Goal: Use online tool/utility: Utilize a website feature to perform a specific function

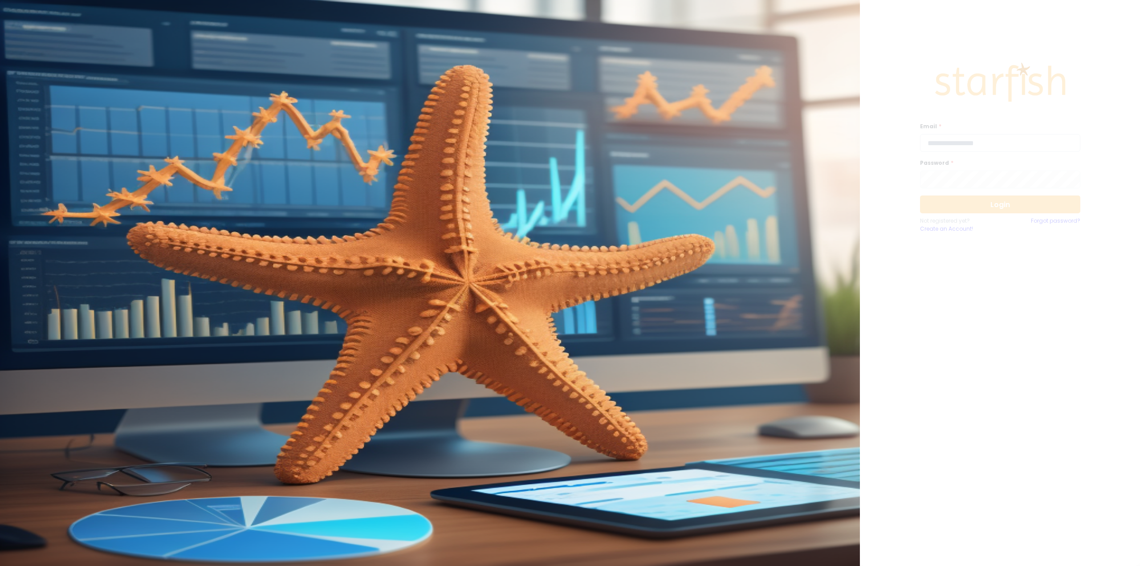
click at [952, 148] on input "email" at bounding box center [1000, 143] width 160 height 18
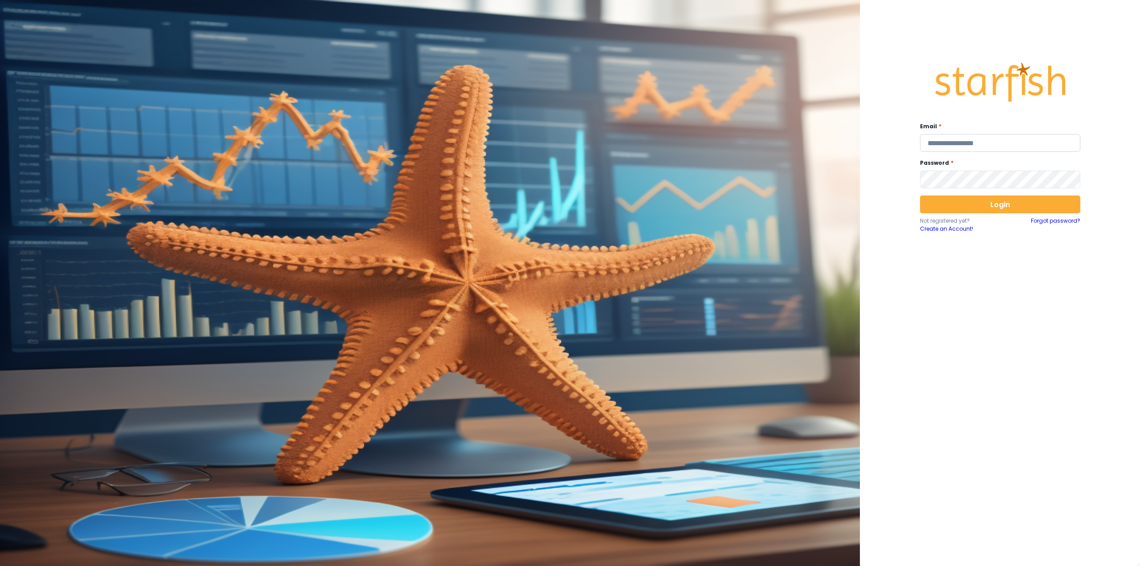
type input "**********"
click at [977, 206] on button "Login" at bounding box center [1000, 204] width 160 height 18
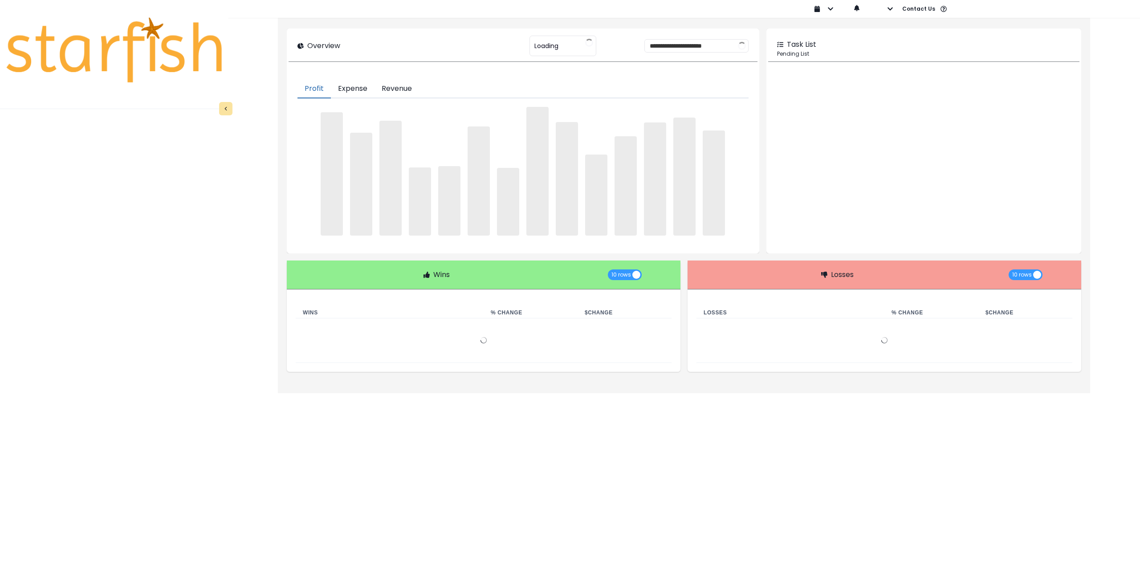
type input "********"
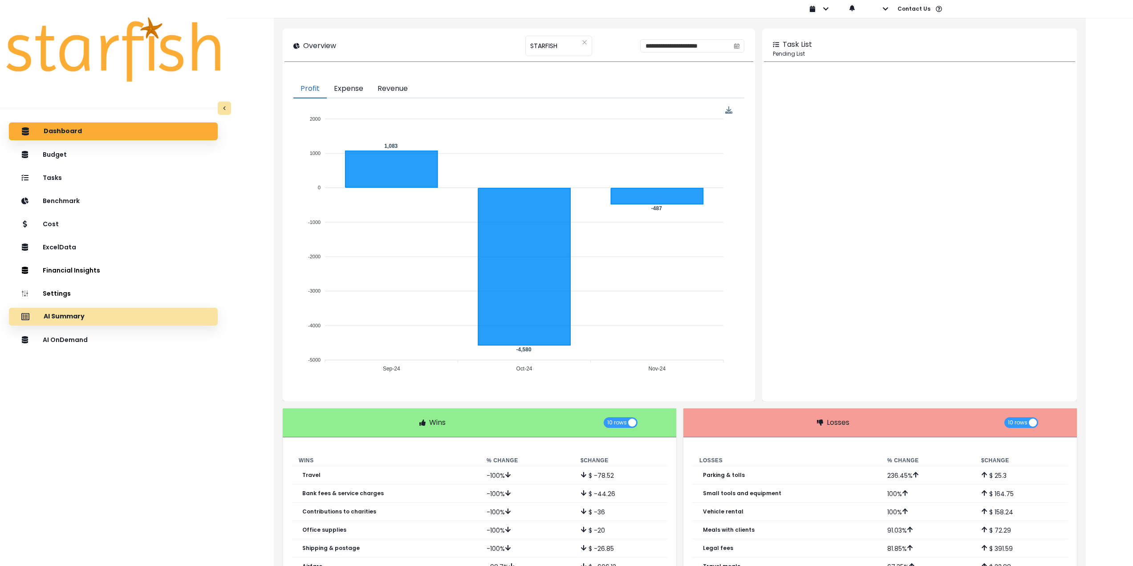
click at [125, 316] on div "AI Summary" at bounding box center [113, 316] width 195 height 19
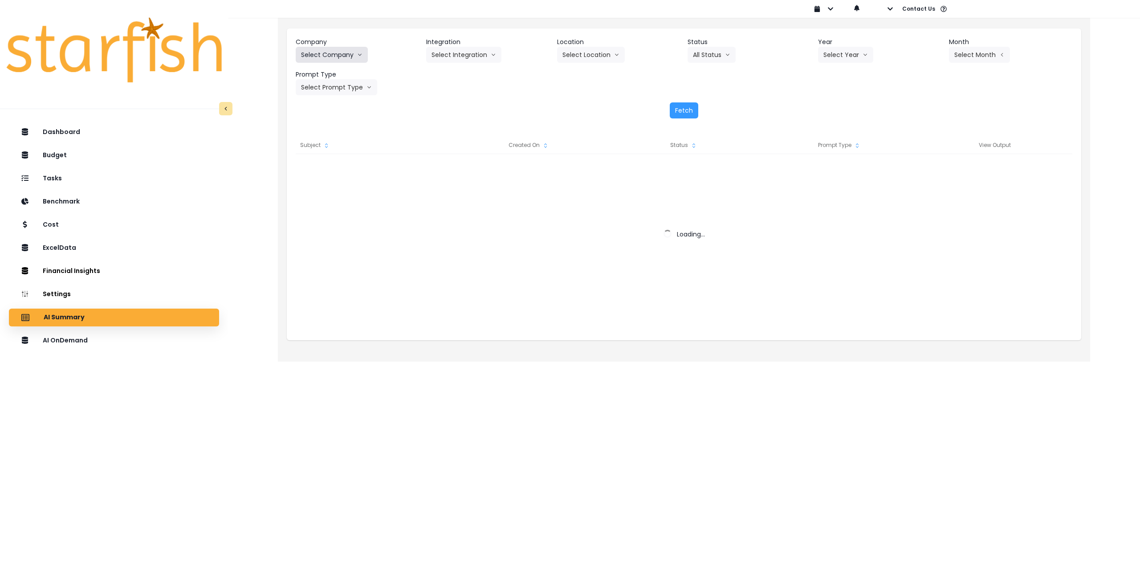
click at [337, 50] on button "Select Company" at bounding box center [332, 55] width 72 height 16
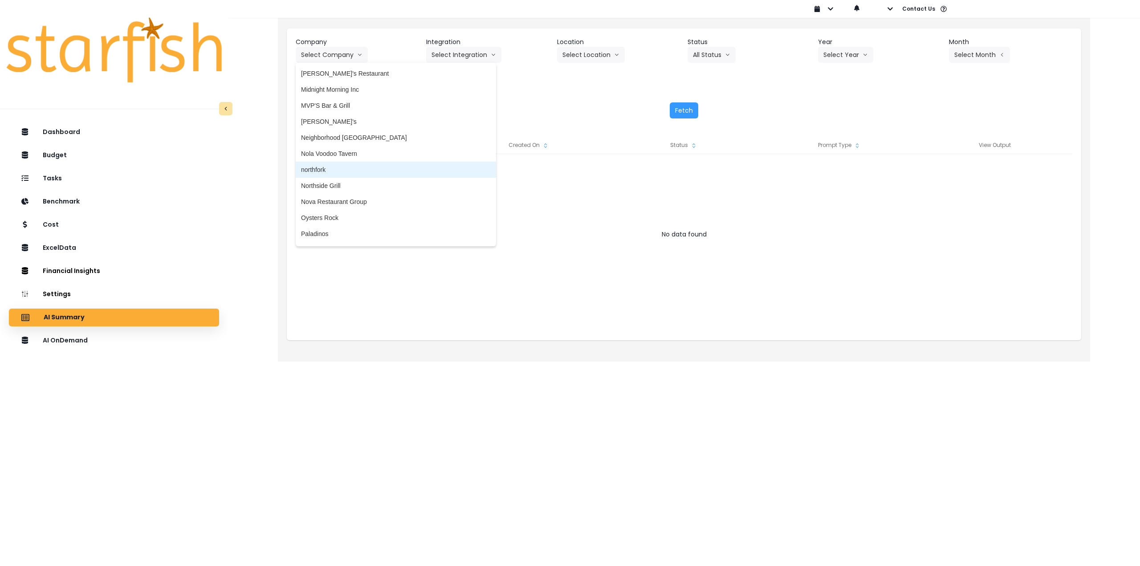
scroll to position [1335, 0]
drag, startPoint x: 336, startPoint y: 166, endPoint x: 387, endPoint y: 118, distance: 69.6
click at [336, 166] on span "northfork" at bounding box center [396, 164] width 190 height 9
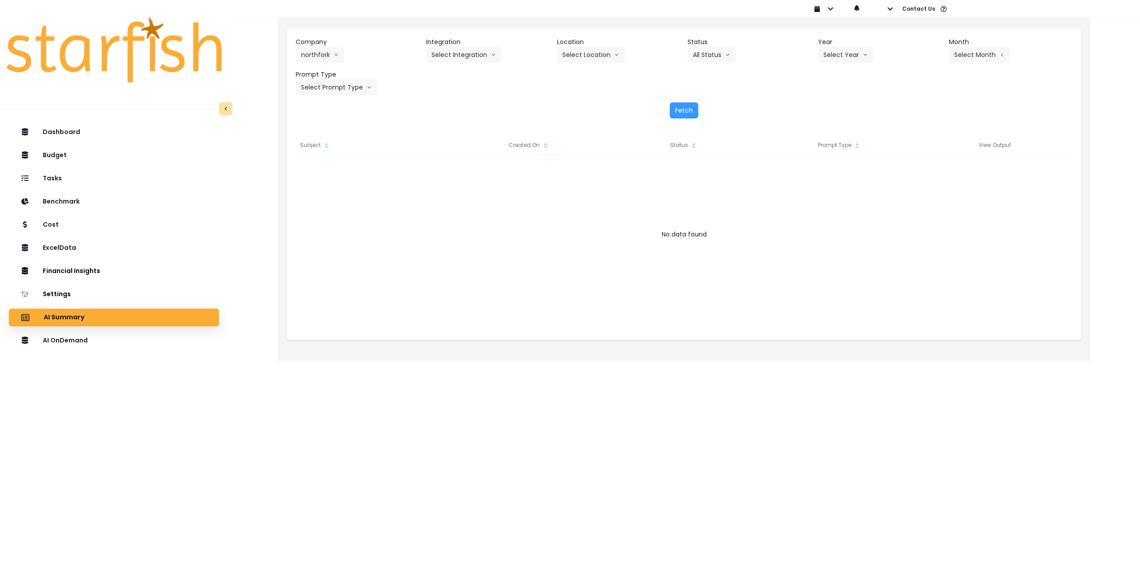
click at [469, 45] on header "Integration" at bounding box center [487, 41] width 123 height 9
click at [466, 57] on button "Select Integration" at bounding box center [463, 55] width 75 height 16
drag, startPoint x: 460, startPoint y: 74, endPoint x: 479, endPoint y: 71, distance: 19.4
click at [461, 74] on span "Quickbooks Online" at bounding box center [457, 73] width 53 height 9
click at [576, 56] on button "Select Location" at bounding box center [591, 55] width 68 height 16
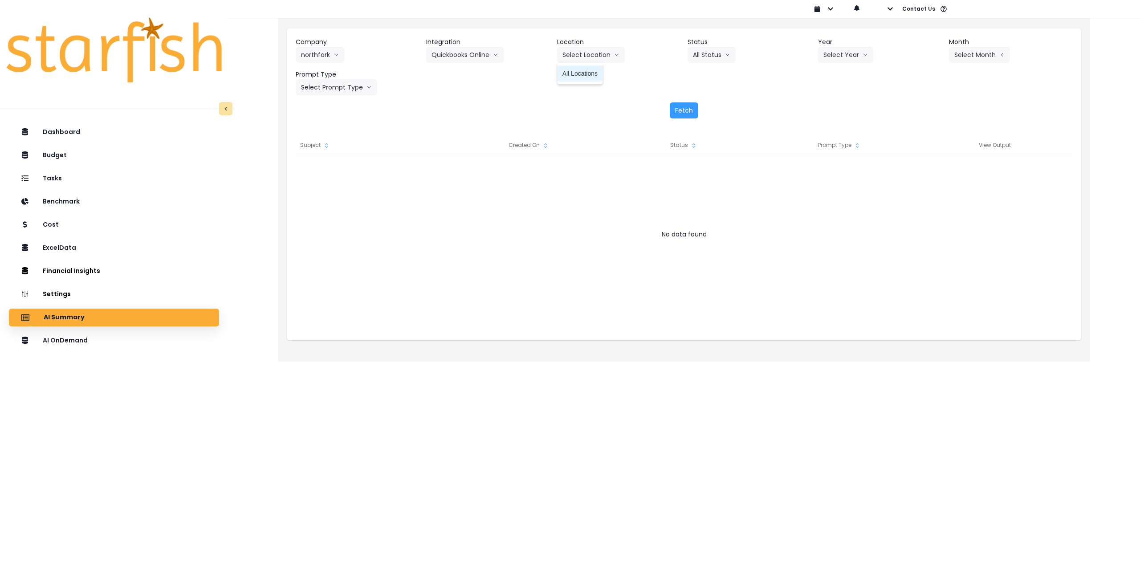
click at [576, 73] on span "All Locations" at bounding box center [579, 73] width 35 height 9
click at [833, 53] on button "Select Year" at bounding box center [845, 55] width 55 height 16
click at [831, 108] on span "2025" at bounding box center [830, 105] width 14 height 9
click at [955, 54] on button "Select Month" at bounding box center [979, 55] width 61 height 16
click at [930, 166] on span "Aug" at bounding box center [934, 169] width 17 height 9
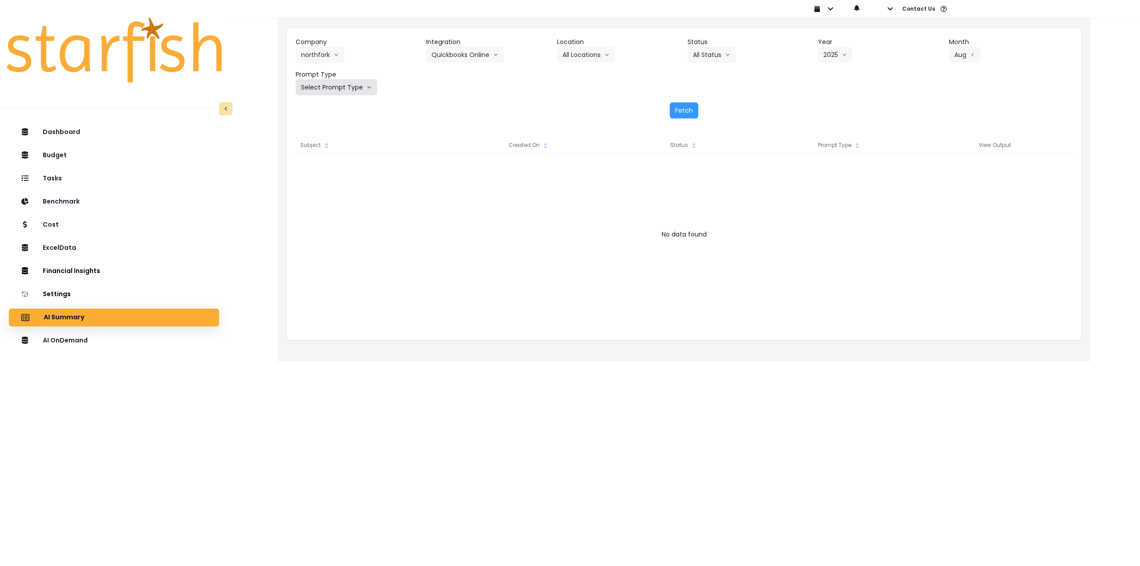
click at [341, 86] on button "Select Prompt Type" at bounding box center [336, 87] width 81 height 16
click at [329, 174] on li "Monthly Summary" at bounding box center [326, 170] width 61 height 16
click at [681, 111] on button "Fetch" at bounding box center [683, 110] width 28 height 16
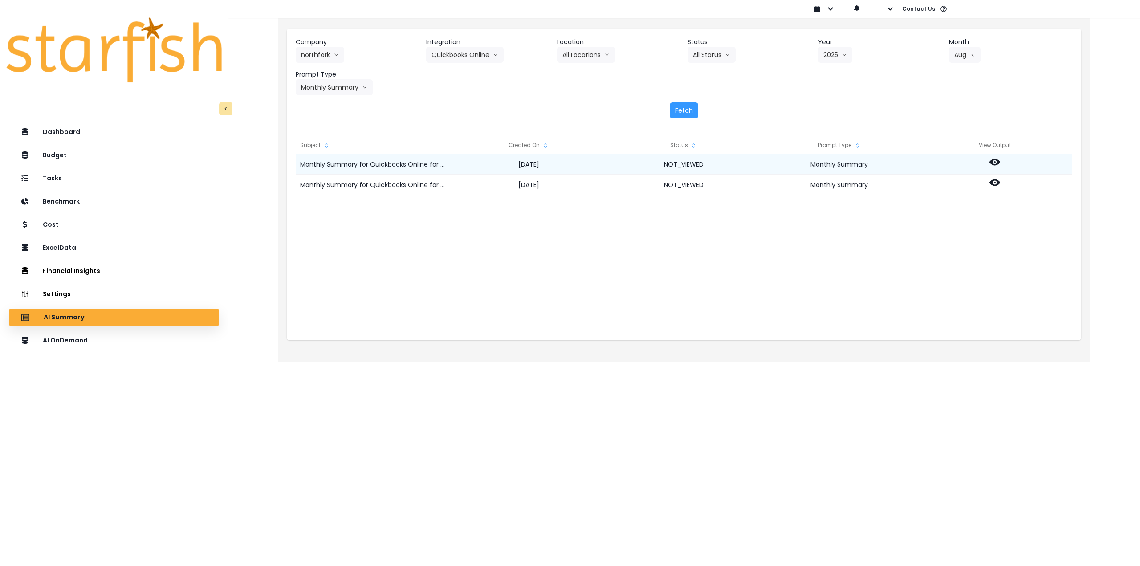
click at [997, 164] on icon at bounding box center [994, 162] width 11 height 7
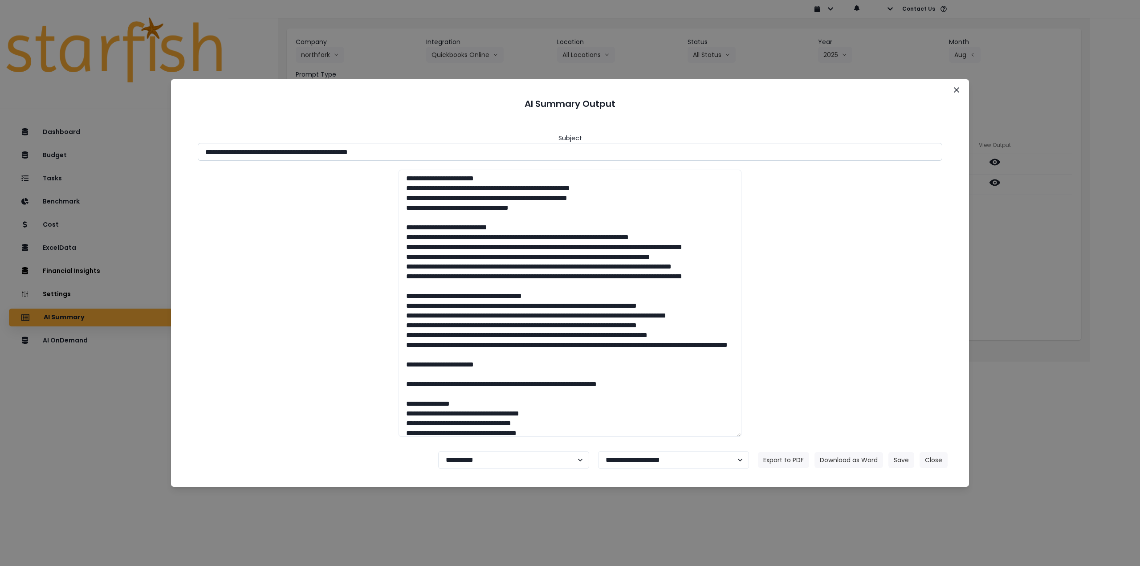
drag, startPoint x: 365, startPoint y: 150, endPoint x: 487, endPoint y: 155, distance: 122.1
click at [487, 155] on input "**********" at bounding box center [570, 152] width 744 height 18
click at [831, 458] on button "Download as Word" at bounding box center [848, 460] width 69 height 16
click at [1135, 225] on div "**********" at bounding box center [570, 283] width 1140 height 566
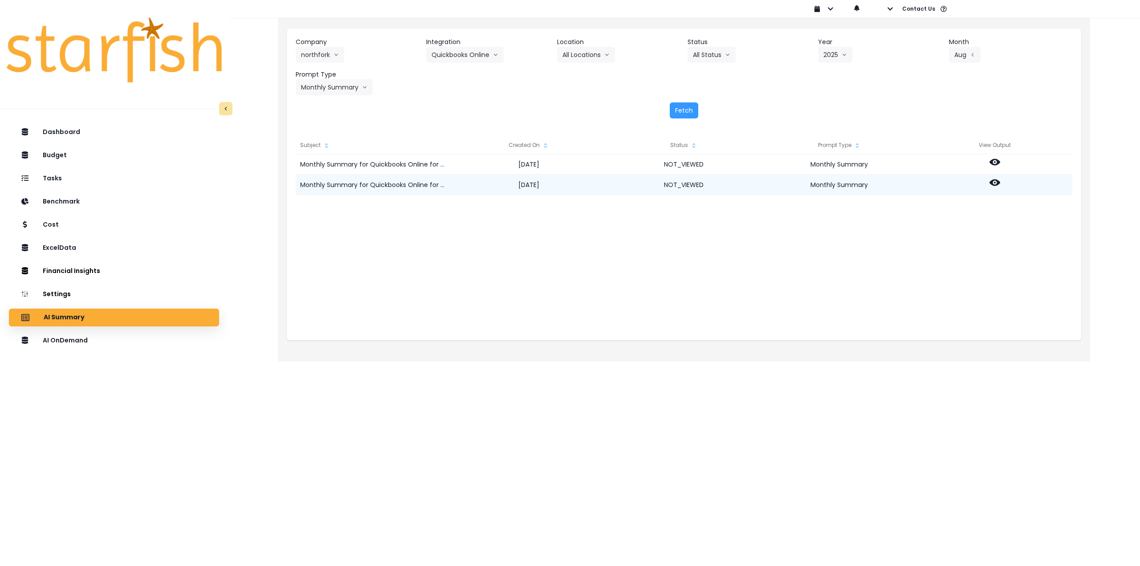
click at [996, 186] on icon at bounding box center [994, 182] width 11 height 11
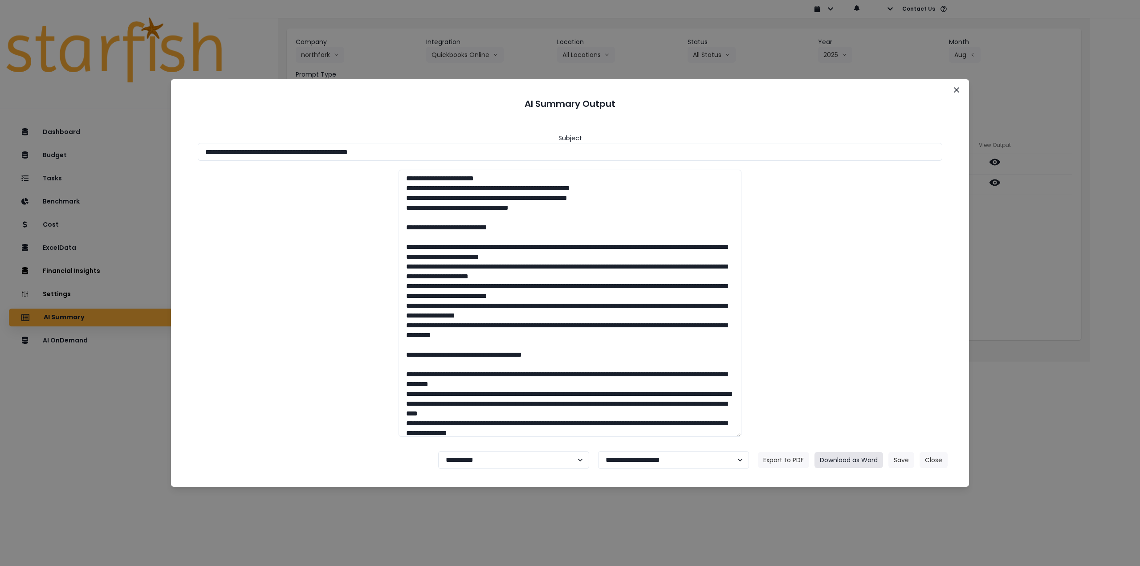
click at [859, 461] on button "Download as Word" at bounding box center [848, 460] width 69 height 16
click at [1050, 58] on div "**********" at bounding box center [570, 283] width 1140 height 566
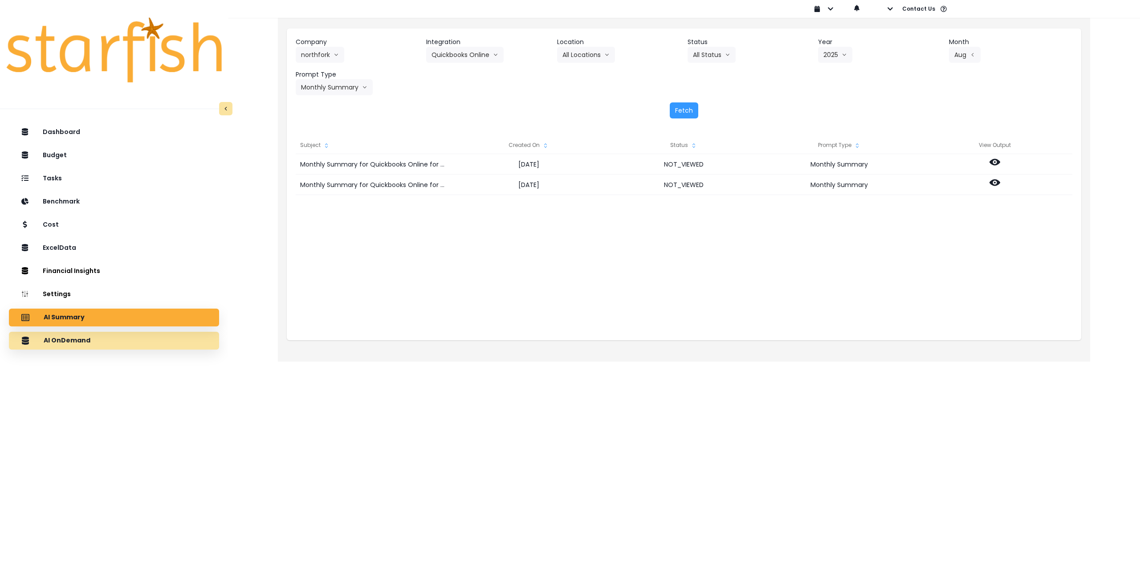
click at [115, 338] on div "AI OnDemand" at bounding box center [114, 340] width 196 height 19
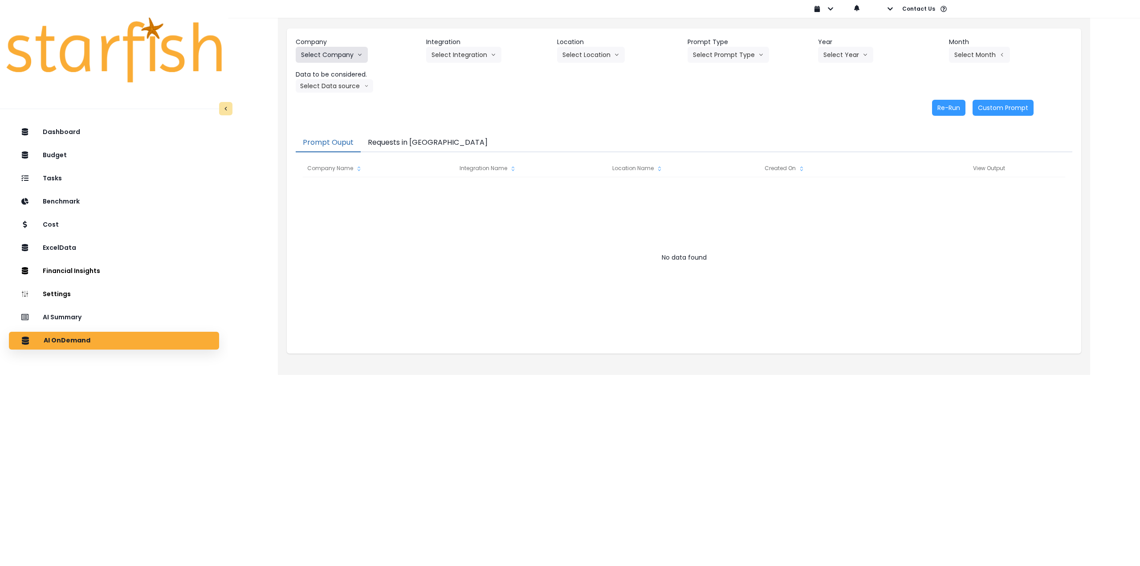
click at [337, 56] on button "Select Company" at bounding box center [332, 55] width 72 height 16
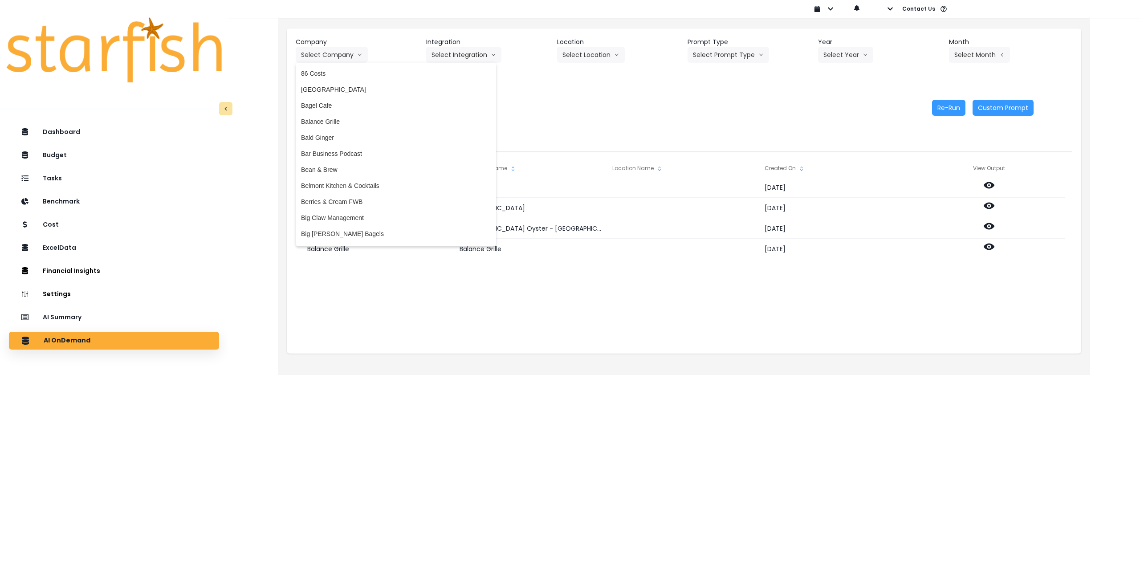
click at [518, 89] on div "Company Select Company 86 Costs Asti Bagel Cafe Balance Grille Bald Ginger Bar …" at bounding box center [684, 64] width 776 height 55
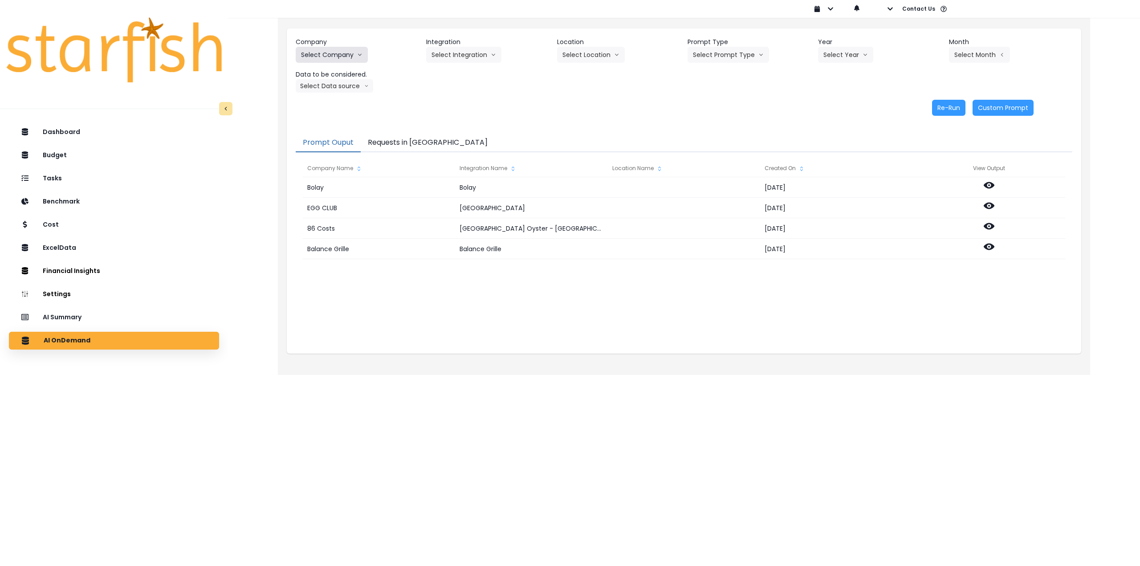
click at [342, 59] on button "Select Company" at bounding box center [332, 55] width 72 height 16
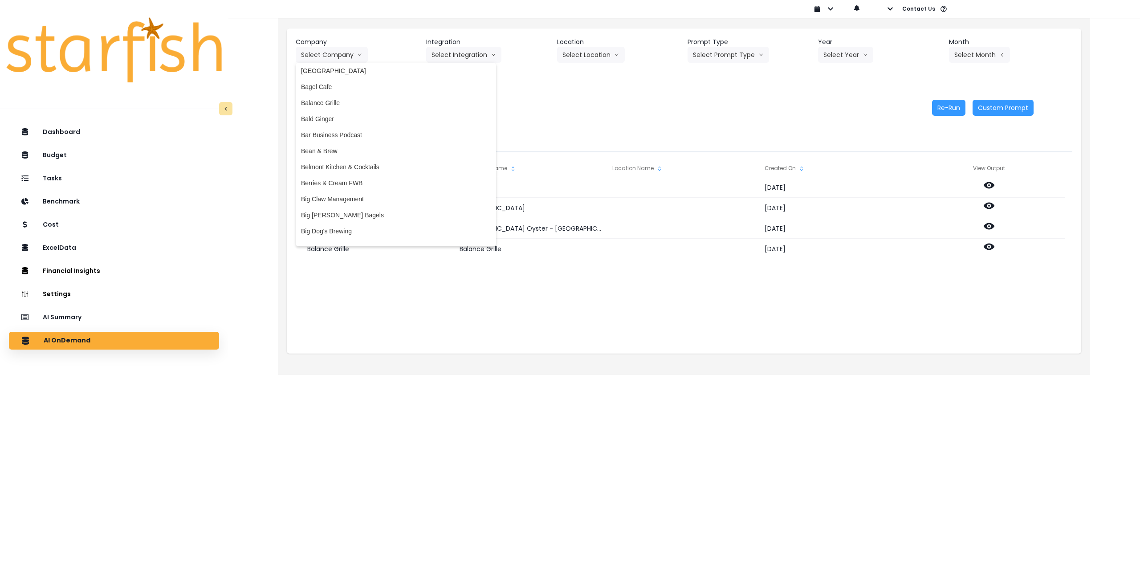
scroll to position [0, 0]
click at [521, 101] on div "Re-Run Custom Prompt" at bounding box center [665, 108] width 738 height 16
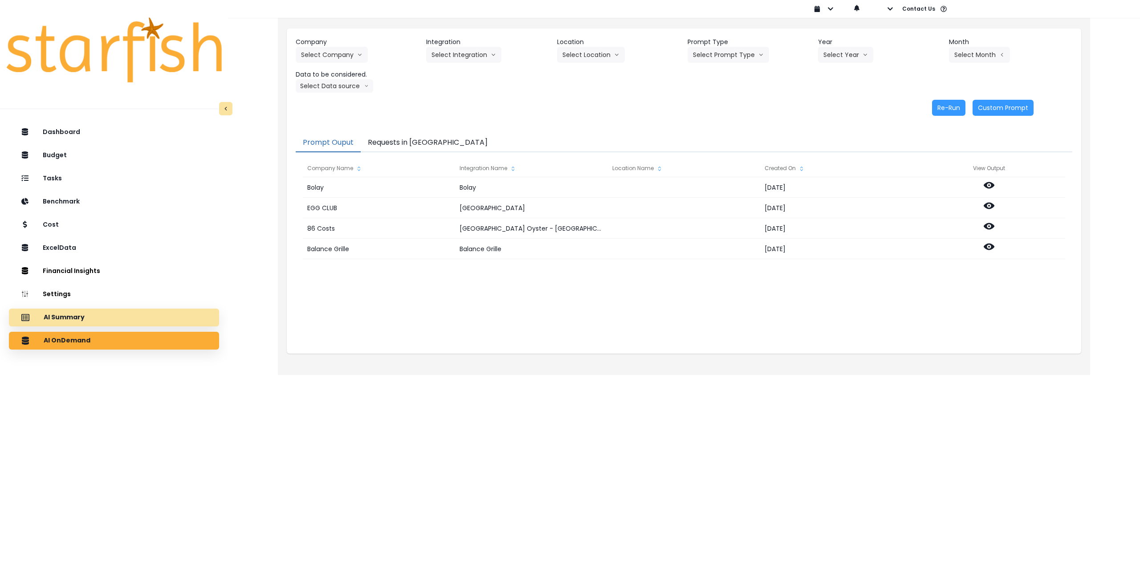
click at [141, 319] on div "AI Summary" at bounding box center [114, 317] width 196 height 19
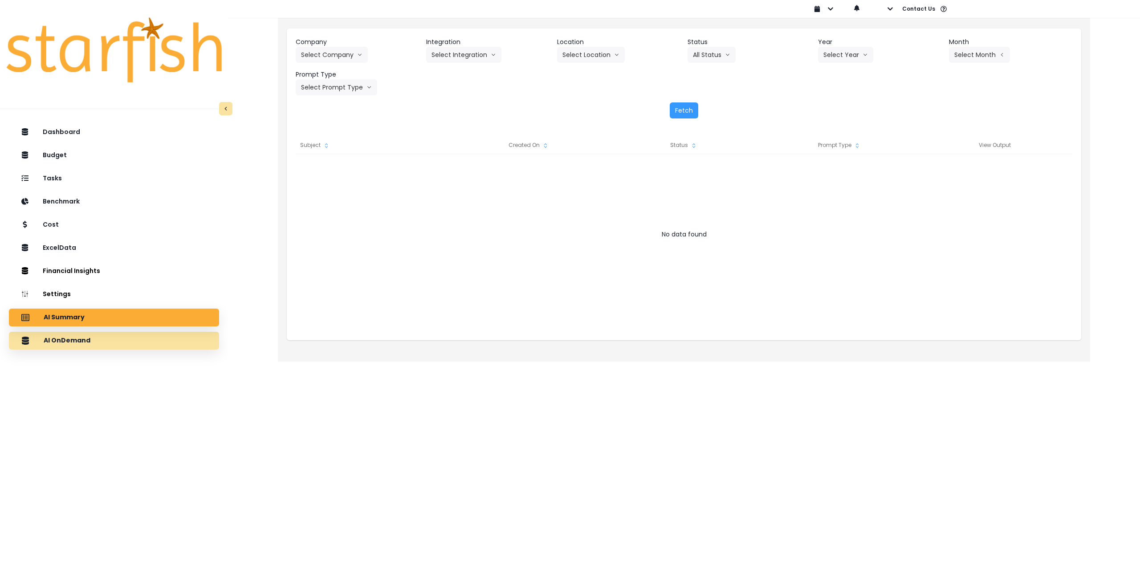
click at [136, 345] on div "AI OnDemand" at bounding box center [114, 340] width 196 height 19
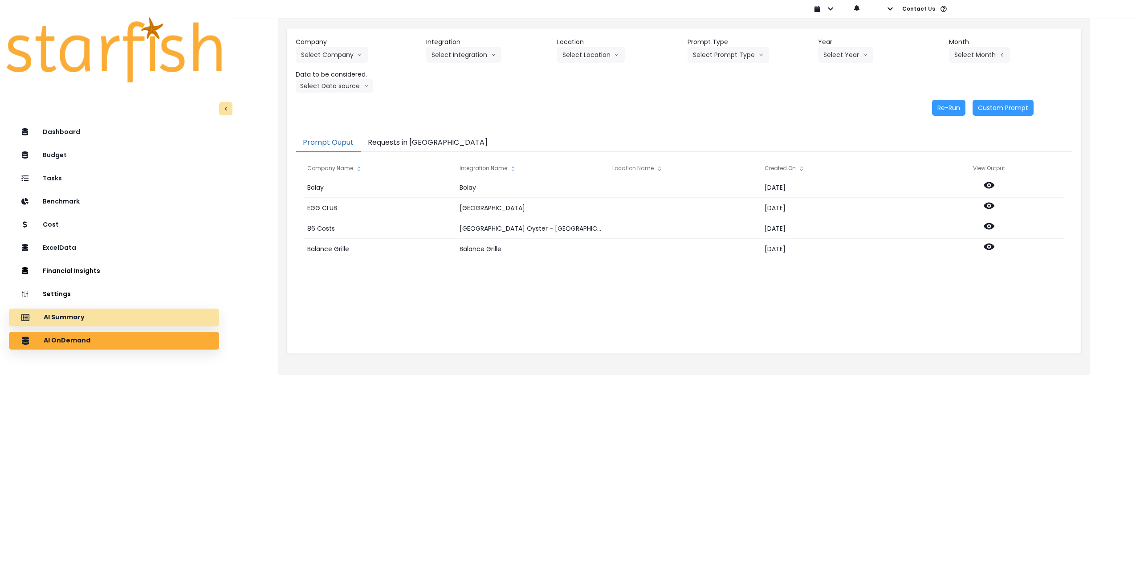
click at [136, 321] on div "AI Summary" at bounding box center [114, 317] width 196 height 19
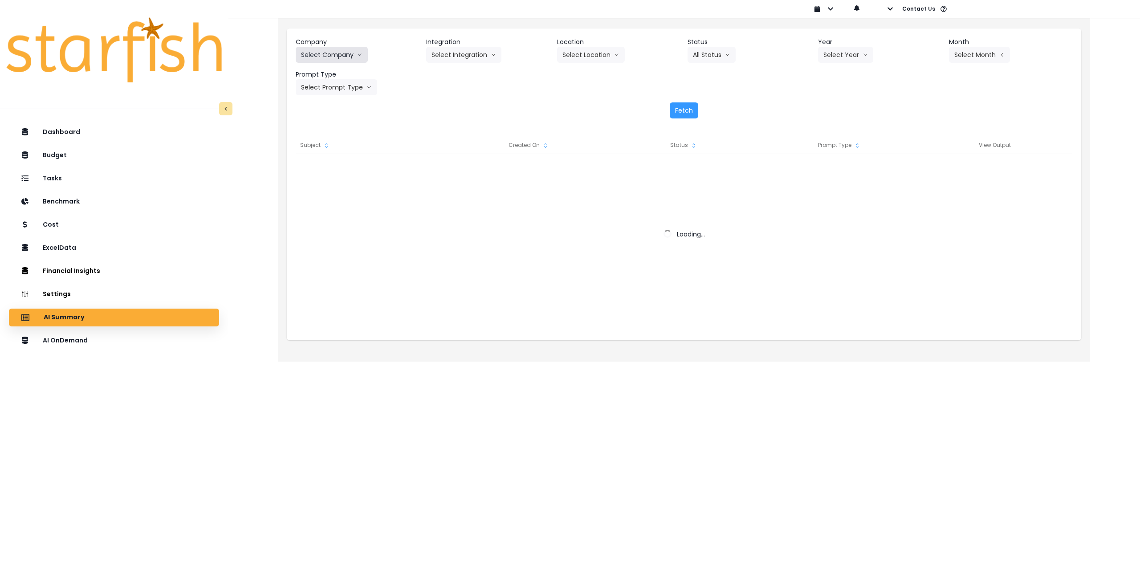
click at [320, 58] on button "Select Company" at bounding box center [332, 55] width 72 height 16
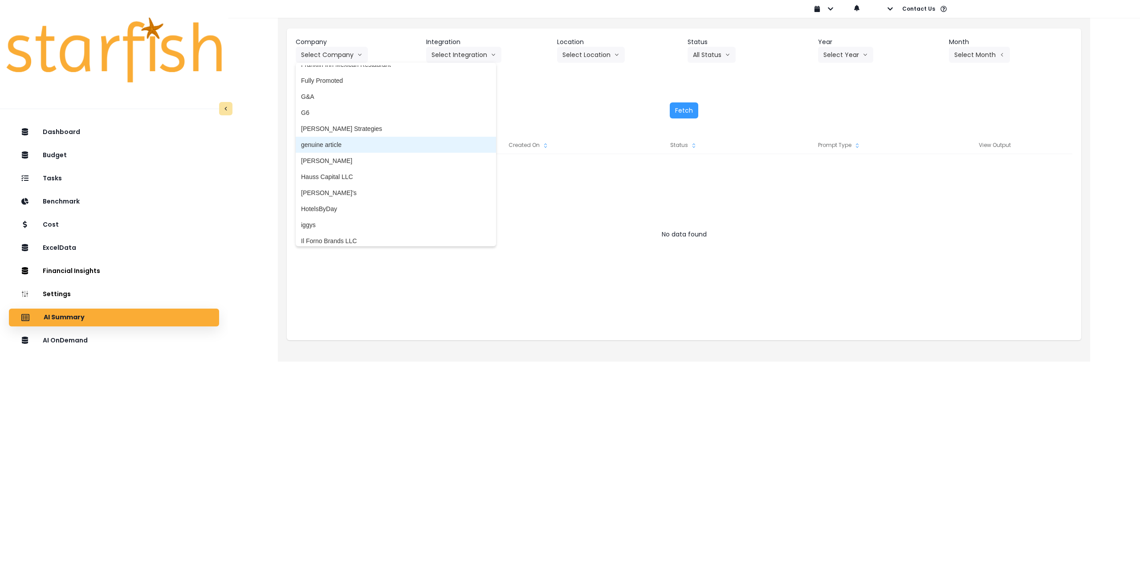
click at [347, 146] on span "genuine article" at bounding box center [396, 144] width 190 height 9
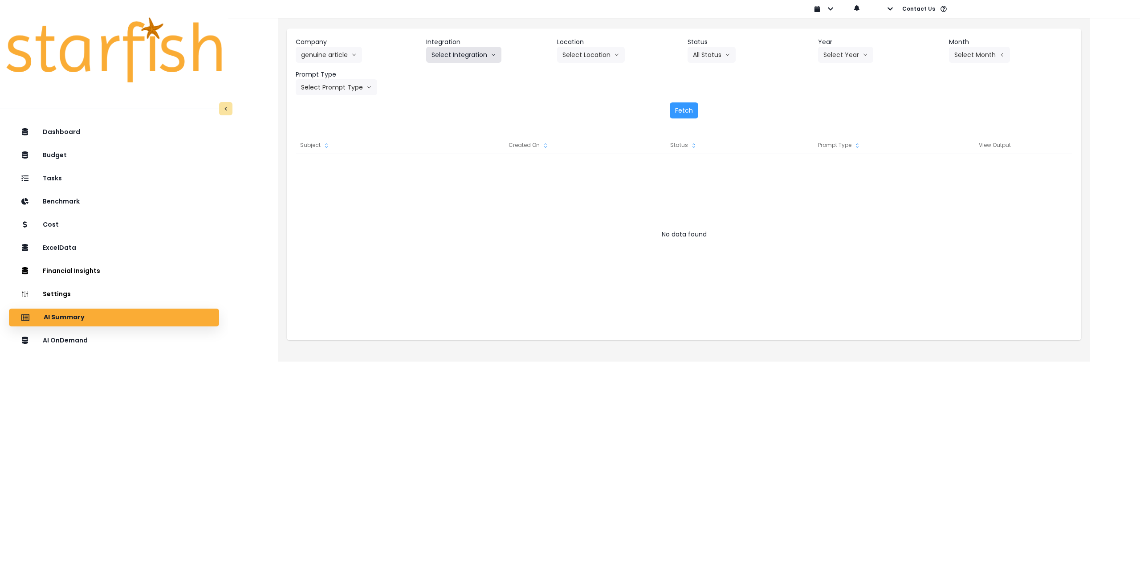
click at [468, 55] on button "Select Integration" at bounding box center [463, 55] width 75 height 16
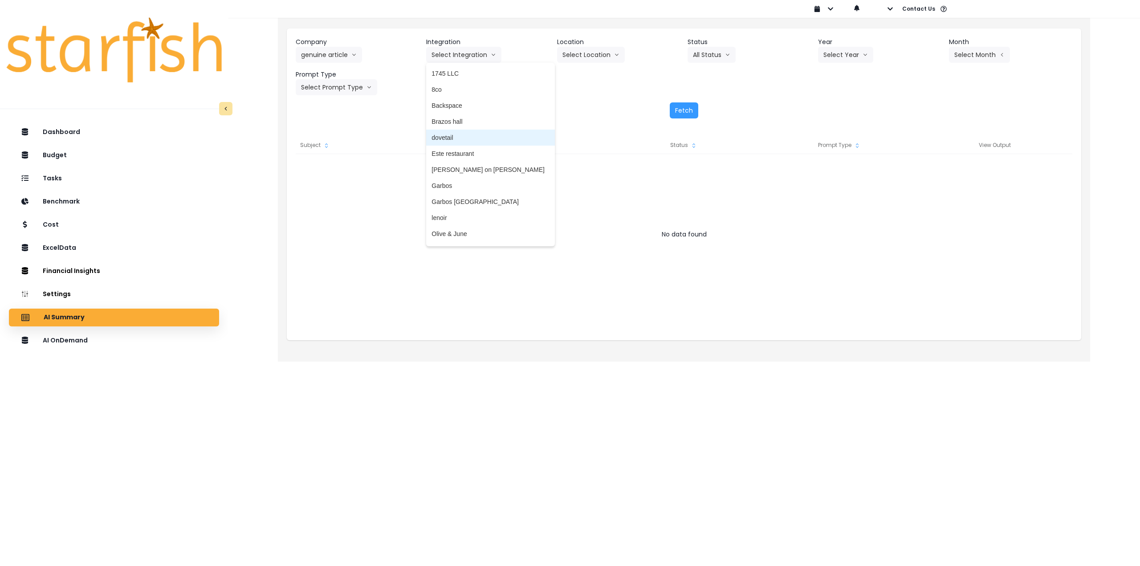
click at [459, 135] on span "dovetail" at bounding box center [490, 137] width 118 height 9
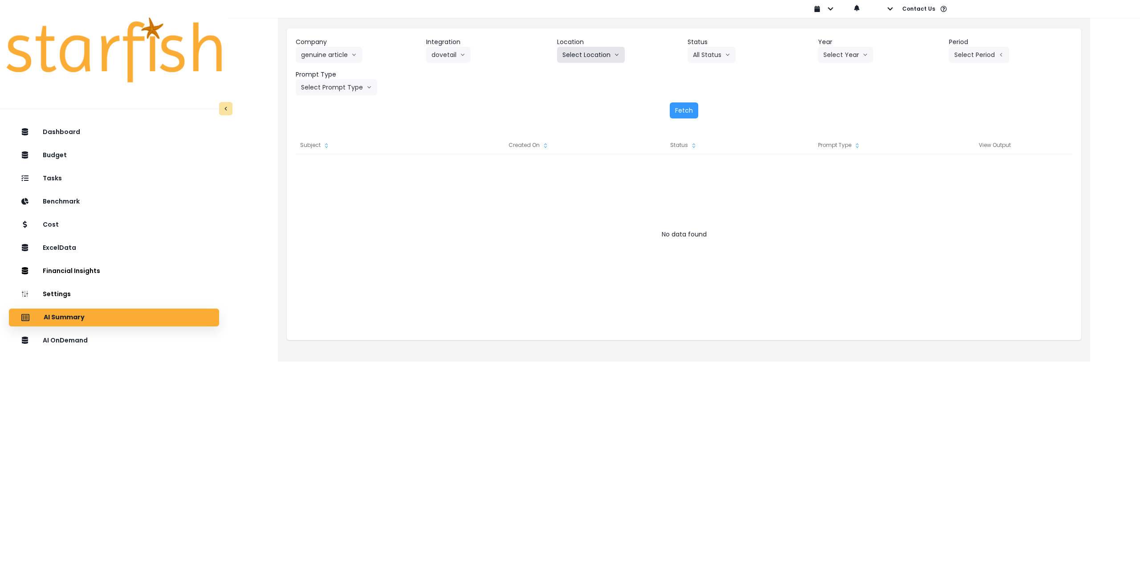
click at [593, 49] on div "Location Select Location All Locations" at bounding box center [618, 49] width 123 height 25
click at [584, 61] on button "Select Location" at bounding box center [591, 55] width 68 height 16
click at [581, 76] on span "All Locations" at bounding box center [579, 73] width 35 height 9
click at [844, 56] on button "Select Year" at bounding box center [845, 55] width 55 height 16
drag, startPoint x: 830, startPoint y: 105, endPoint x: 884, endPoint y: 85, distance: 58.0
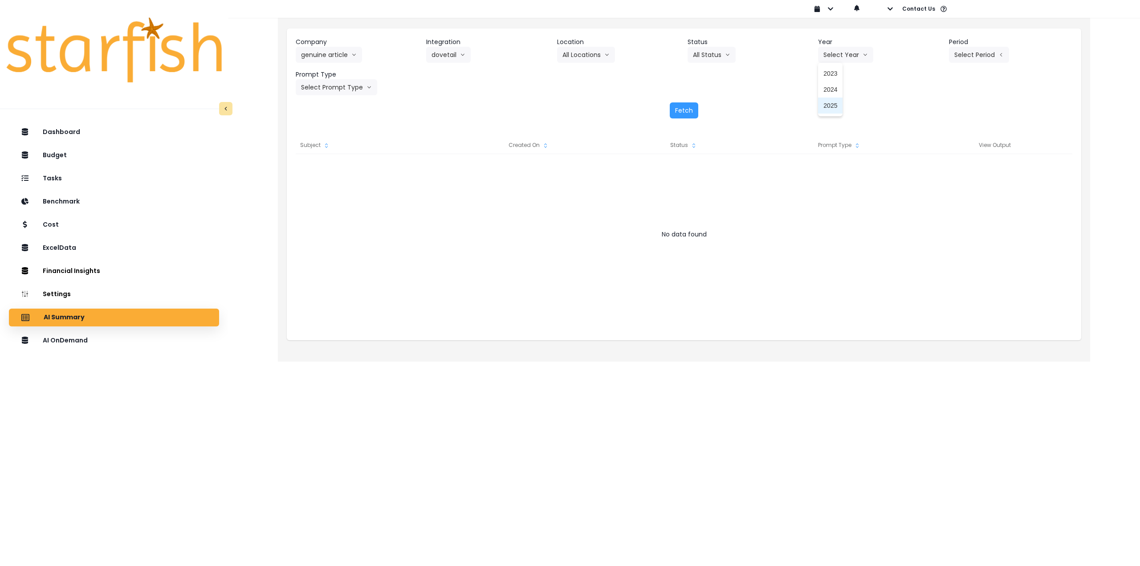
click at [831, 105] on span "2025" at bounding box center [830, 105] width 14 height 9
click at [973, 59] on button "Select Period" at bounding box center [979, 55] width 60 height 16
click at [934, 181] on li "P9" at bounding box center [938, 186] width 22 height 16
click at [356, 89] on button "Select Prompt Type" at bounding box center [336, 87] width 81 height 16
drag, startPoint x: 335, startPoint y: 169, endPoint x: 361, endPoint y: 166, distance: 25.5
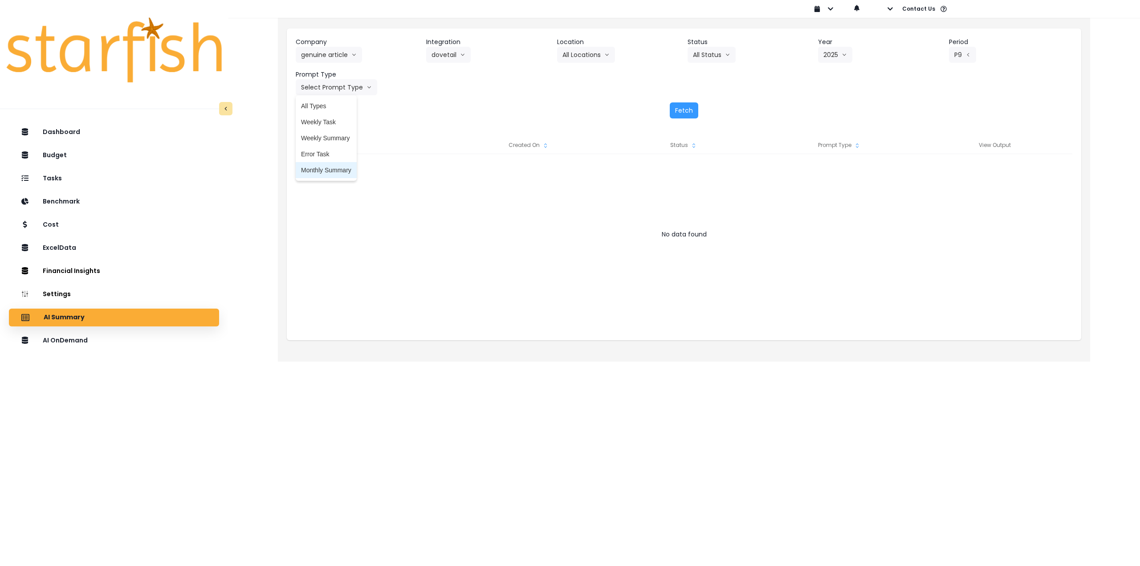
click at [335, 170] on span "Monthly Summary" at bounding box center [326, 170] width 50 height 9
click at [687, 113] on button "Fetch" at bounding box center [683, 110] width 28 height 16
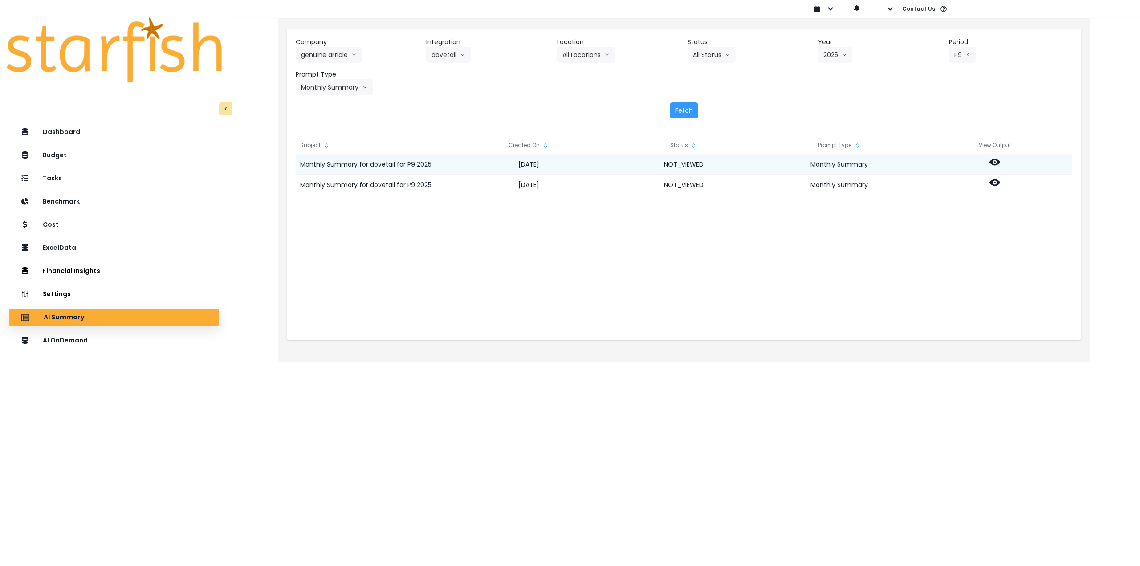
click at [996, 160] on icon at bounding box center [994, 162] width 11 height 7
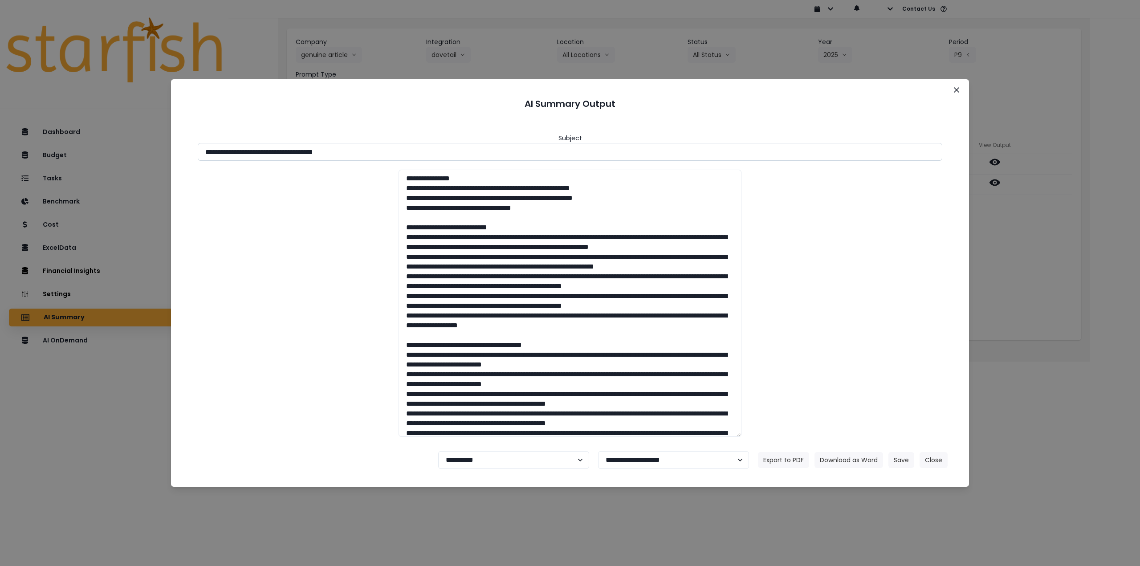
drag, startPoint x: 285, startPoint y: 151, endPoint x: 429, endPoint y: 154, distance: 143.4
click at [428, 154] on input "**********" at bounding box center [570, 152] width 744 height 18
click at [853, 458] on button "Download as Word" at bounding box center [848, 460] width 69 height 16
drag, startPoint x: 1059, startPoint y: 214, endPoint x: 1050, endPoint y: 211, distance: 9.0
click at [1059, 214] on div "**********" at bounding box center [570, 283] width 1140 height 566
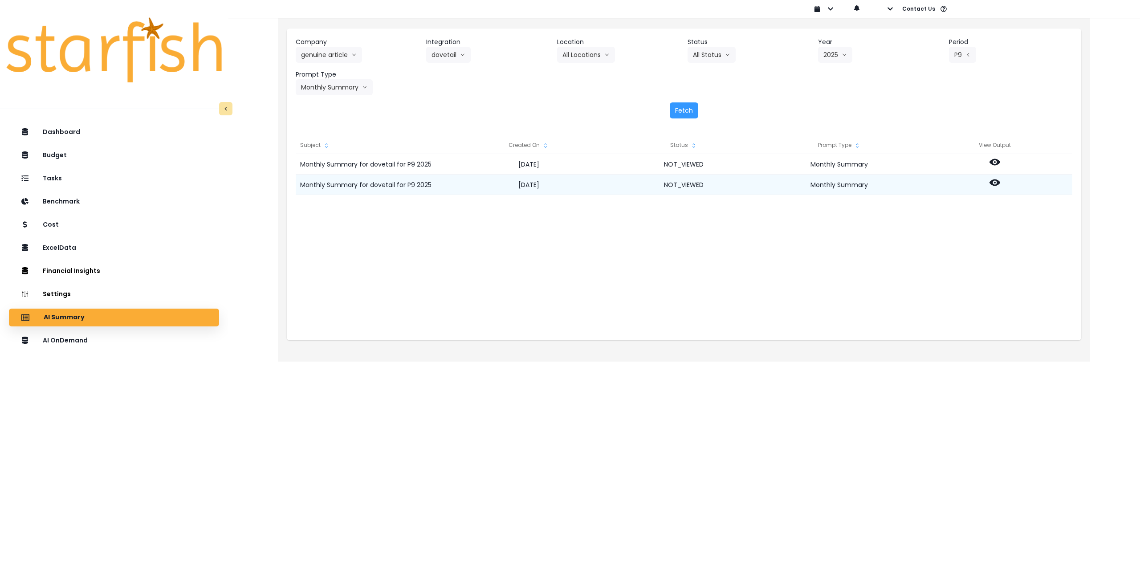
click at [997, 183] on icon at bounding box center [994, 182] width 11 height 7
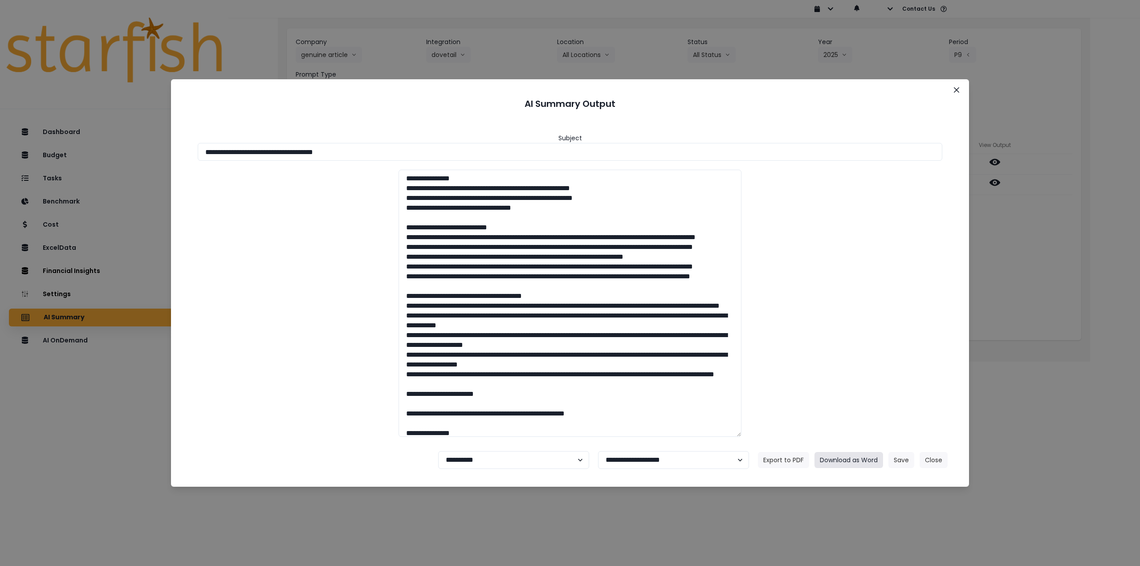
click at [865, 465] on button "Download as Word" at bounding box center [848, 460] width 69 height 16
drag, startPoint x: 955, startPoint y: 89, endPoint x: 982, endPoint y: 138, distance: 56.0
click at [955, 89] on icon "Close" at bounding box center [955, 89] width 5 height 5
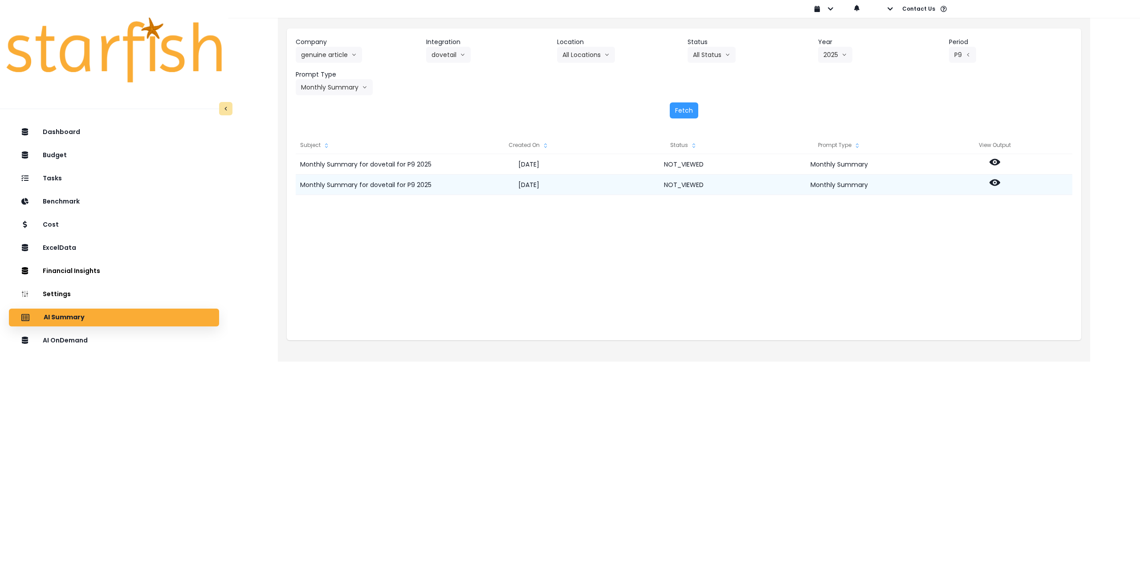
click at [993, 185] on icon at bounding box center [994, 182] width 11 height 7
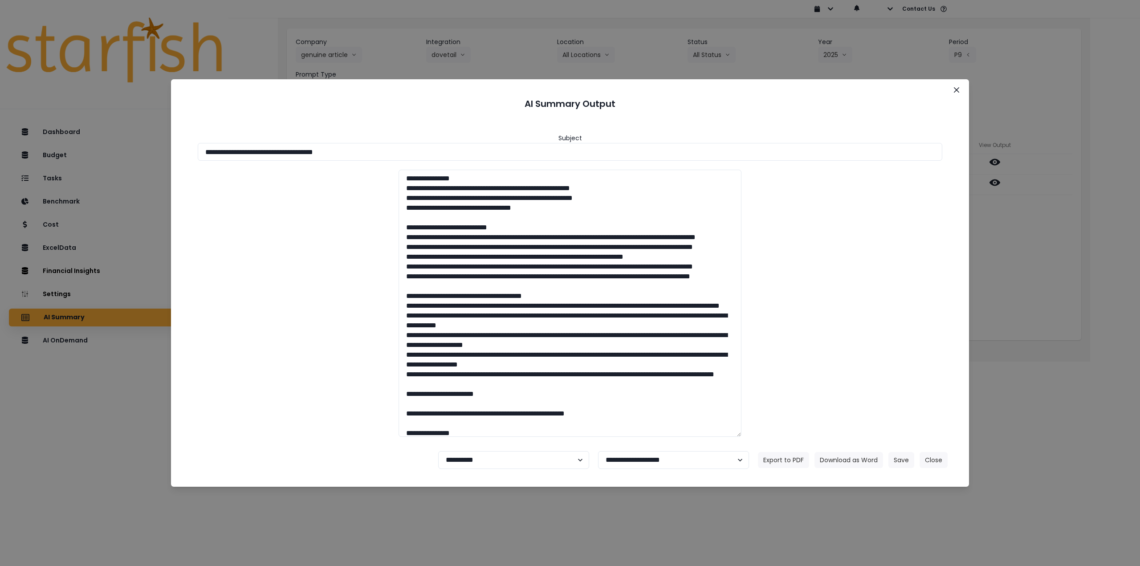
click at [509, 450] on footer "**********" at bounding box center [570, 460] width 776 height 32
click at [489, 463] on select "**********" at bounding box center [513, 460] width 151 height 18
select select "********"
click at [438, 451] on select "**********" at bounding box center [513, 460] width 151 height 18
click at [901, 458] on button "Save" at bounding box center [901, 460] width 26 height 16
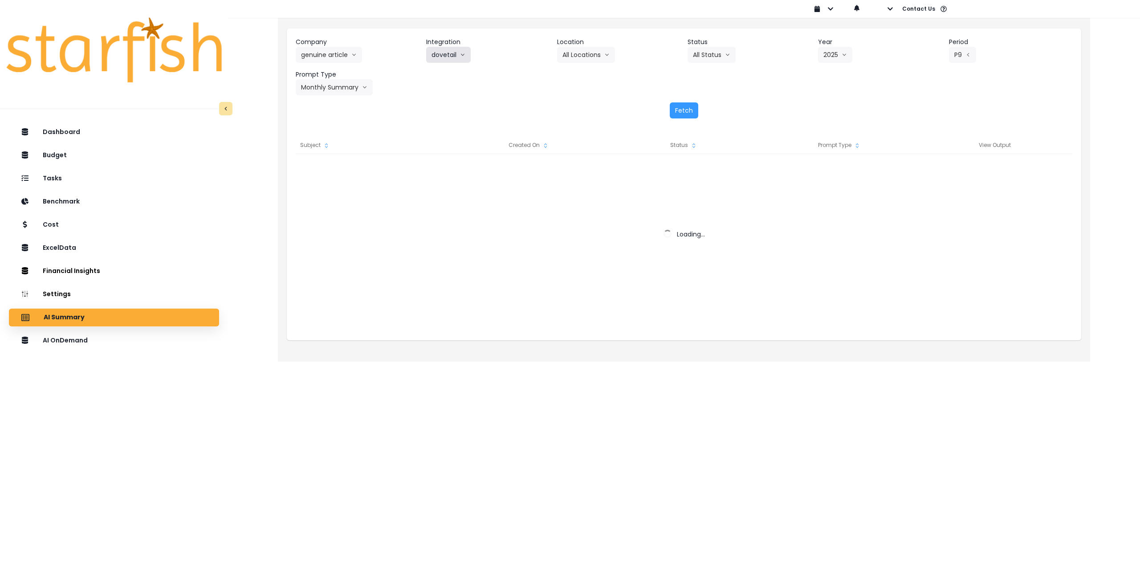
click at [447, 57] on button "dovetail" at bounding box center [448, 55] width 45 height 16
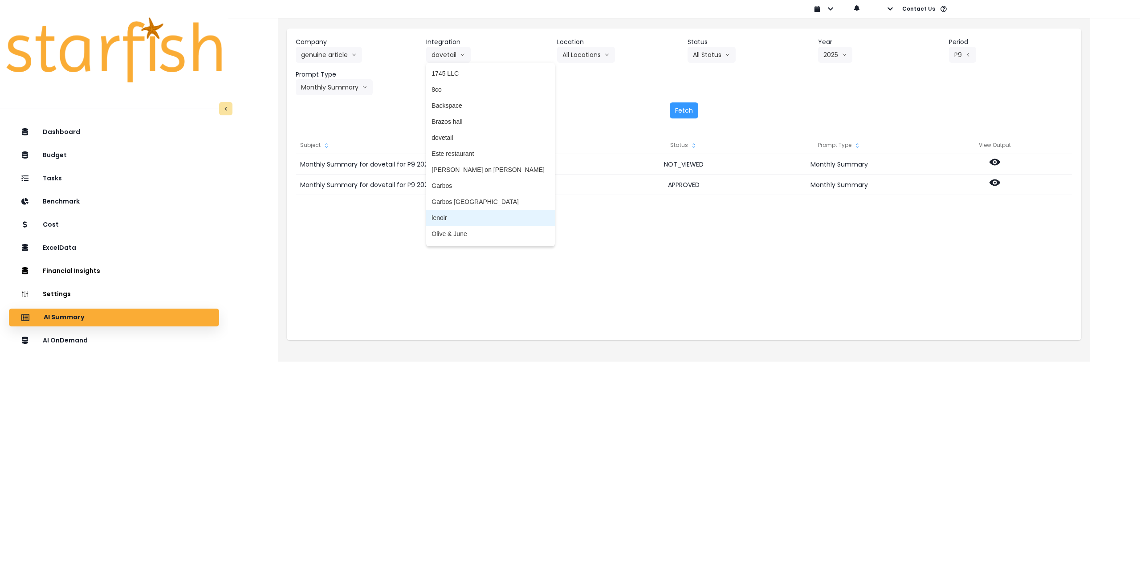
click at [457, 222] on li "lenoir" at bounding box center [490, 218] width 129 height 16
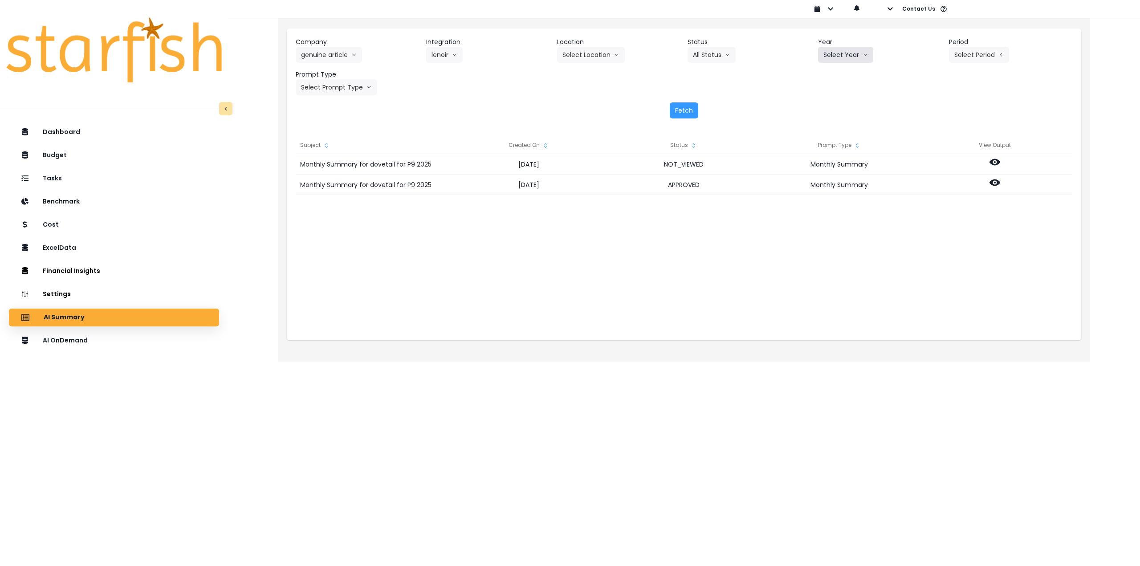
click at [847, 53] on button "Select Year" at bounding box center [845, 55] width 55 height 16
click at [831, 103] on span "2025" at bounding box center [830, 105] width 14 height 9
click at [966, 57] on button "Select Period" at bounding box center [979, 55] width 60 height 16
click at [932, 181] on span "P9" at bounding box center [937, 185] width 11 height 9
click at [355, 89] on button "Select Prompt Type" at bounding box center [336, 87] width 81 height 16
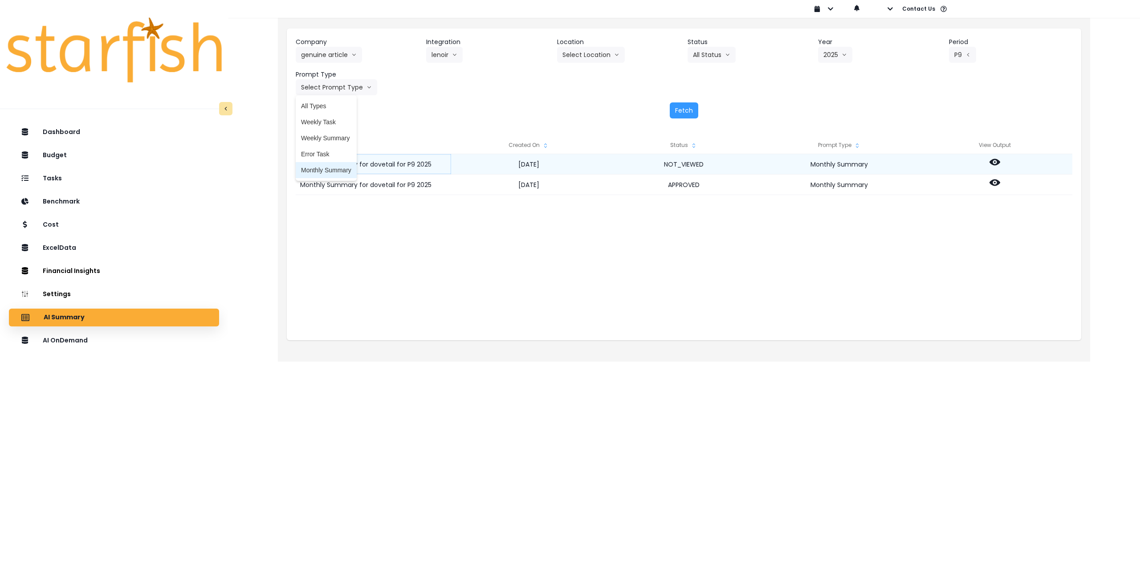
drag, startPoint x: 345, startPoint y: 168, endPoint x: 355, endPoint y: 167, distance: 9.4
click at [345, 169] on span "Monthly Summary" at bounding box center [326, 170] width 50 height 9
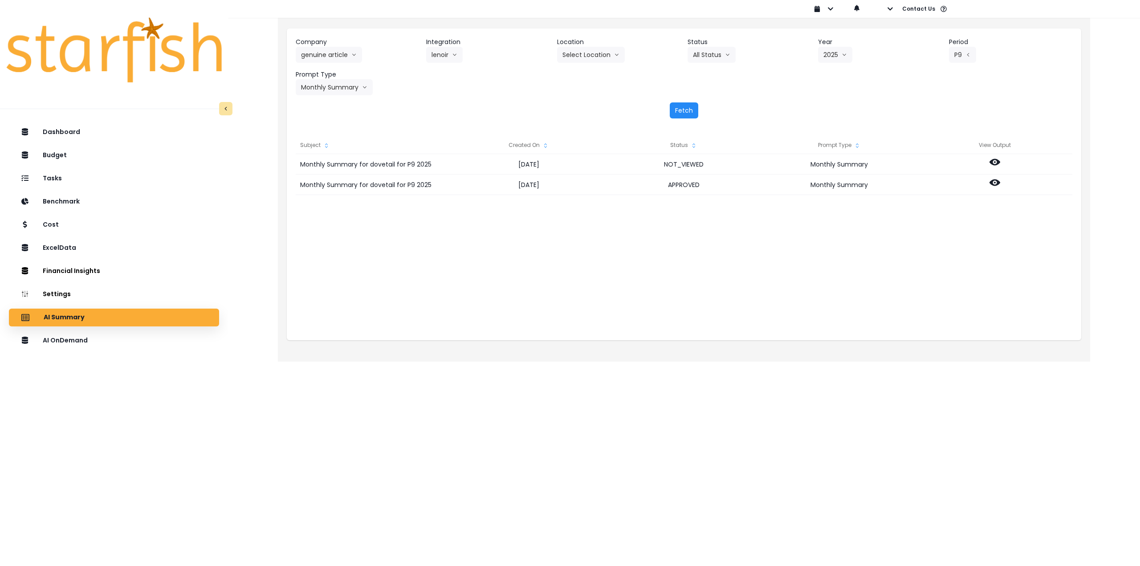
click at [681, 106] on button "Fetch" at bounding box center [683, 110] width 28 height 16
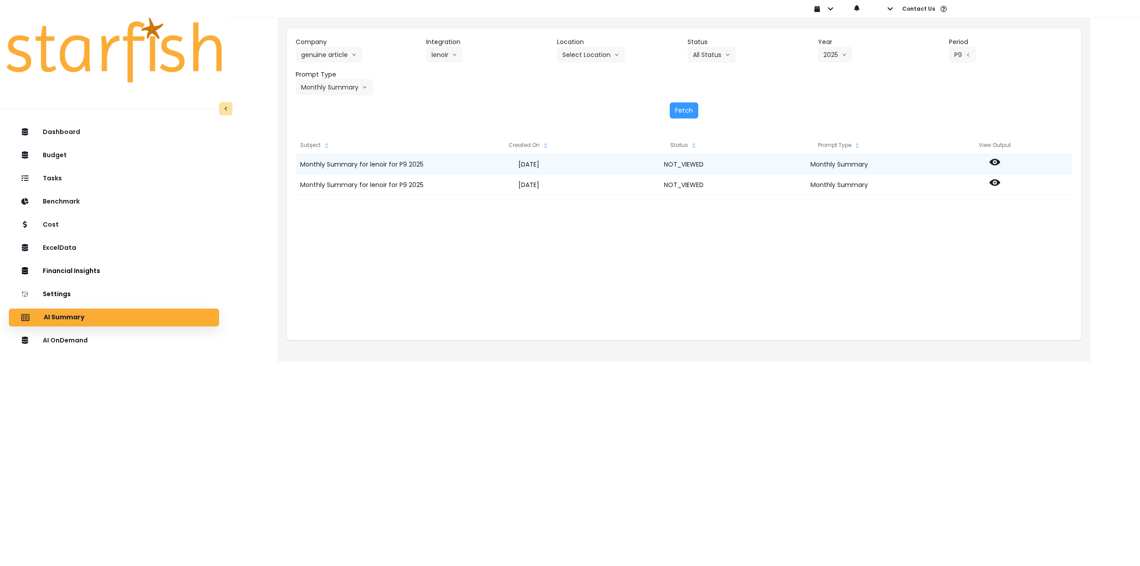
click at [994, 162] on circle at bounding box center [995, 162] width 2 height 2
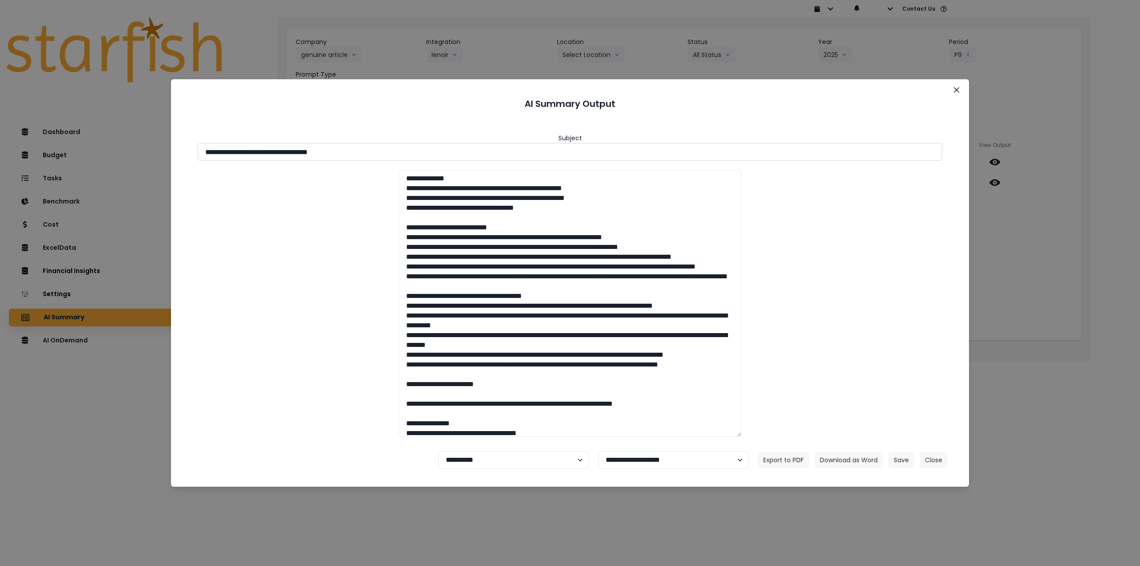
drag, startPoint x: 285, startPoint y: 152, endPoint x: 380, endPoint y: 158, distance: 95.4
click at [383, 158] on input "**********" at bounding box center [570, 152] width 744 height 18
click at [282, 153] on input "**********" at bounding box center [570, 152] width 744 height 18
drag, startPoint x: 284, startPoint y: 151, endPoint x: 391, endPoint y: 154, distance: 107.3
click at [391, 154] on input "**********" at bounding box center [570, 152] width 744 height 18
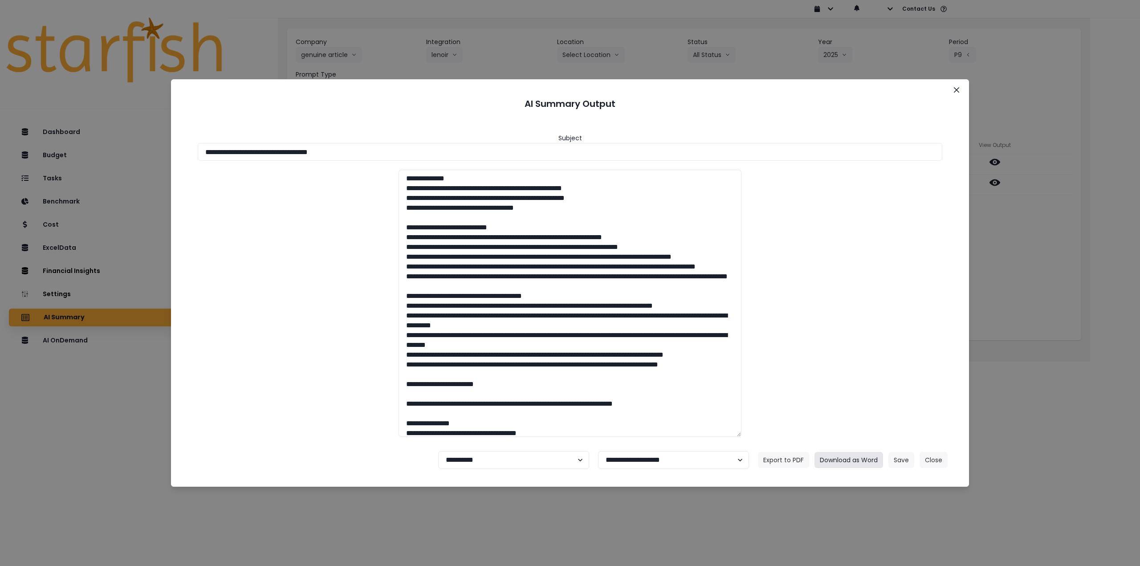
click at [846, 457] on button "Download as Word" at bounding box center [848, 460] width 69 height 16
click at [1016, 250] on div "**********" at bounding box center [570, 283] width 1140 height 566
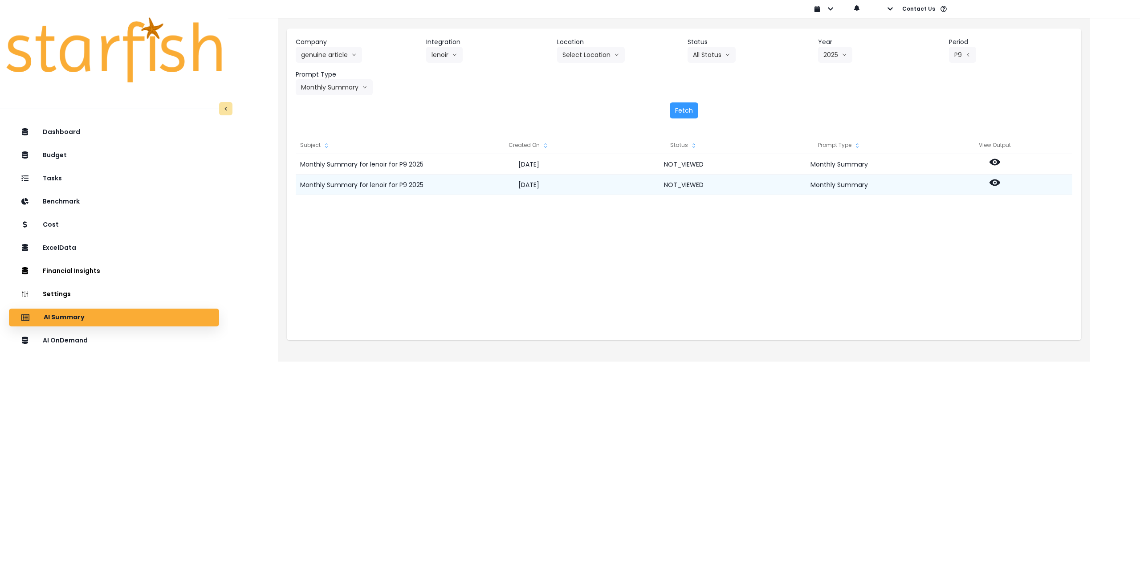
click at [996, 185] on icon at bounding box center [994, 182] width 11 height 7
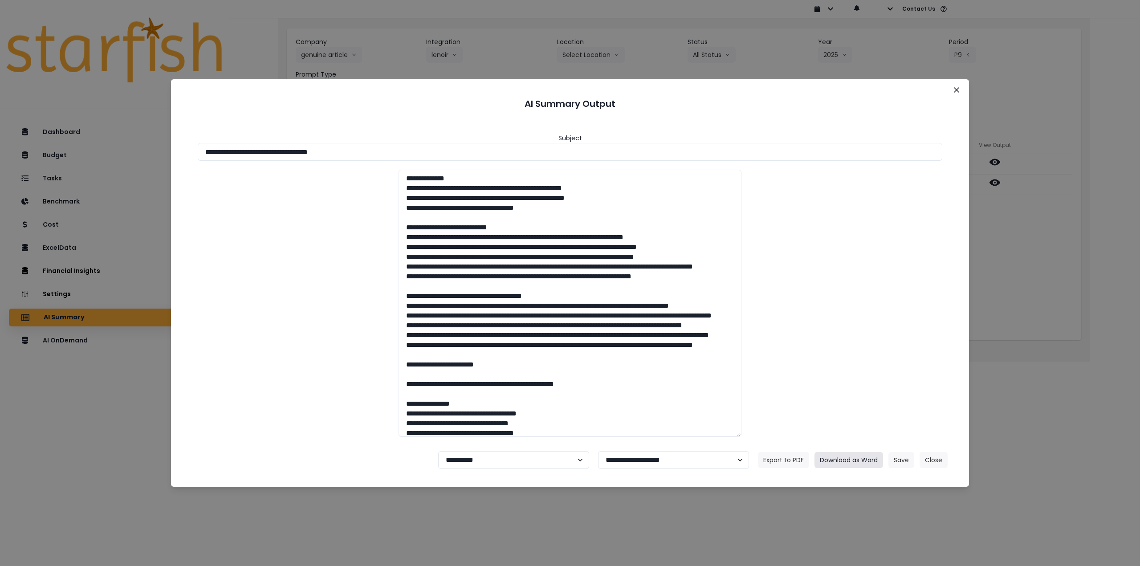
click at [856, 456] on button "Download as Word" at bounding box center [848, 460] width 69 height 16
click at [957, 88] on icon "Close" at bounding box center [955, 89] width 5 height 5
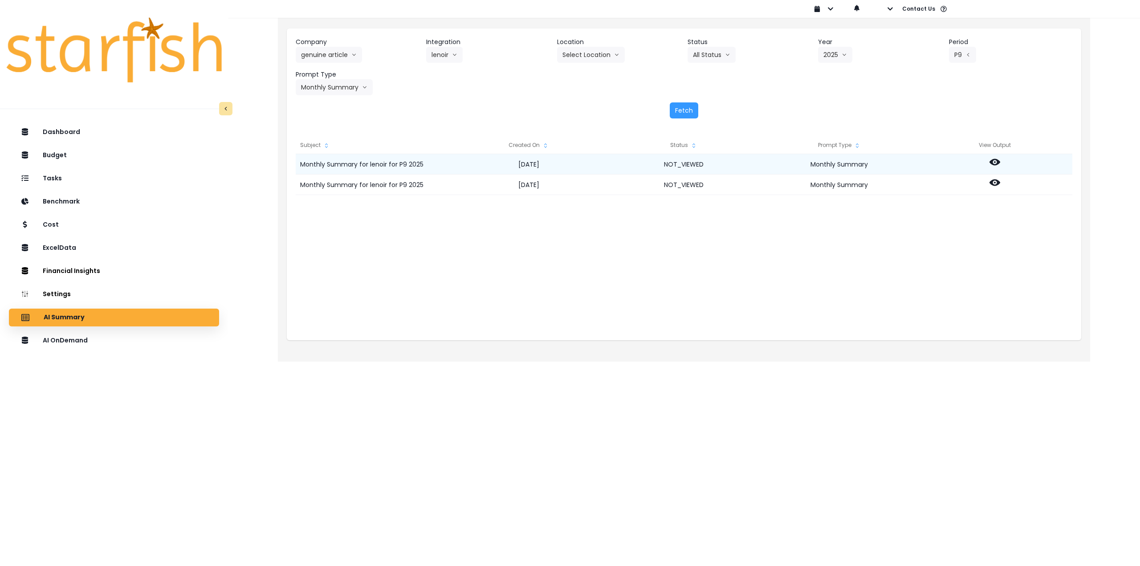
click at [996, 164] on icon at bounding box center [994, 162] width 11 height 7
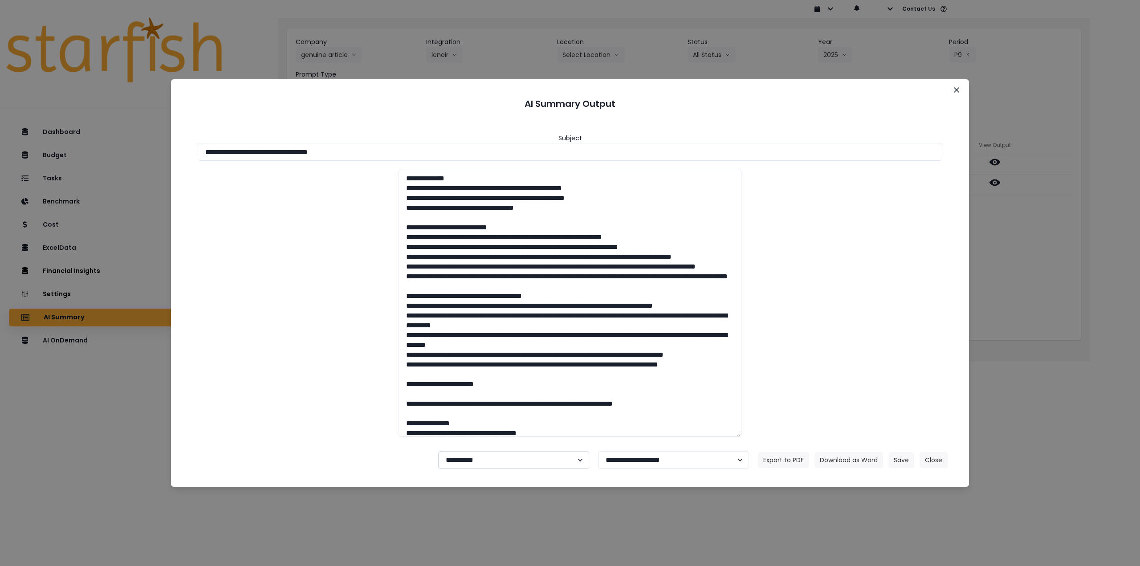
click at [503, 454] on select "**********" at bounding box center [513, 460] width 151 height 18
select select "********"
click at [438, 451] on select "**********" at bounding box center [513, 460] width 151 height 18
click at [862, 461] on button "Download as Word" at bounding box center [848, 460] width 69 height 16
click at [900, 459] on button "Save" at bounding box center [901, 460] width 26 height 16
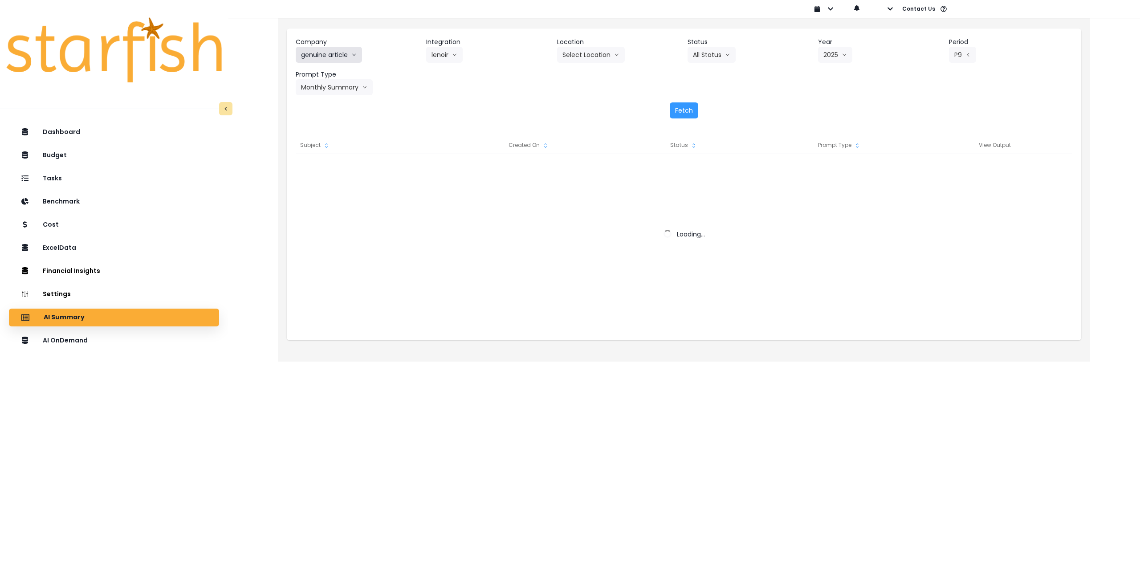
click at [333, 55] on button "genuine article" at bounding box center [329, 55] width 66 height 16
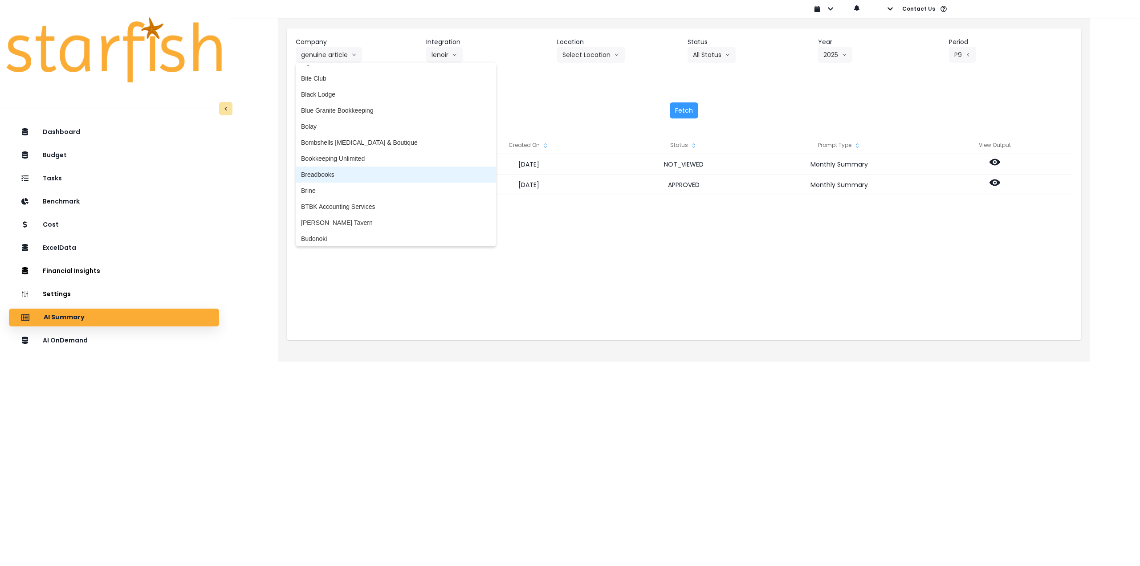
scroll to position [223, 0]
click at [318, 187] on span "Brine" at bounding box center [396, 187] width 190 height 9
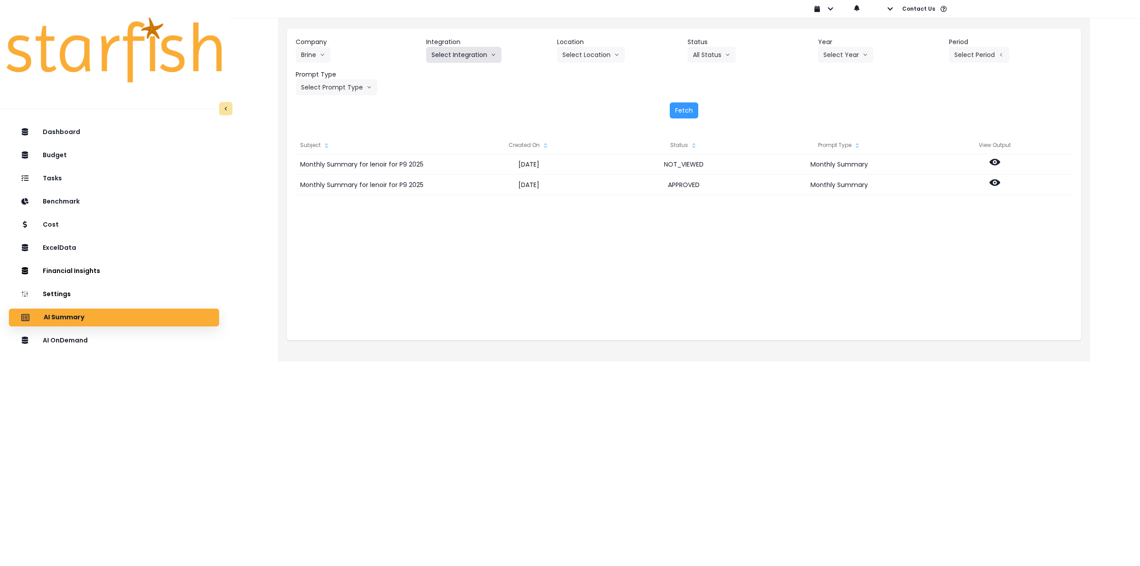
click at [456, 54] on button "Select Integration" at bounding box center [463, 55] width 75 height 16
click at [439, 89] on span "Rubys" at bounding box center [465, 89] width 69 height 9
click at [601, 55] on button "Select Location" at bounding box center [591, 55] width 68 height 16
drag, startPoint x: 582, startPoint y: 73, endPoint x: 603, endPoint y: 71, distance: 21.1
click at [582, 73] on span "All Locations" at bounding box center [579, 73] width 35 height 9
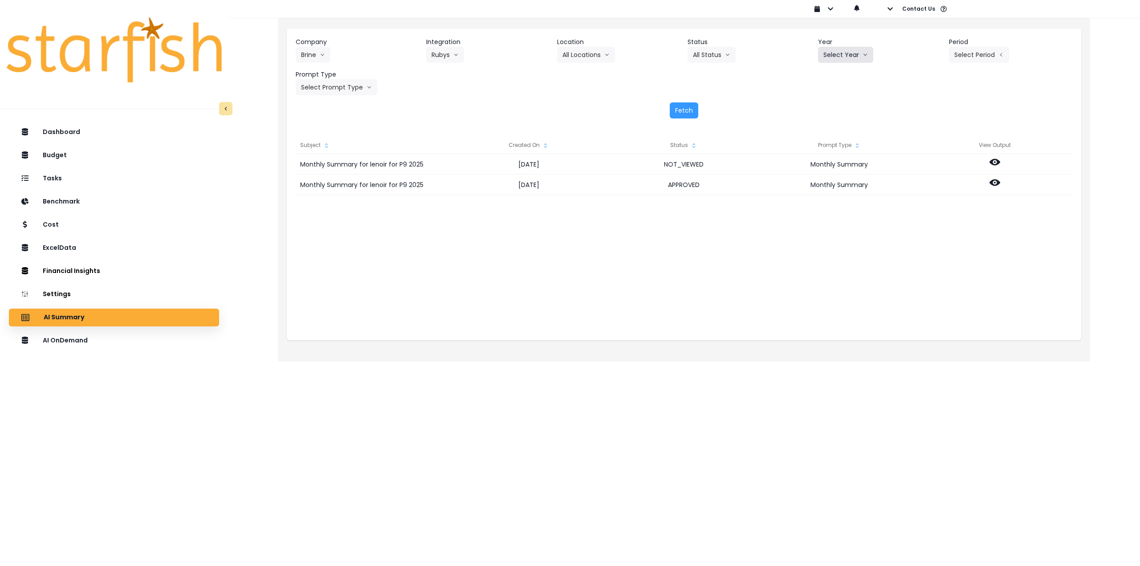
click at [852, 51] on button "Select Year" at bounding box center [845, 55] width 55 height 16
click at [828, 106] on span "2025" at bounding box center [830, 105] width 14 height 9
click at [996, 57] on button "Select Period" at bounding box center [979, 55] width 60 height 16
click at [935, 169] on span "P8" at bounding box center [937, 169] width 11 height 9
click at [340, 92] on button "Select Prompt Type" at bounding box center [336, 87] width 81 height 16
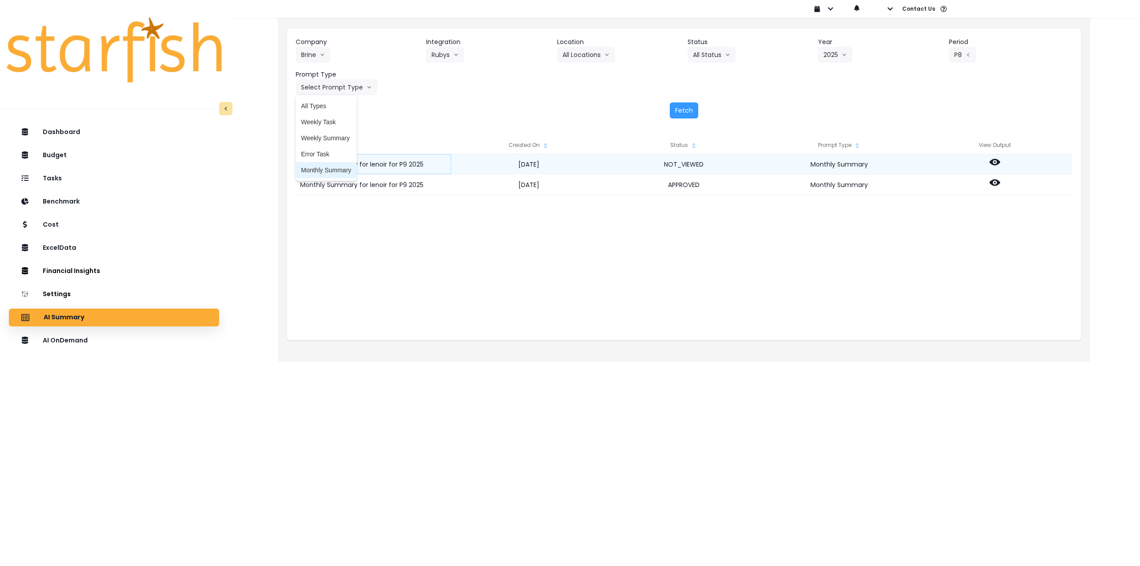
click at [343, 170] on span "Monthly Summary" at bounding box center [326, 170] width 50 height 9
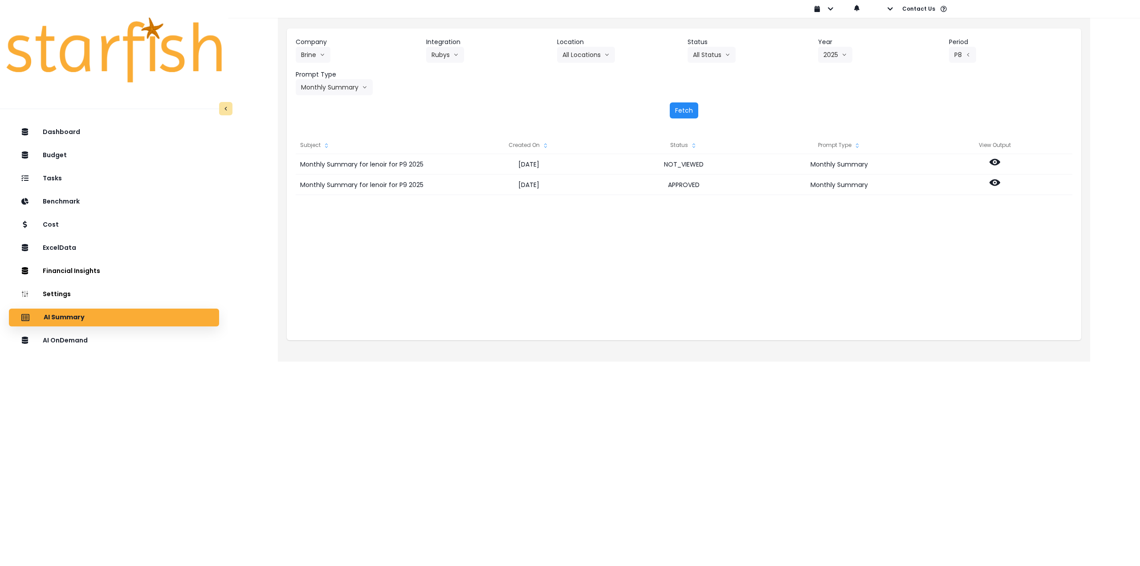
click at [683, 114] on button "Fetch" at bounding box center [683, 110] width 28 height 16
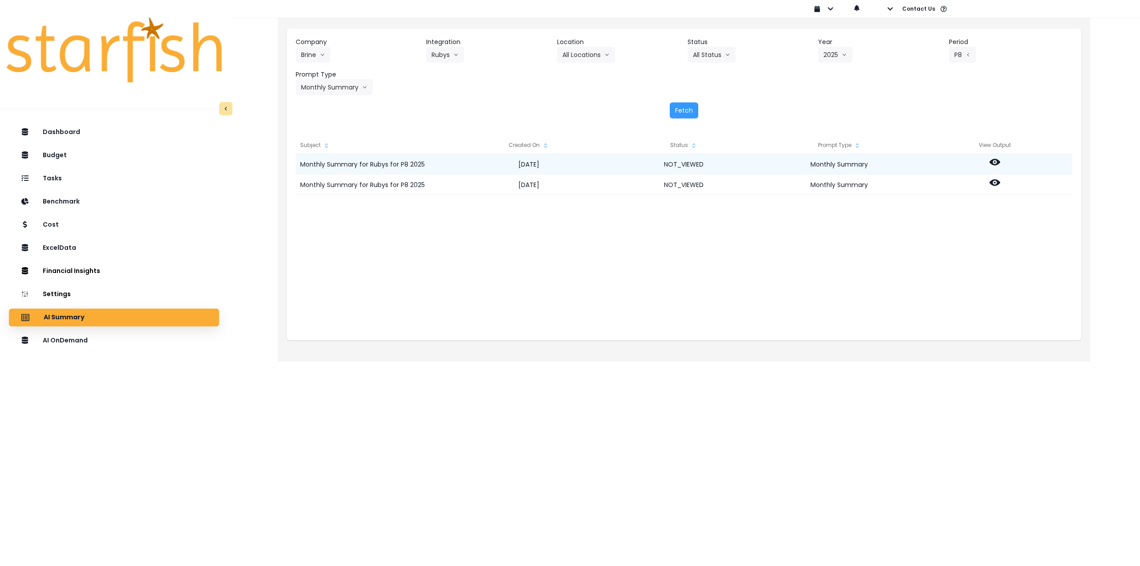
click at [993, 160] on icon at bounding box center [994, 162] width 11 height 7
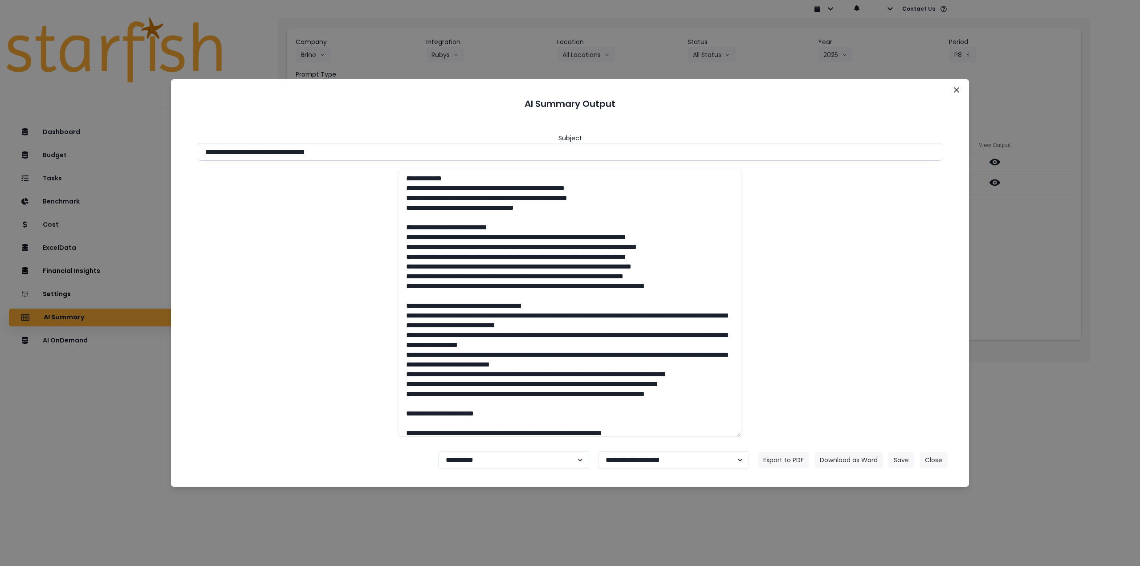
drag, startPoint x: 283, startPoint y: 152, endPoint x: 394, endPoint y: 157, distance: 111.4
click at [394, 157] on input "**********" at bounding box center [570, 152] width 744 height 18
click at [848, 459] on button "Download as Word" at bounding box center [848, 460] width 69 height 16
click at [1002, 234] on div "**********" at bounding box center [570, 283] width 1140 height 566
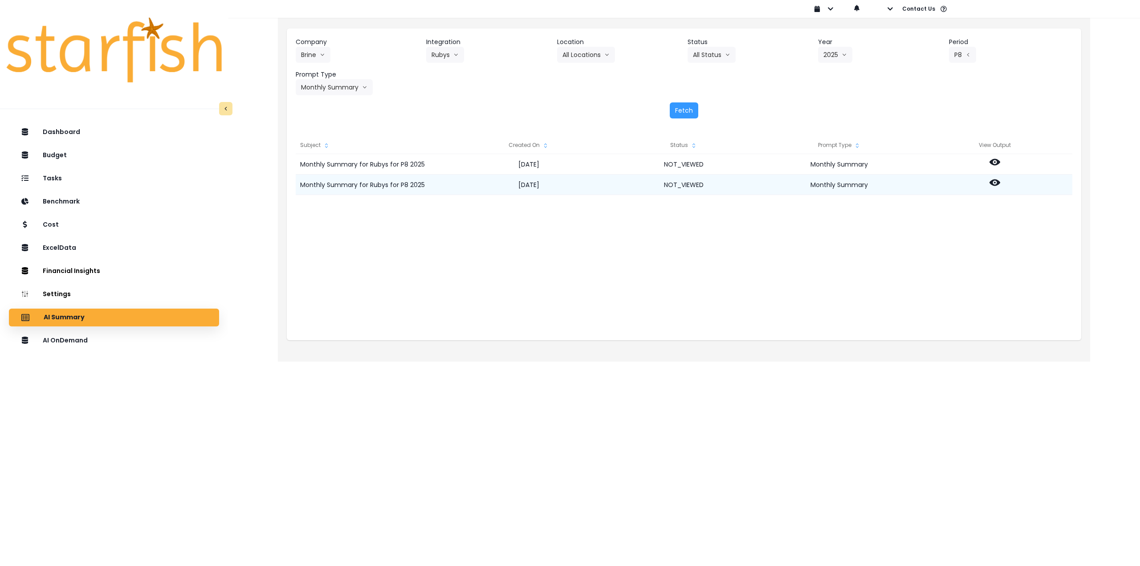
click at [995, 181] on icon at bounding box center [994, 182] width 11 height 11
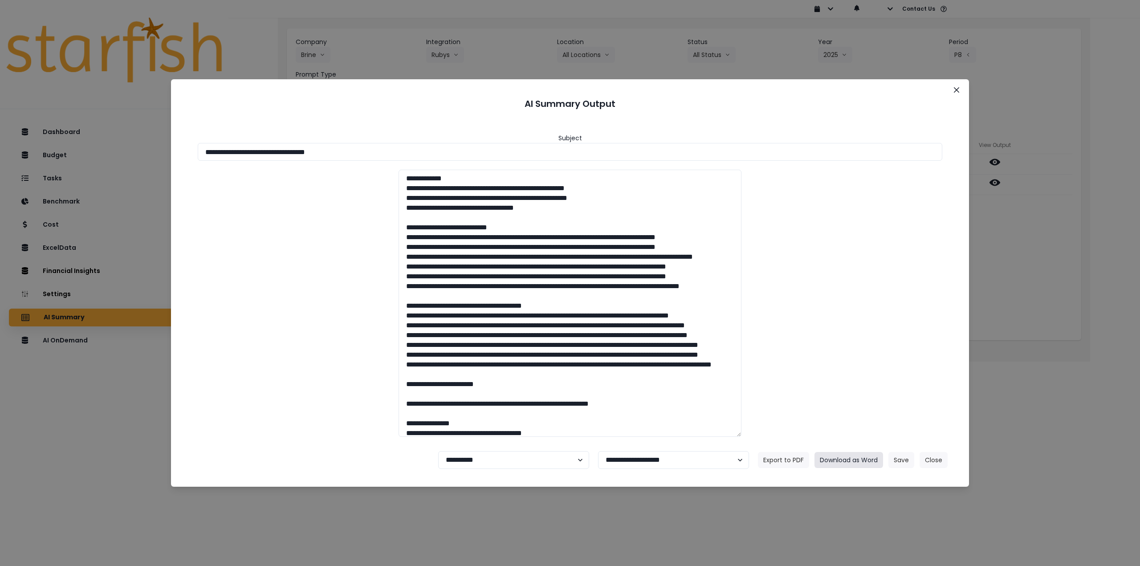
click at [853, 463] on button "Download as Word" at bounding box center [848, 460] width 69 height 16
drag, startPoint x: 285, startPoint y: 152, endPoint x: 374, endPoint y: 151, distance: 89.5
click at [374, 151] on input "**********" at bounding box center [570, 152] width 744 height 18
click at [868, 458] on button "Download as Word" at bounding box center [848, 460] width 69 height 16
click at [955, 87] on icon "Close" at bounding box center [955, 89] width 5 height 5
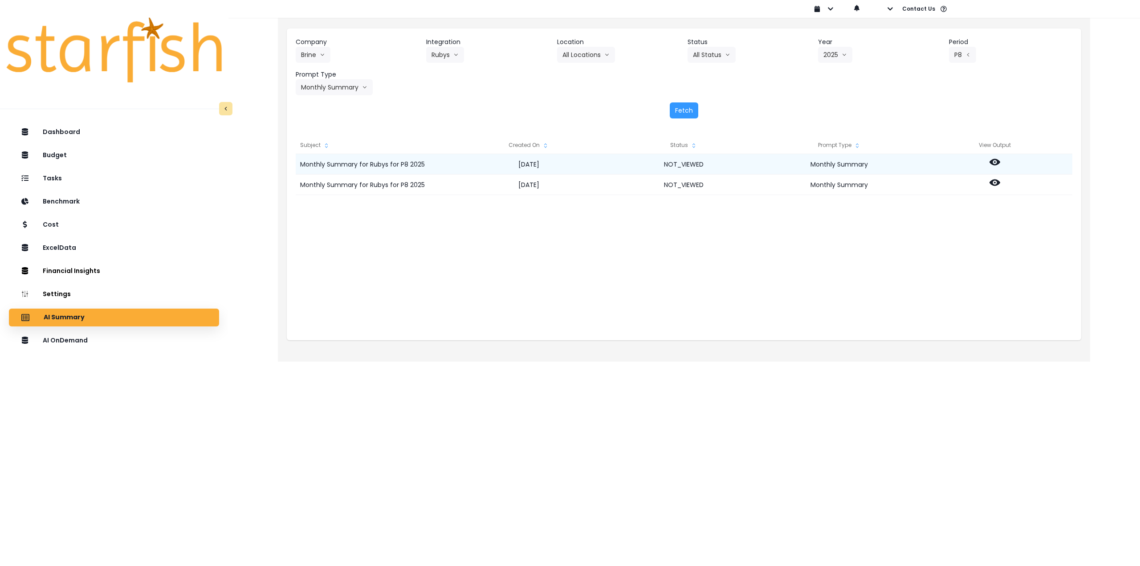
click at [994, 161] on icon at bounding box center [994, 162] width 11 height 11
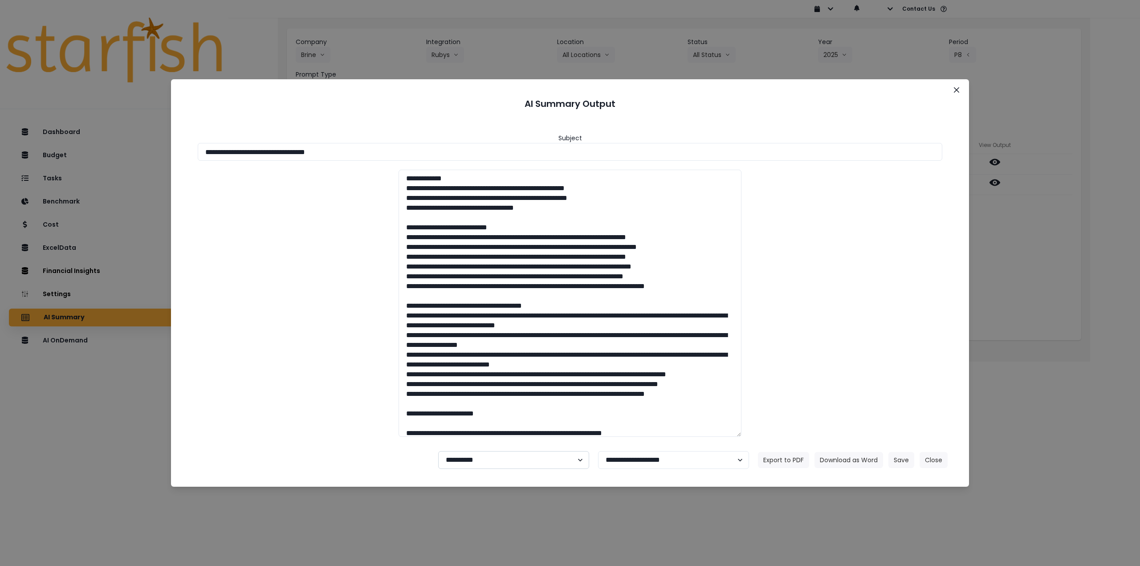
drag, startPoint x: 489, startPoint y: 465, endPoint x: 483, endPoint y: 461, distance: 7.7
click at [489, 465] on select "**********" at bounding box center [513, 460] width 151 height 18
select select "********"
click at [438, 451] on select "**********" at bounding box center [513, 460] width 151 height 18
click at [900, 459] on button "Save" at bounding box center [901, 460] width 26 height 16
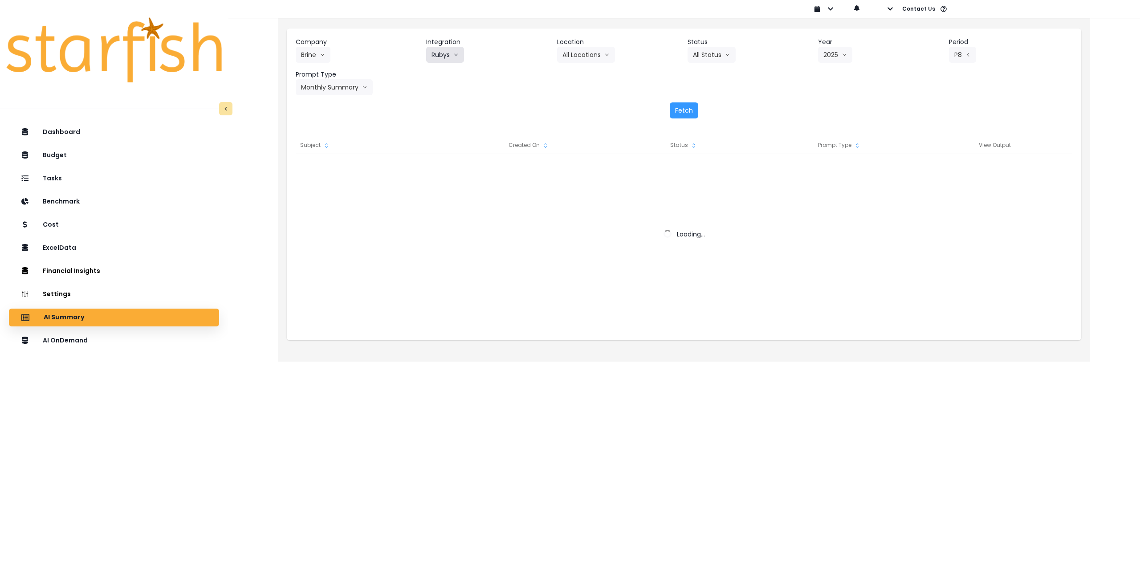
click at [447, 57] on button "Rubys" at bounding box center [445, 55] width 38 height 16
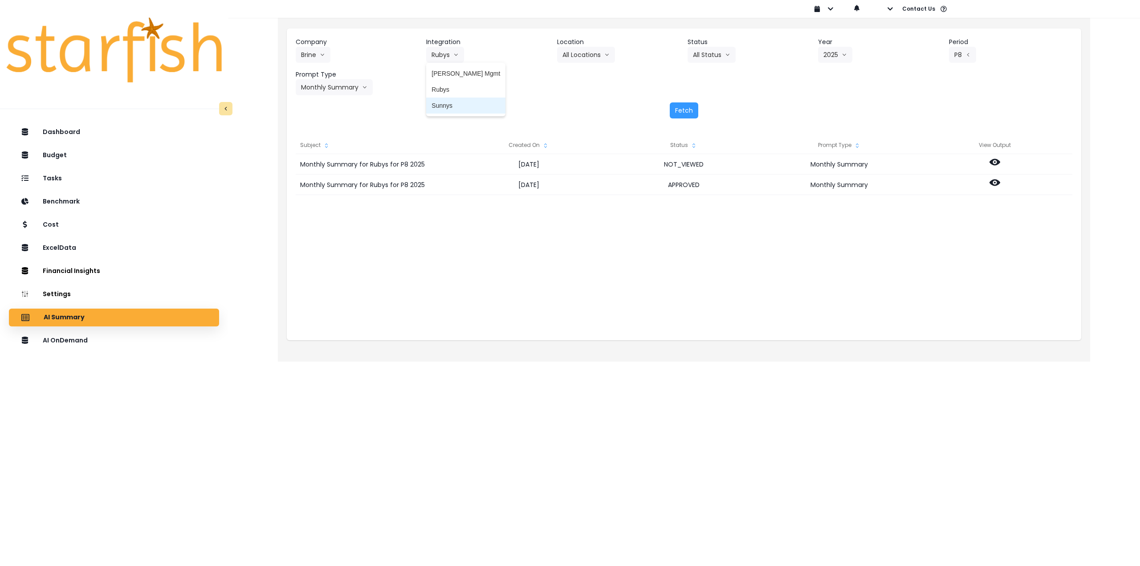
click at [443, 102] on span "Sunnys" at bounding box center [465, 105] width 69 height 9
click at [823, 51] on button "Select Year" at bounding box center [845, 55] width 55 height 16
click at [830, 105] on span "2025" at bounding box center [830, 105] width 14 height 9
click at [960, 54] on button "Select Period" at bounding box center [979, 55] width 60 height 16
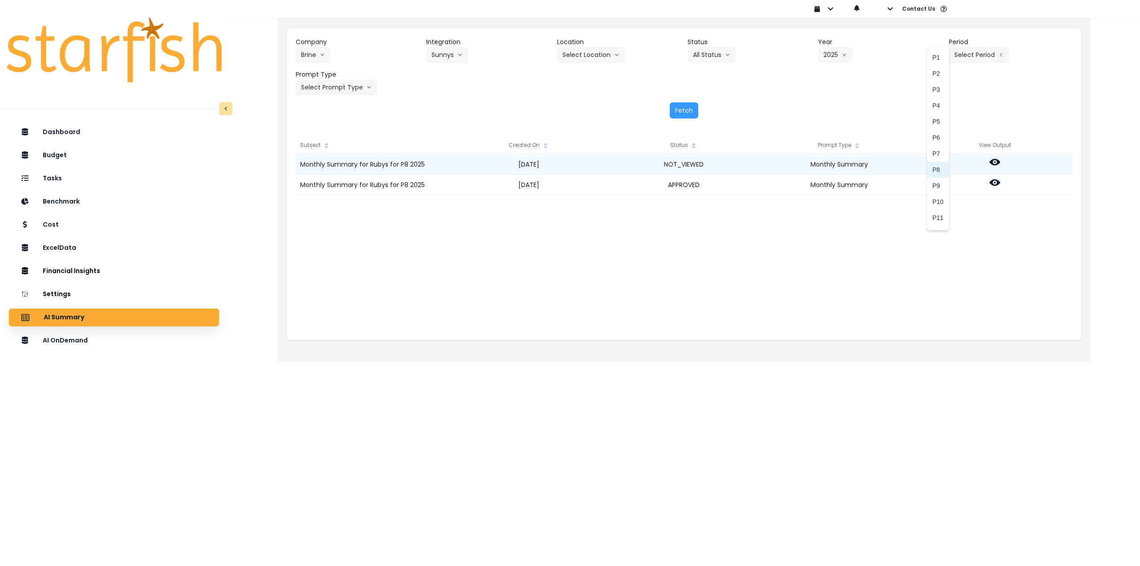
click at [932, 168] on span "P8" at bounding box center [937, 169] width 11 height 9
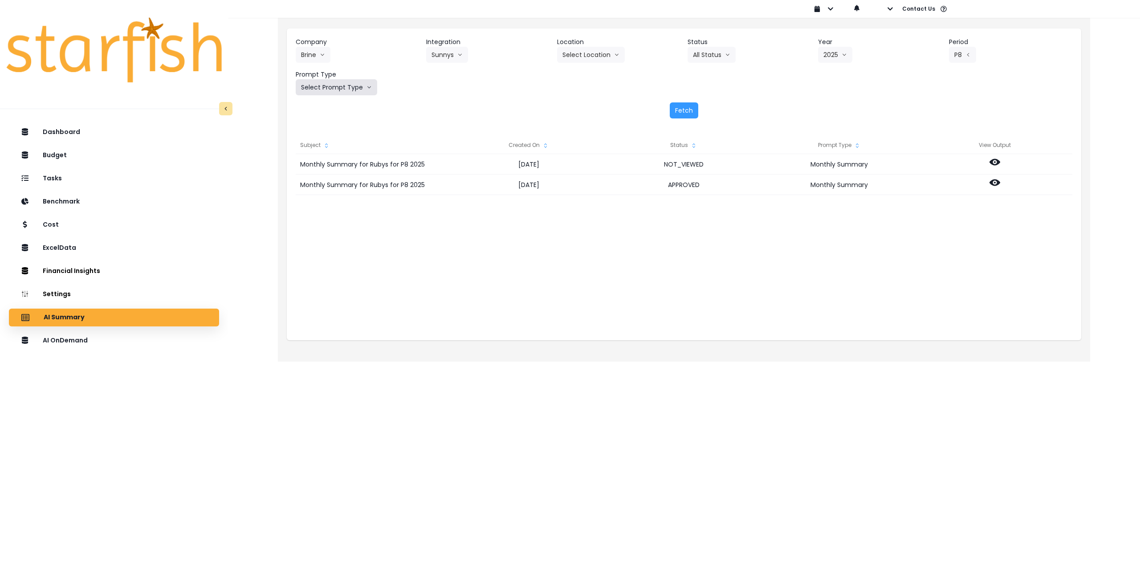
click at [333, 87] on button "Select Prompt Type" at bounding box center [336, 87] width 81 height 16
click at [332, 163] on li "Monthly Summary" at bounding box center [326, 170] width 61 height 16
click at [685, 108] on button "Fetch" at bounding box center [683, 110] width 28 height 16
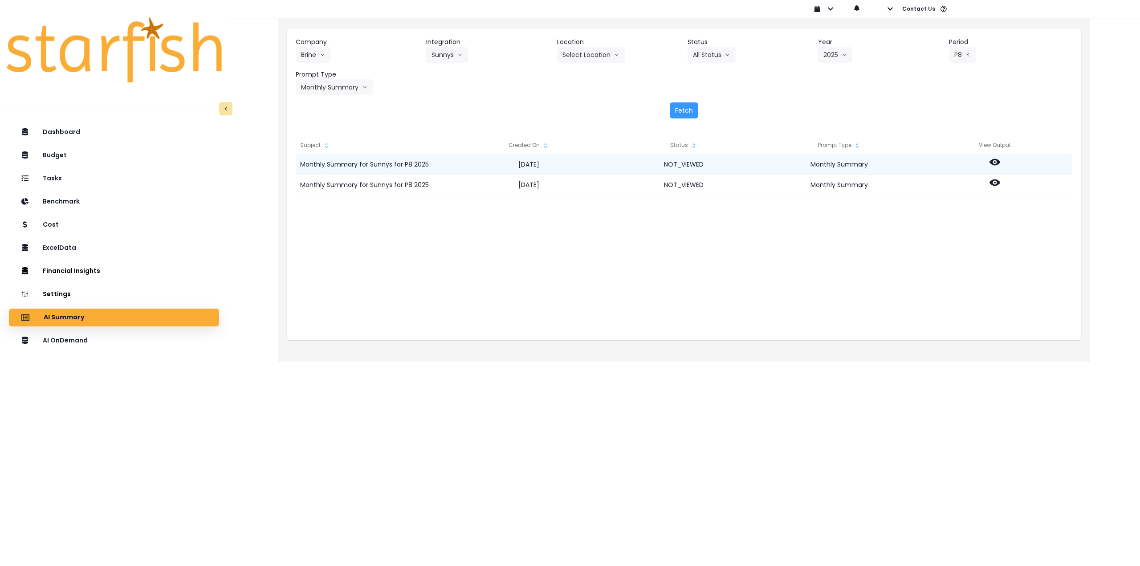
click at [999, 162] on icon at bounding box center [994, 162] width 11 height 7
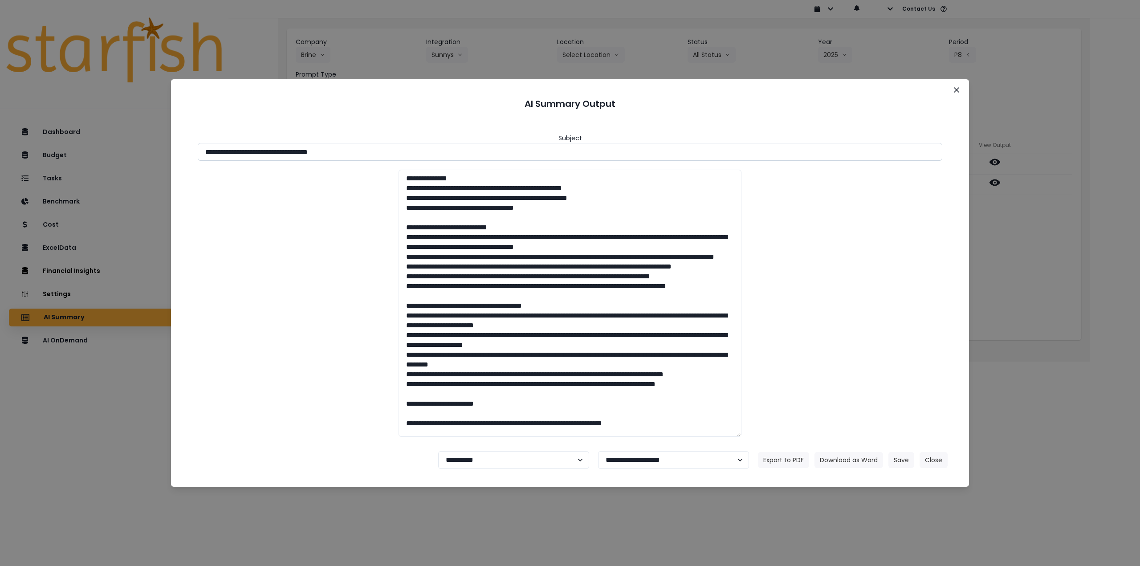
drag, startPoint x: 284, startPoint y: 150, endPoint x: 380, endPoint y: 151, distance: 96.2
click at [380, 151] on input "**********" at bounding box center [570, 152] width 744 height 18
click at [862, 457] on button "Download as Word" at bounding box center [848, 460] width 69 height 16
click at [1013, 237] on div "**********" at bounding box center [570, 283] width 1140 height 566
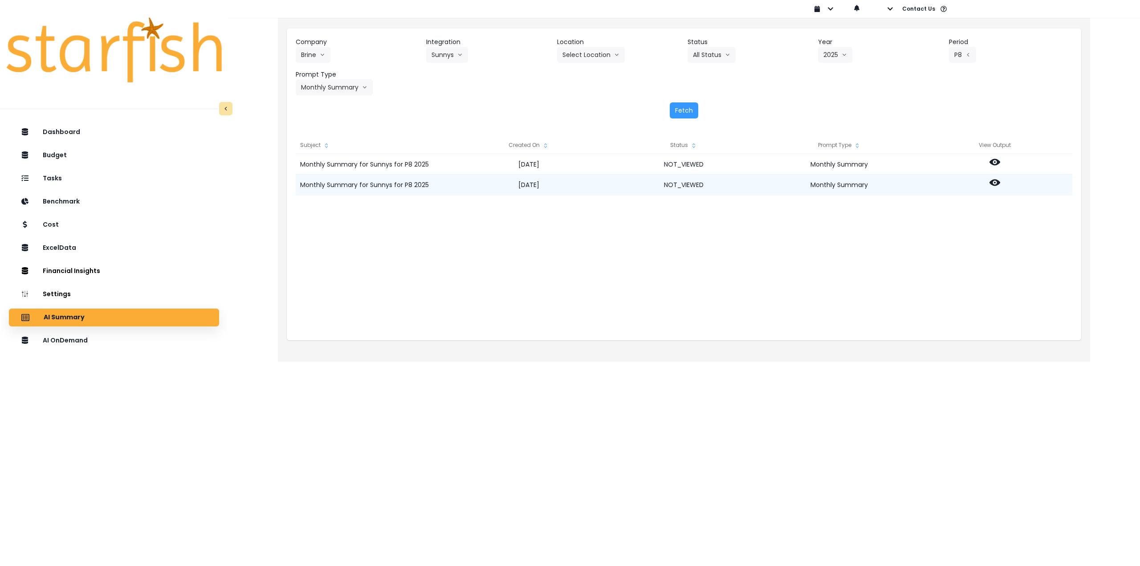
click at [994, 183] on circle at bounding box center [995, 183] width 2 height 2
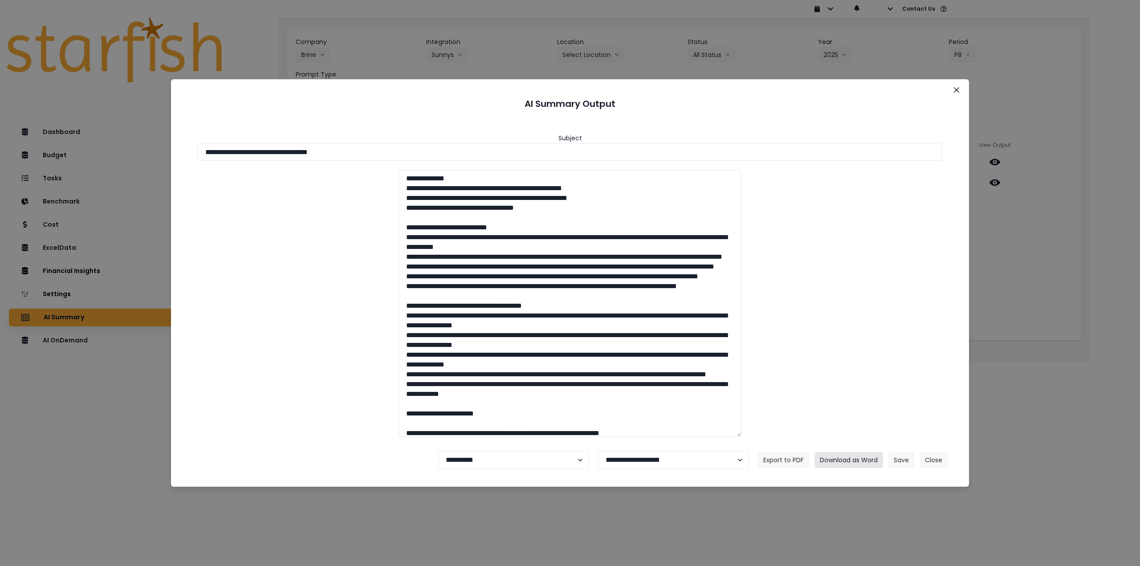
click at [840, 458] on button "Download as Word" at bounding box center [848, 460] width 69 height 16
click at [957, 91] on icon "Close" at bounding box center [955, 89] width 5 height 5
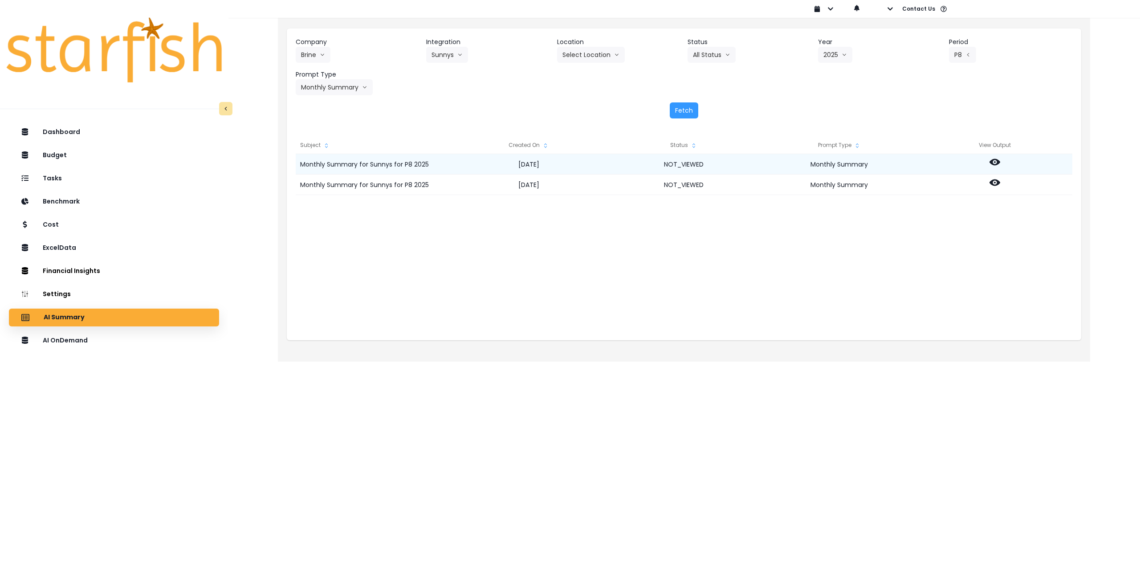
click at [999, 167] on div at bounding box center [994, 164] width 155 height 20
click at [991, 162] on icon at bounding box center [994, 162] width 11 height 7
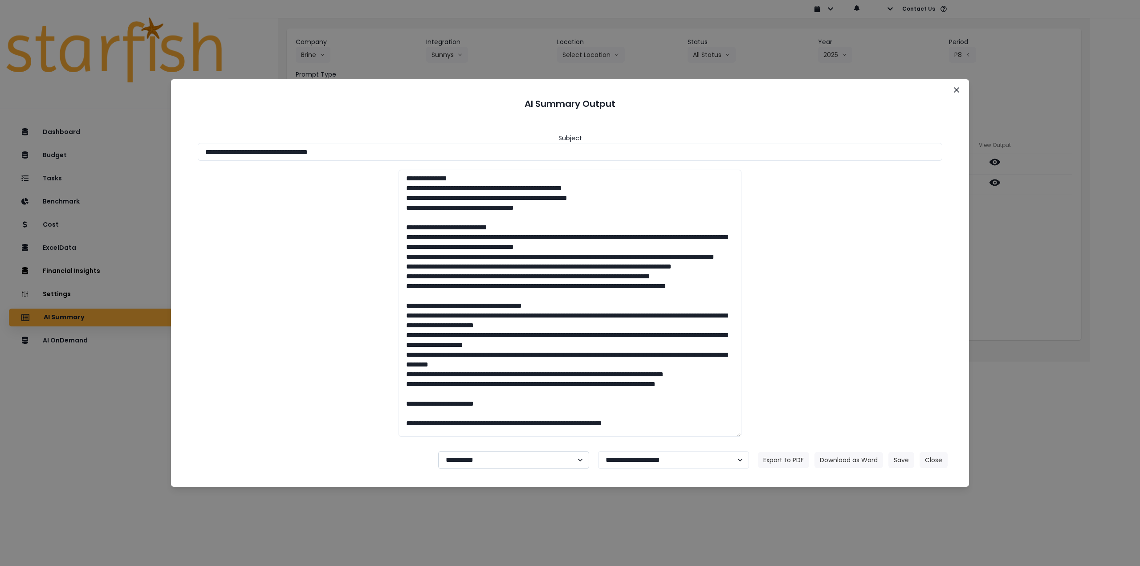
click at [496, 456] on select "**********" at bounding box center [513, 460] width 151 height 18
select select "********"
click at [438, 451] on select "**********" at bounding box center [513, 460] width 151 height 18
click at [897, 464] on button "Save" at bounding box center [901, 460] width 26 height 16
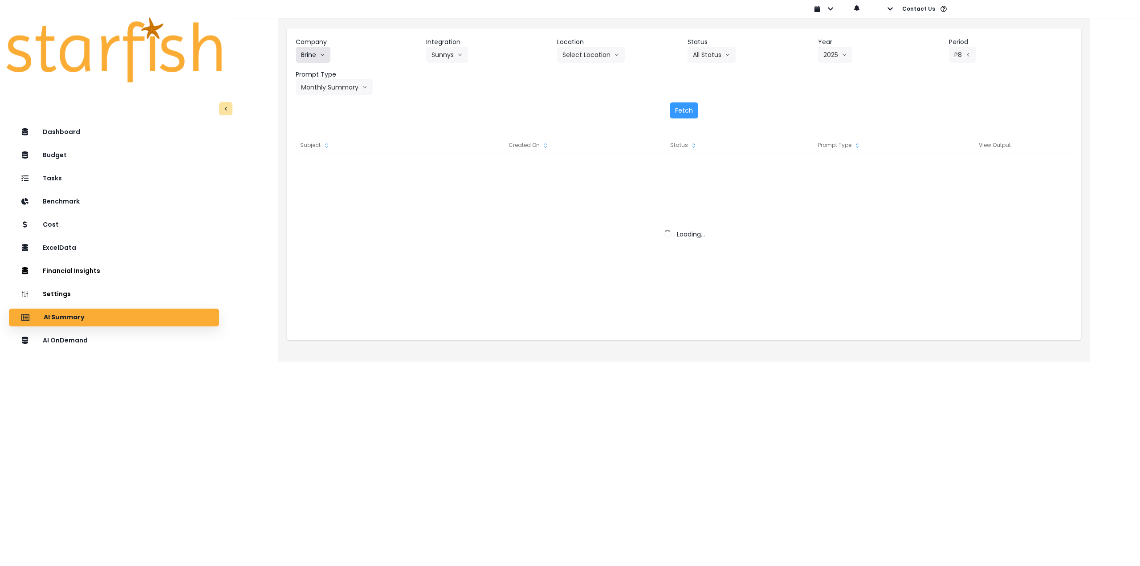
click at [320, 54] on icon "arrow down line" at bounding box center [322, 54] width 5 height 9
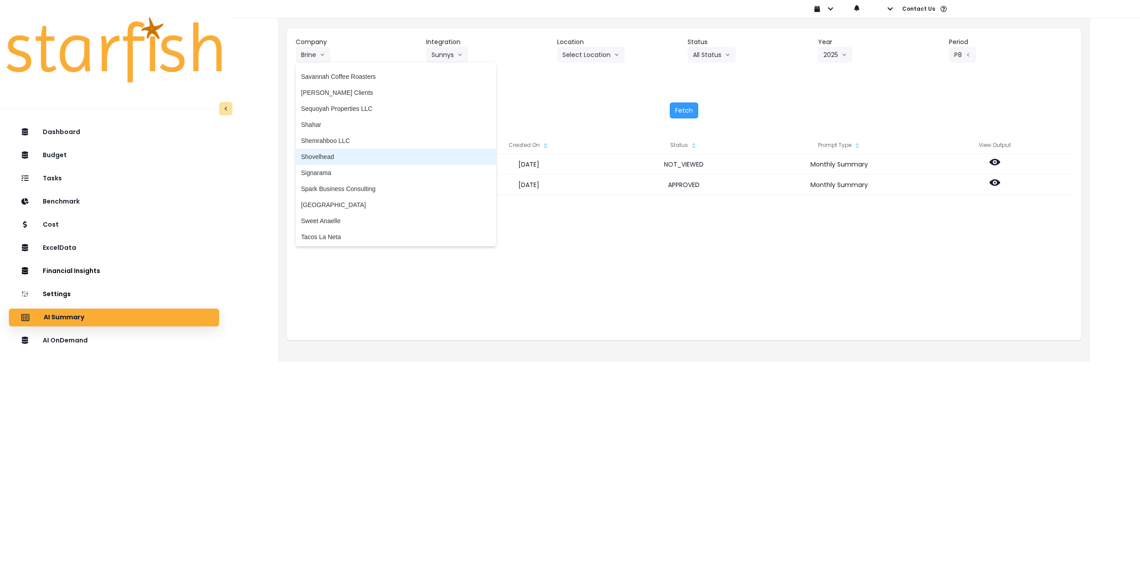
scroll to position [1780, 0]
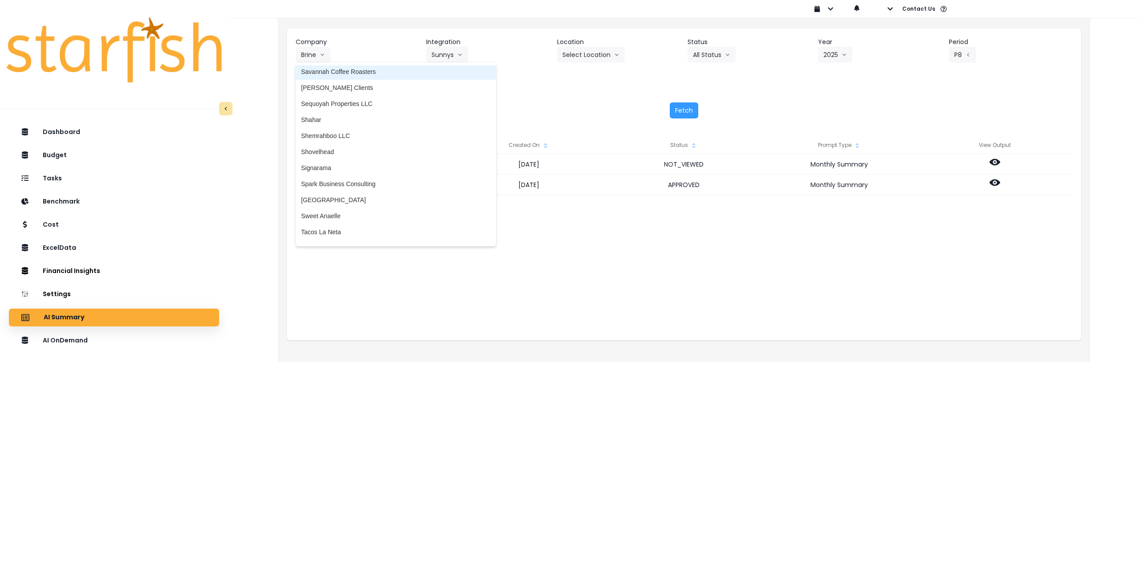
click at [365, 69] on span "Savannah Coffee Roasters" at bounding box center [396, 71] width 190 height 9
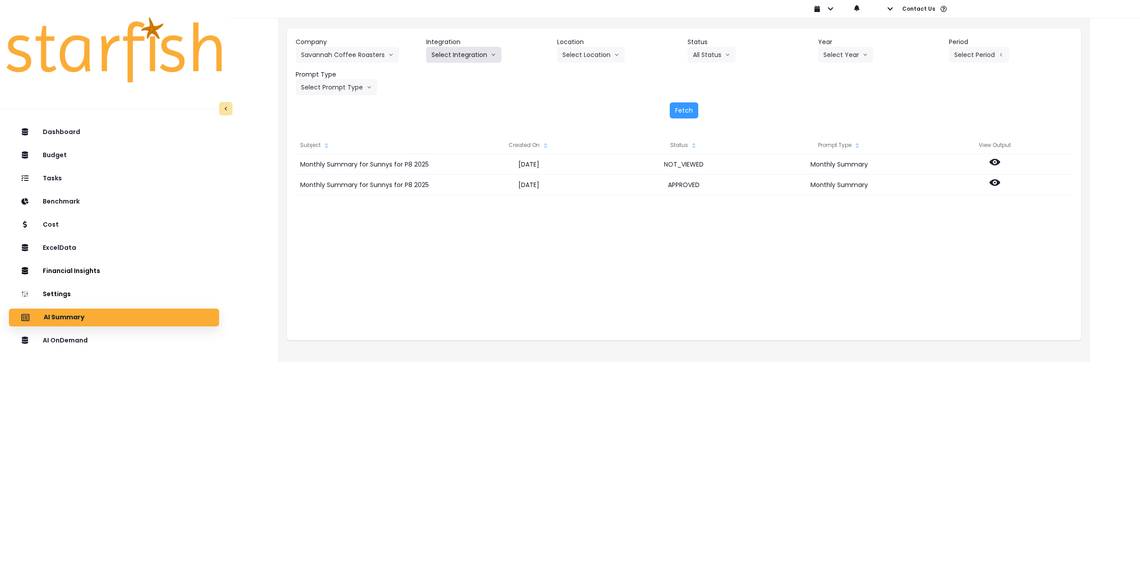
click at [461, 57] on button "Select Integration" at bounding box center [463, 55] width 75 height 16
click at [455, 72] on span "Quickbooks Online" at bounding box center [457, 73] width 53 height 9
click at [850, 57] on button "Select Year" at bounding box center [845, 55] width 55 height 16
drag, startPoint x: 829, startPoint y: 104, endPoint x: 875, endPoint y: 95, distance: 46.7
click at [829, 104] on span "2025" at bounding box center [830, 105] width 14 height 9
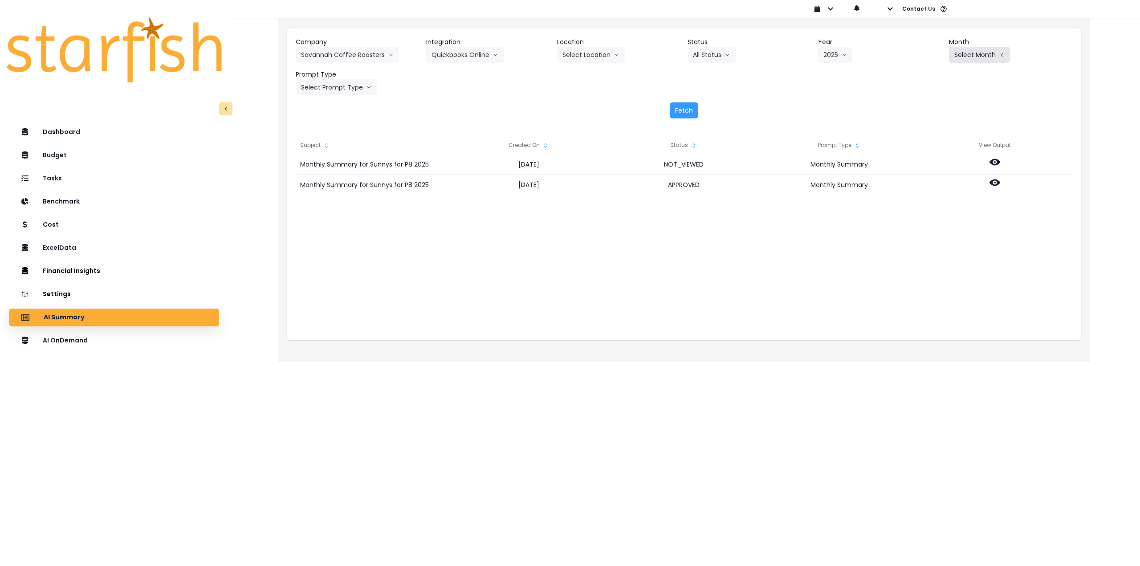
click at [971, 55] on button "Select Month" at bounding box center [979, 55] width 61 height 16
click at [930, 167] on span "Aug" at bounding box center [934, 169] width 17 height 9
click at [330, 87] on button "Select Prompt Type" at bounding box center [336, 87] width 81 height 16
click at [328, 167] on span "Monthly Summary" at bounding box center [326, 170] width 50 height 9
click at [688, 110] on button "Fetch" at bounding box center [683, 110] width 28 height 16
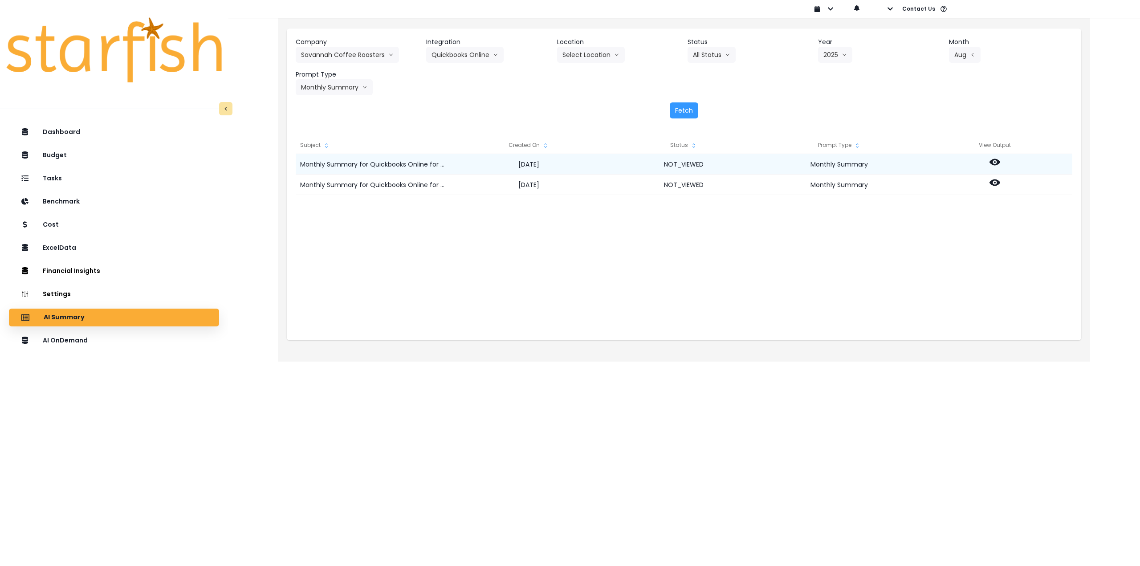
click at [996, 160] on icon at bounding box center [994, 162] width 11 height 7
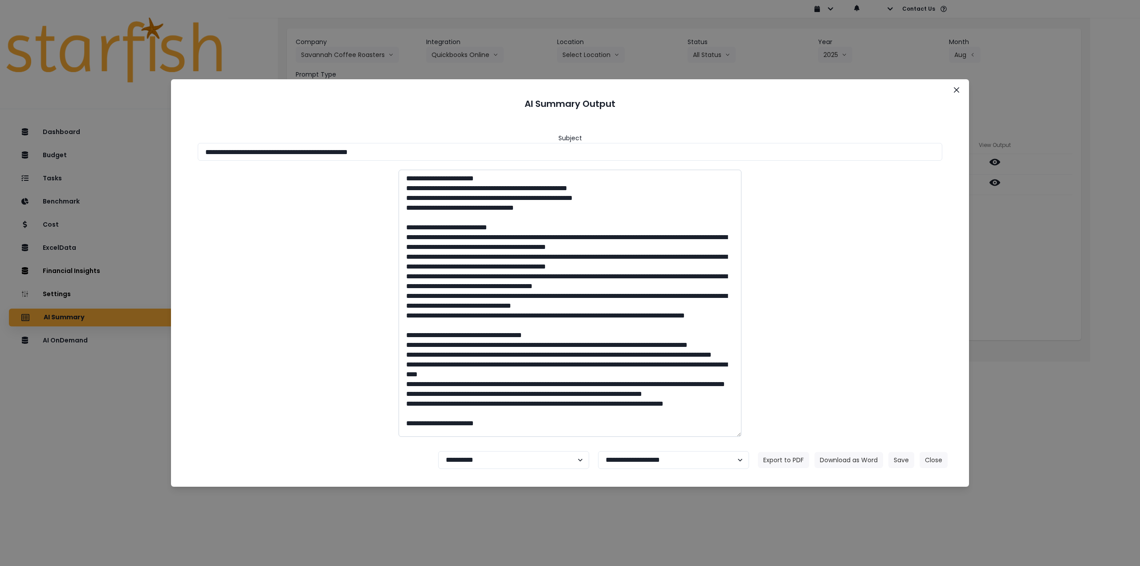
drag, startPoint x: 363, startPoint y: 150, endPoint x: 571, endPoint y: 178, distance: 209.3
click at [513, 153] on input "**********" at bounding box center [570, 152] width 744 height 18
click at [843, 455] on button "Download as Word" at bounding box center [848, 460] width 69 height 16
drag, startPoint x: 1023, startPoint y: 259, endPoint x: 1014, endPoint y: 251, distance: 11.3
click at [1022, 258] on div "**********" at bounding box center [570, 283] width 1140 height 566
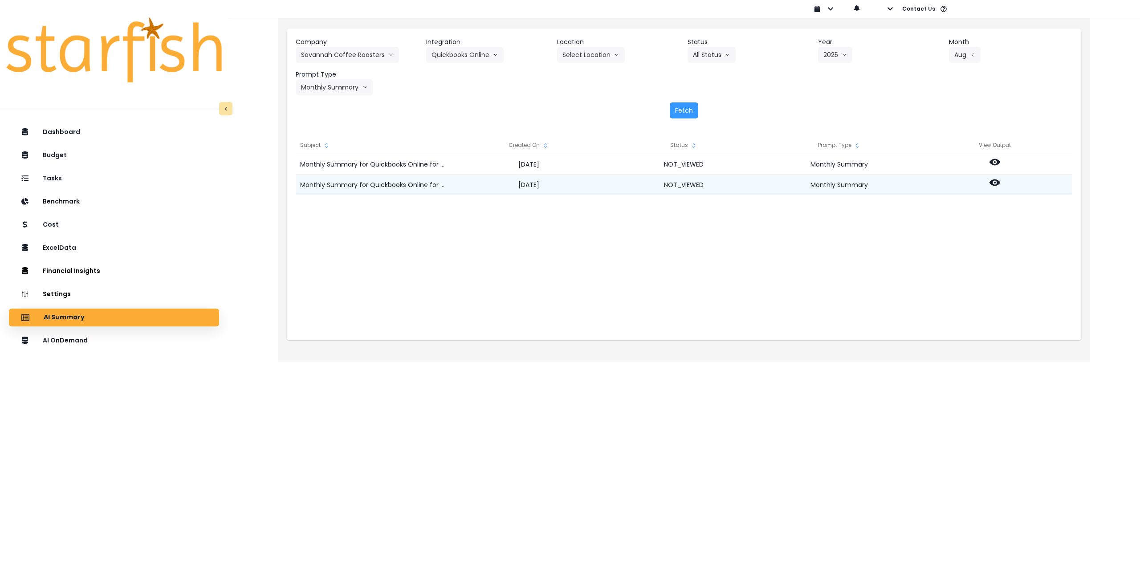
click at [1000, 183] on div at bounding box center [994, 184] width 155 height 20
click at [996, 182] on icon at bounding box center [994, 182] width 11 height 11
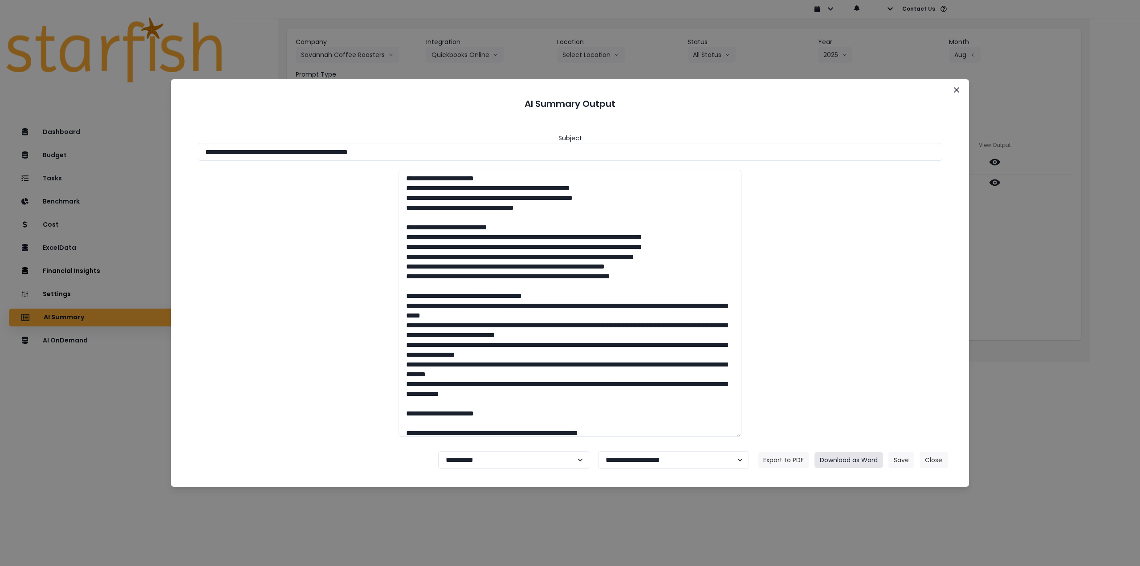
click at [875, 462] on button "Download as Word" at bounding box center [848, 460] width 69 height 16
click at [491, 469] on footer "**********" at bounding box center [570, 460] width 776 height 32
select select "********"
click at [438, 451] on select "**********" at bounding box center [513, 460] width 151 height 18
click at [900, 461] on button "Save" at bounding box center [901, 460] width 26 height 16
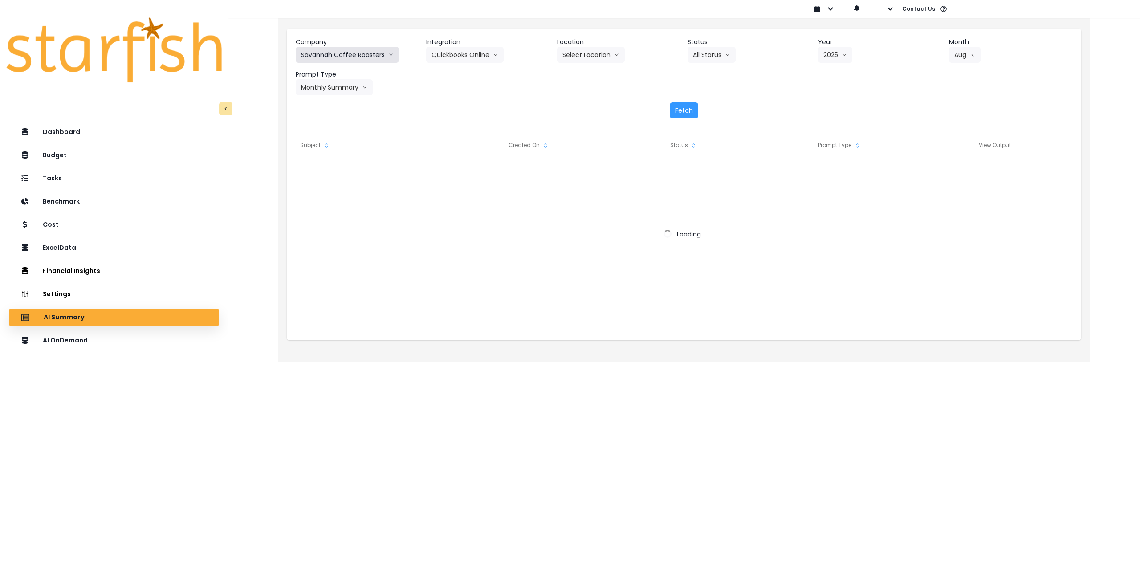
click at [331, 59] on button "Savannah Coffee Roasters" at bounding box center [347, 55] width 103 height 16
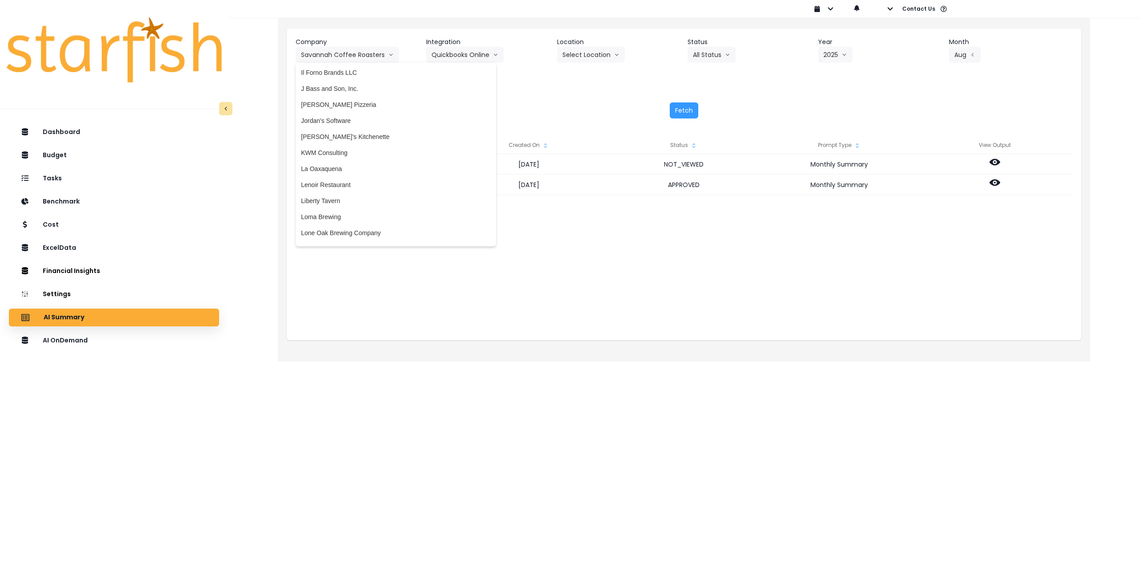
scroll to position [1024, 0]
click at [352, 170] on span "[PERSON_NAME]'s Kitchenette" at bounding box center [396, 171] width 190 height 9
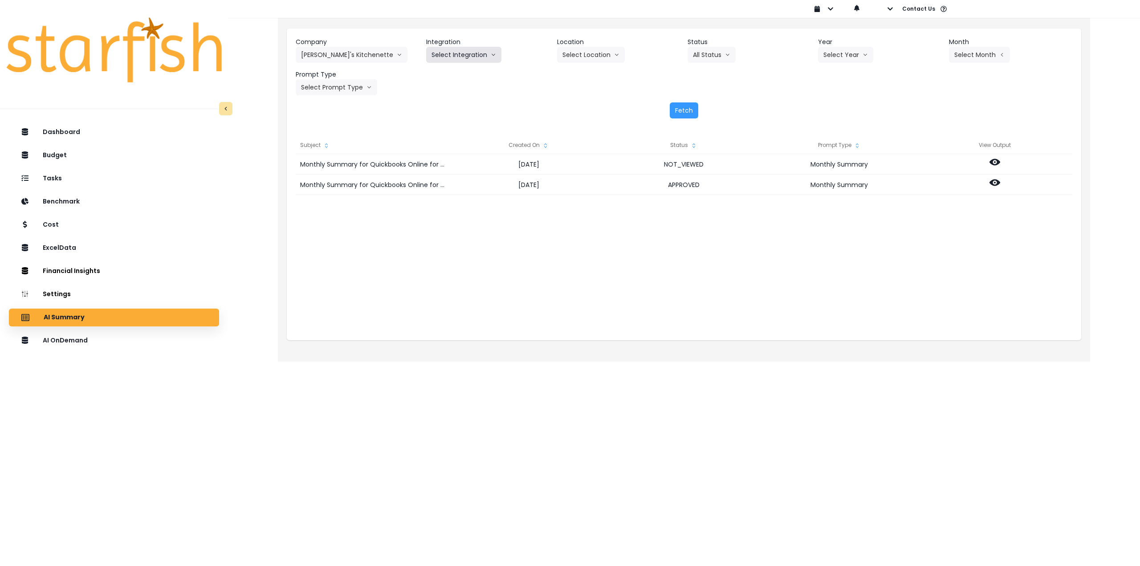
click at [474, 58] on button "Select Integration" at bounding box center [463, 55] width 75 height 16
click at [458, 72] on span "[PERSON_NAME]'s Kitchenette QBO" at bounding box center [483, 73] width 104 height 9
click at [846, 54] on button "Select Year" at bounding box center [846, 55] width 55 height 16
drag, startPoint x: 829, startPoint y: 105, endPoint x: 945, endPoint y: 78, distance: 119.4
click at [830, 105] on span "2025" at bounding box center [832, 105] width 14 height 9
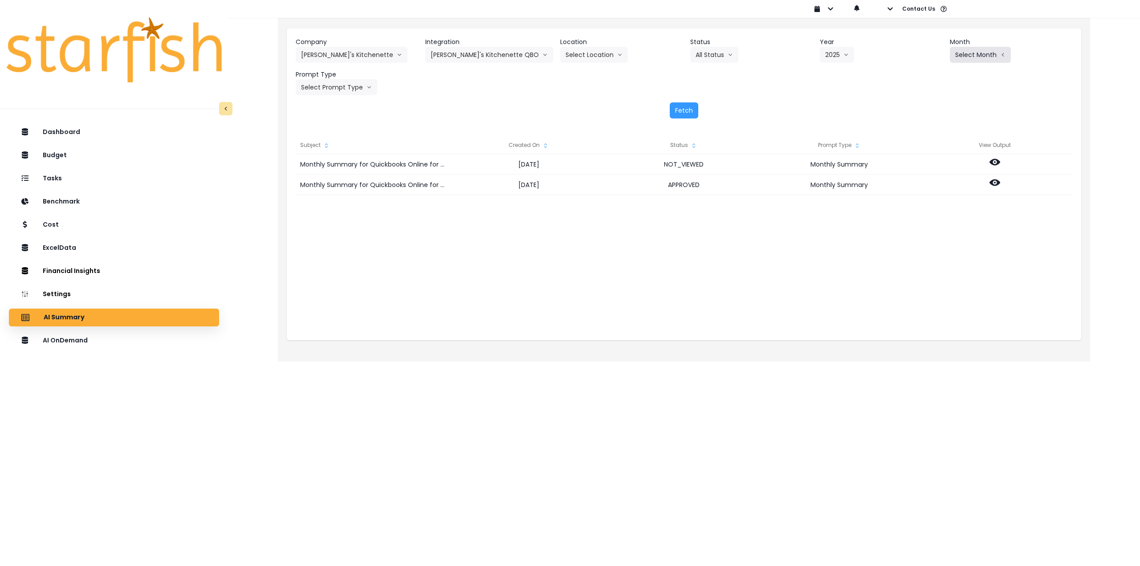
click at [991, 54] on button "Select Month" at bounding box center [979, 55] width 61 height 16
click at [932, 167] on span "Aug" at bounding box center [935, 169] width 17 height 9
click at [328, 84] on button "Select Prompt Type" at bounding box center [336, 87] width 81 height 16
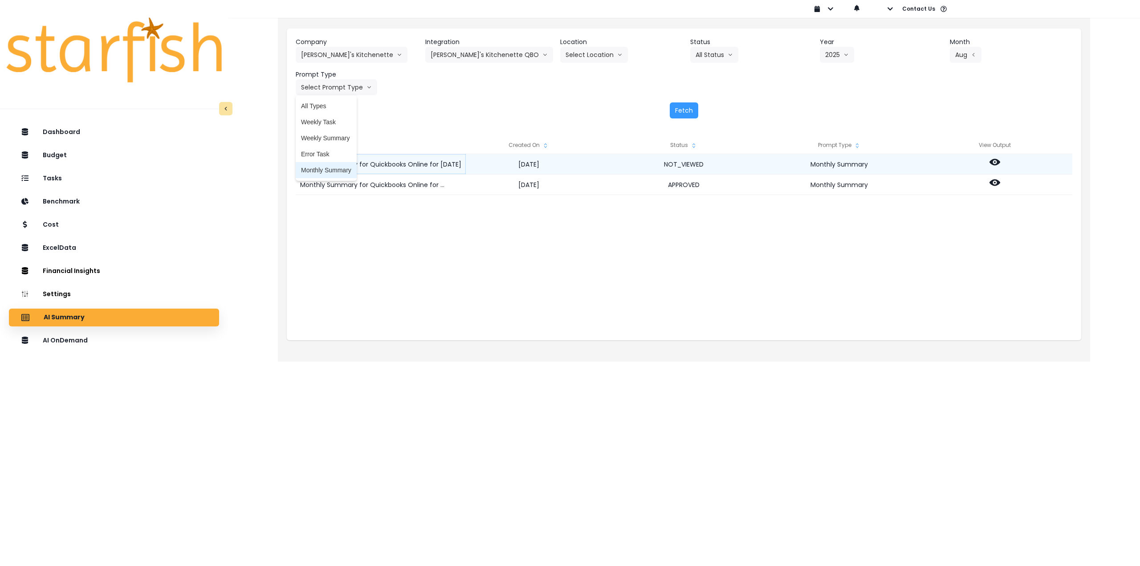
drag, startPoint x: 327, startPoint y: 171, endPoint x: 348, endPoint y: 166, distance: 21.6
click at [328, 171] on span "Monthly Summary" at bounding box center [326, 170] width 50 height 9
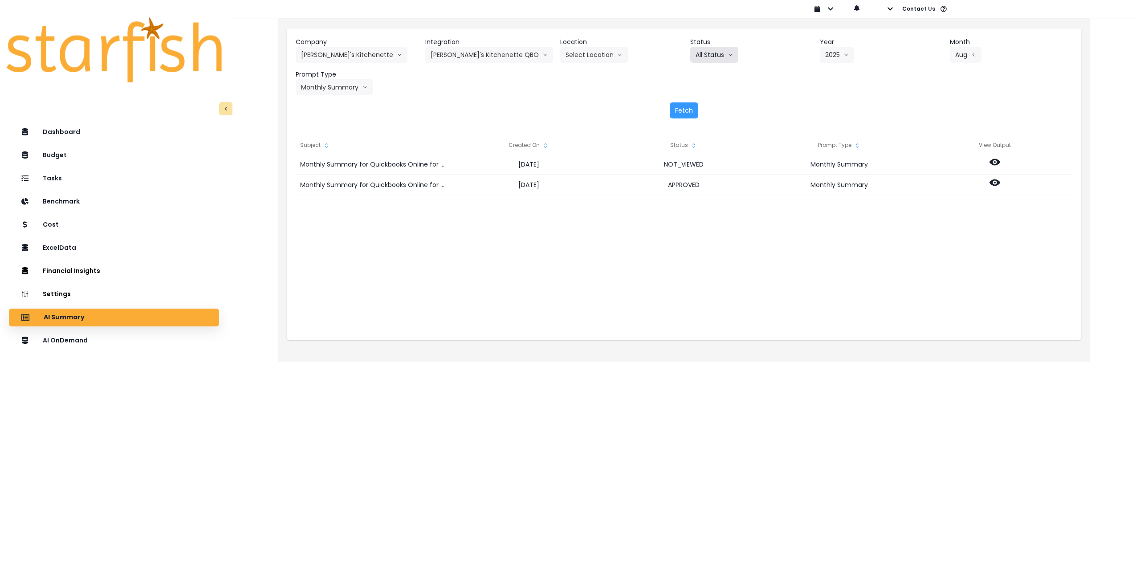
click at [711, 53] on button "All Status" at bounding box center [714, 55] width 48 height 16
click at [678, 105] on button "Fetch" at bounding box center [683, 110] width 28 height 16
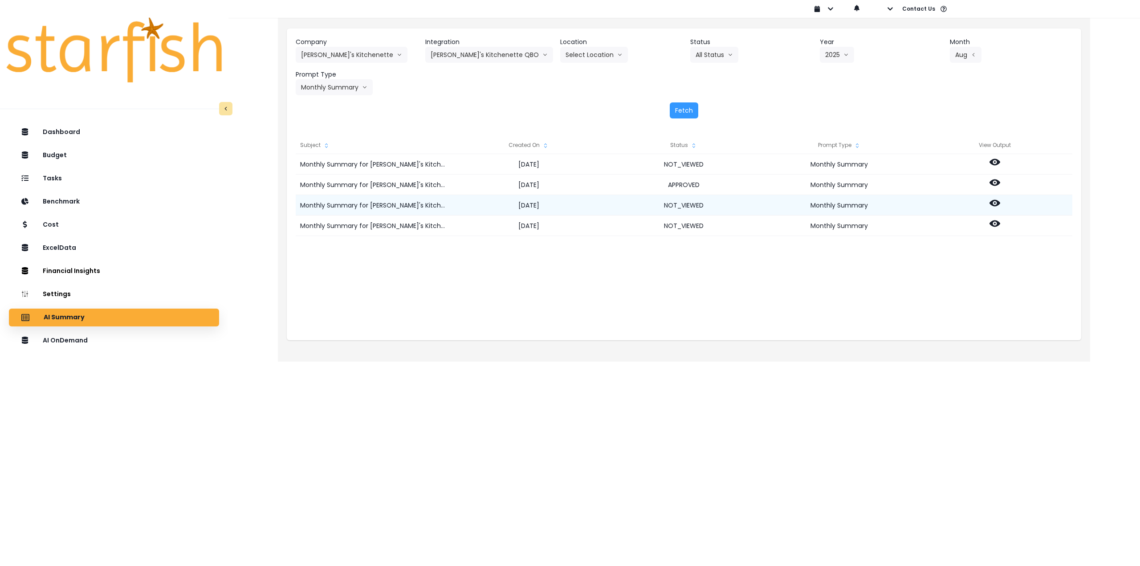
click at [991, 202] on icon at bounding box center [994, 203] width 11 height 7
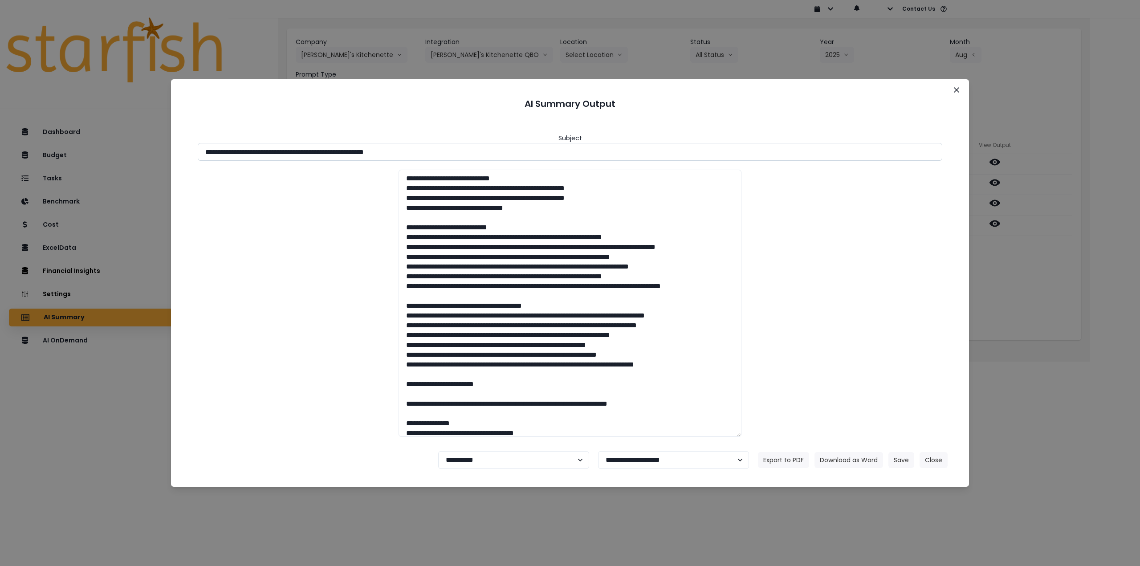
drag, startPoint x: 287, startPoint y: 150, endPoint x: 514, endPoint y: 147, distance: 227.0
click at [514, 147] on input "**********" at bounding box center [570, 152] width 744 height 18
click at [849, 462] on button "Download as Word" at bounding box center [848, 460] width 69 height 16
click at [996, 285] on div "**********" at bounding box center [570, 283] width 1140 height 566
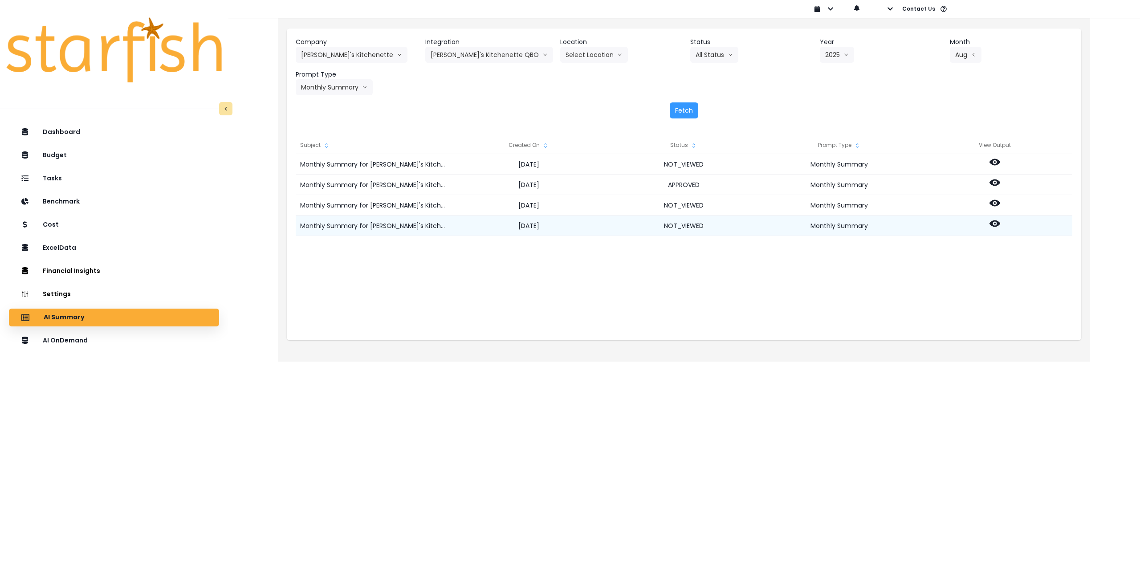
click at [992, 226] on icon at bounding box center [994, 223] width 11 height 7
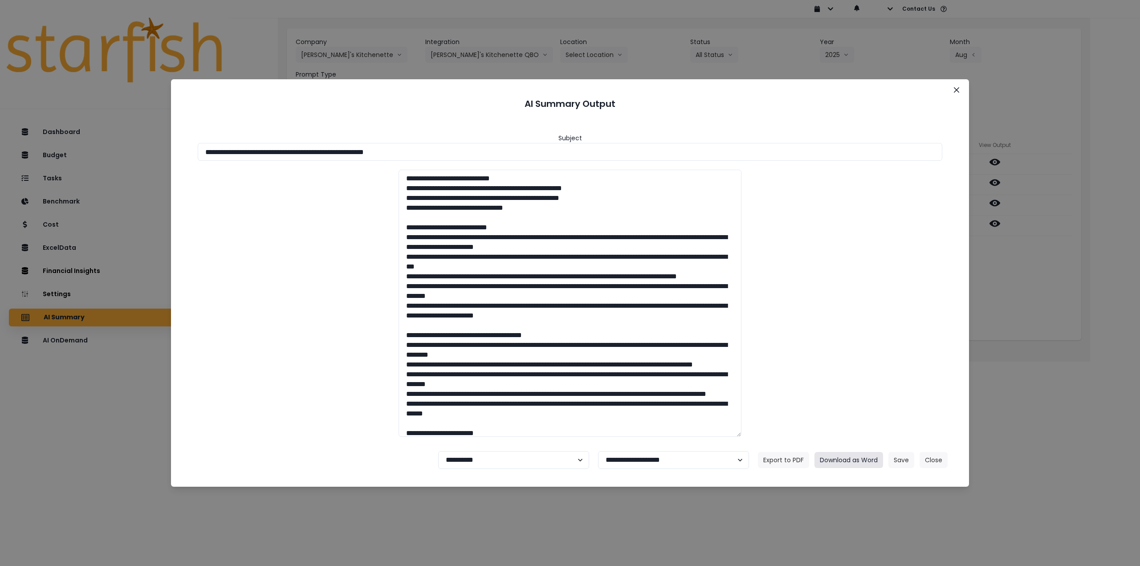
click at [856, 457] on button "Download as Word" at bounding box center [848, 460] width 69 height 16
click at [955, 87] on icon "Close" at bounding box center [955, 89] width 5 height 5
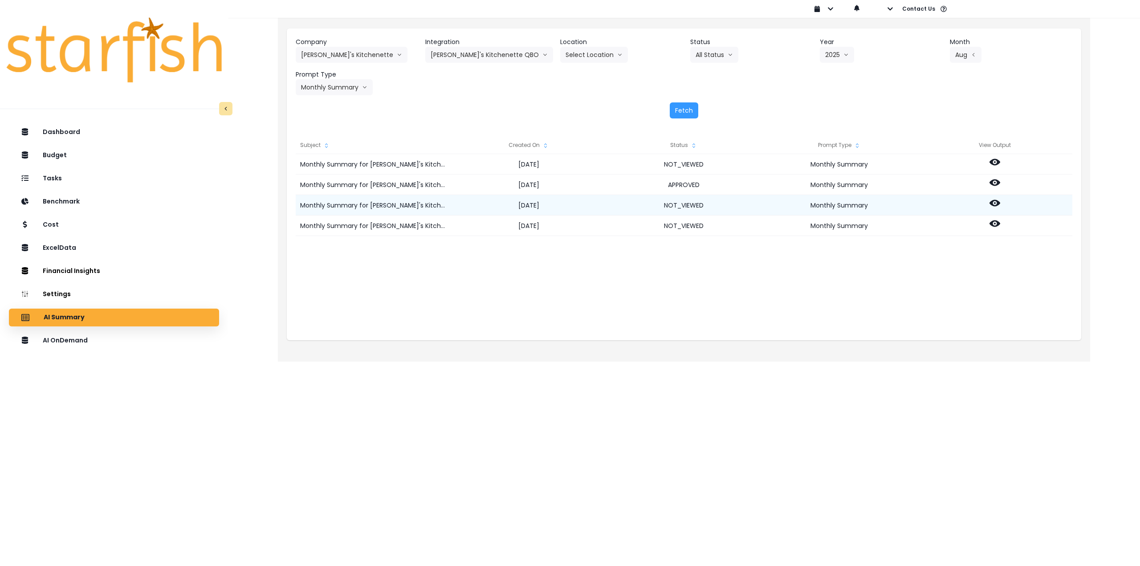
click at [996, 202] on icon at bounding box center [994, 203] width 11 height 7
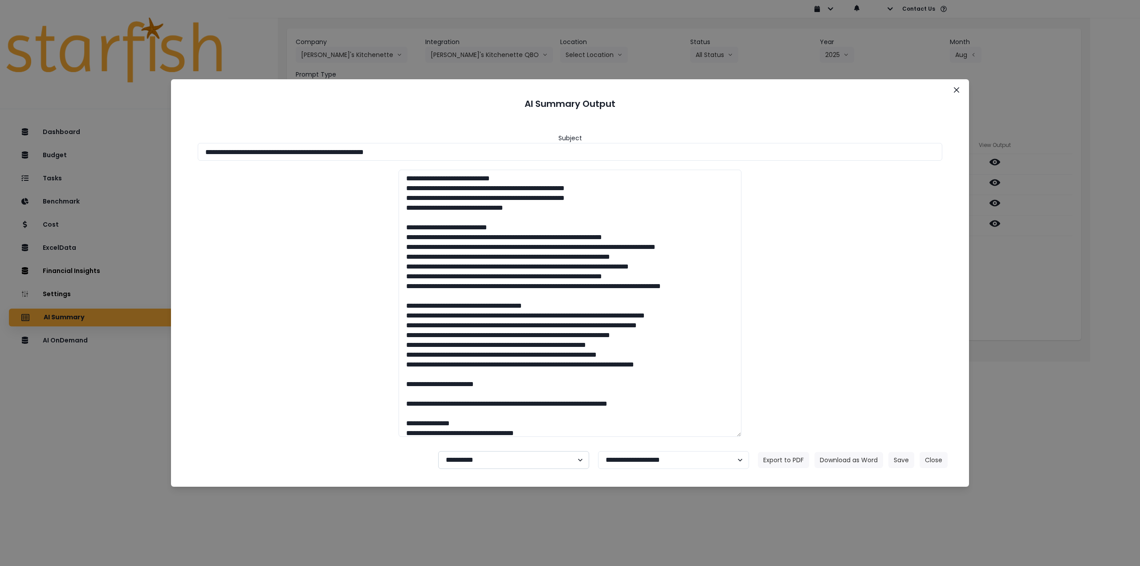
click at [494, 461] on select "**********" at bounding box center [513, 460] width 151 height 18
select select "********"
click at [438, 451] on select "**********" at bounding box center [513, 460] width 151 height 18
click at [903, 456] on button "Save" at bounding box center [901, 460] width 26 height 16
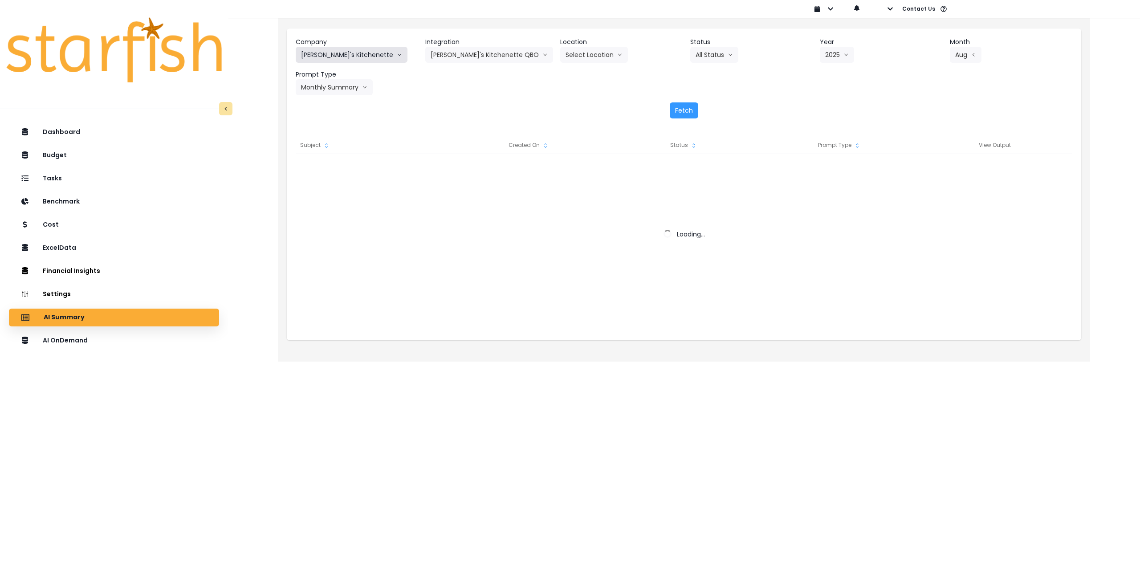
click at [324, 60] on button "[PERSON_NAME]'s Kitchenette" at bounding box center [352, 55] width 112 height 16
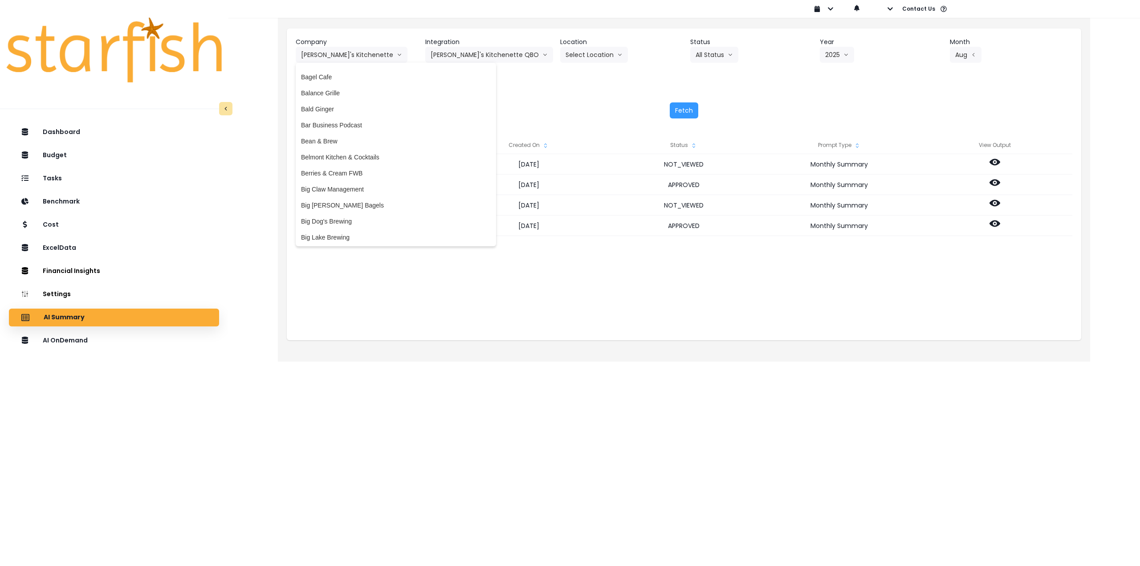
scroll to position [0, 0]
click at [342, 72] on span "86 Costs" at bounding box center [396, 73] width 190 height 9
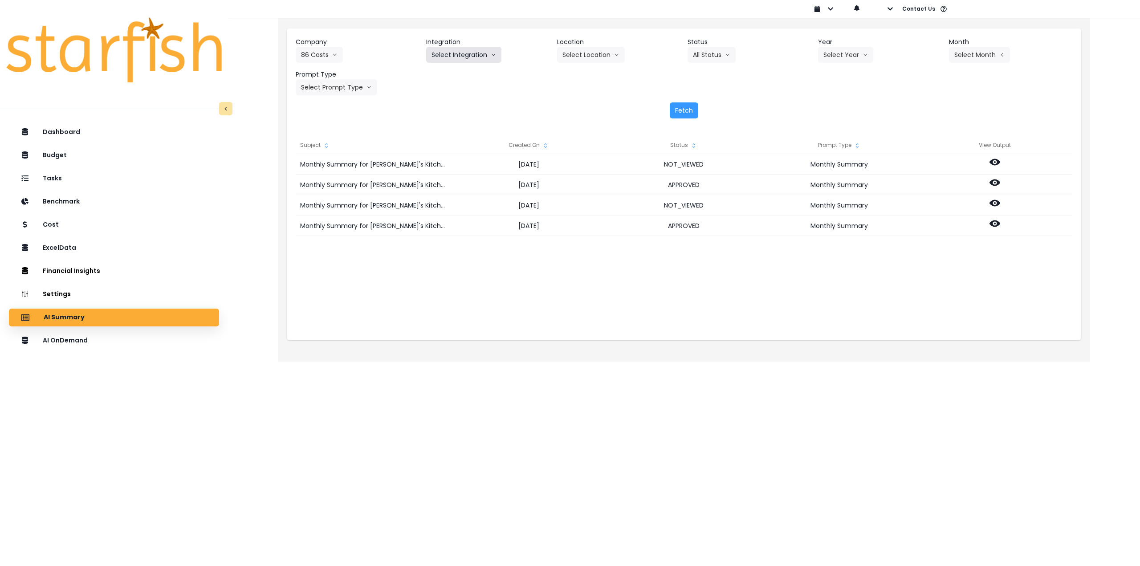
click at [450, 58] on button "Select Integration" at bounding box center [463, 55] width 75 height 16
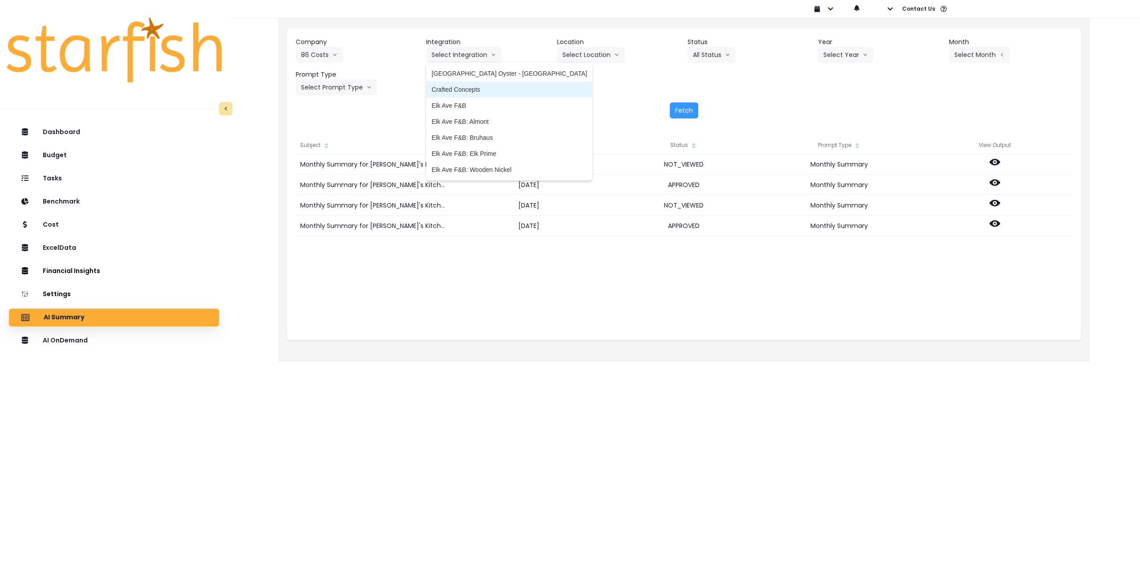
click at [465, 91] on span "Crafted Concepts" at bounding box center [508, 89] width 155 height 9
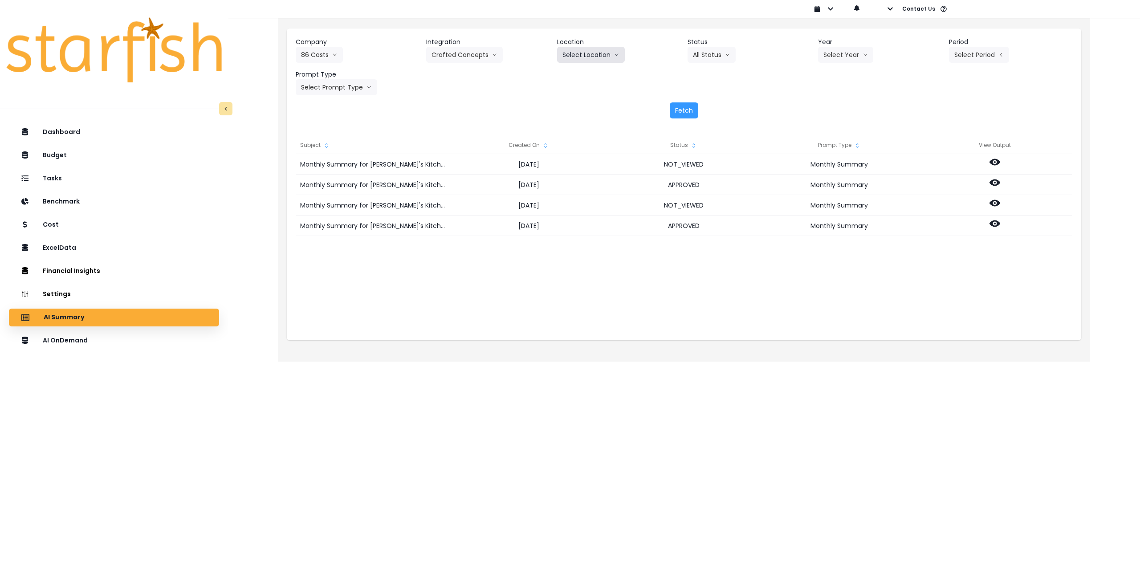
click at [607, 56] on button "Select Location" at bounding box center [591, 55] width 68 height 16
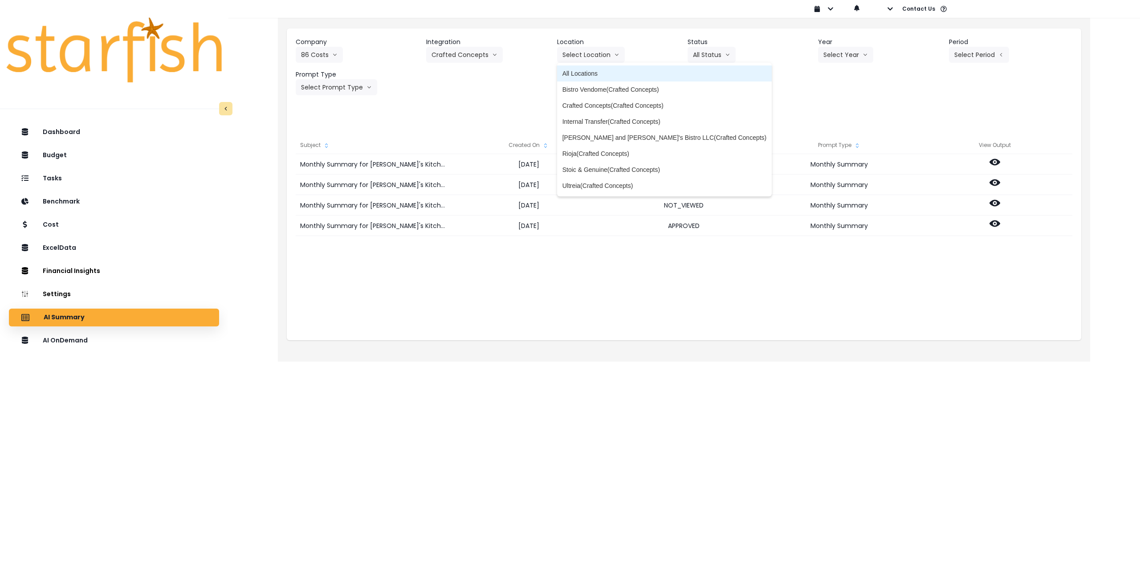
click at [593, 70] on span "All Locations" at bounding box center [664, 73] width 204 height 9
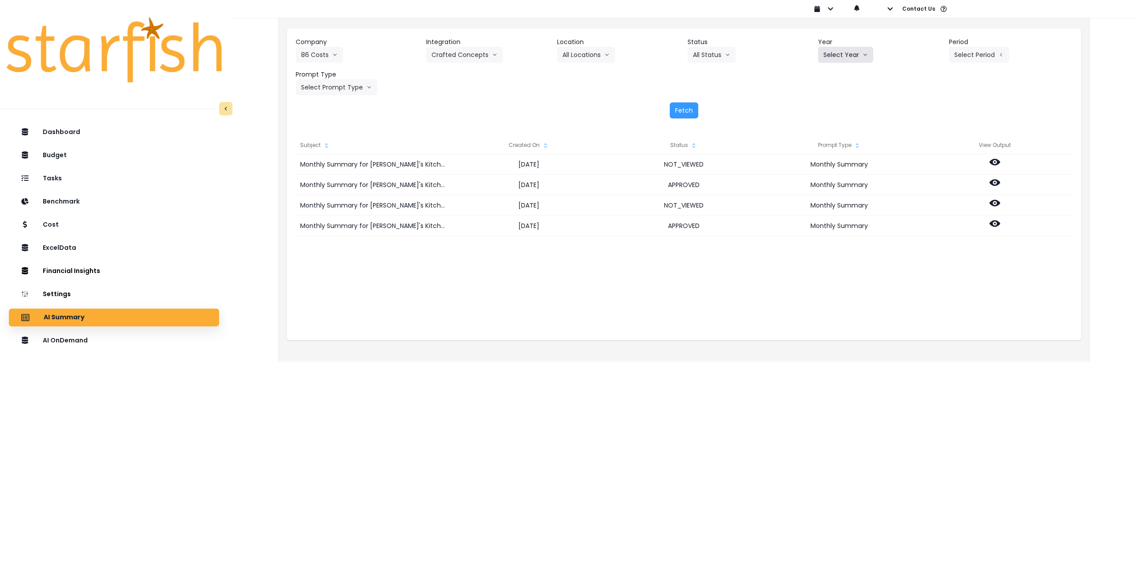
click at [858, 57] on button "Select Year" at bounding box center [845, 55] width 55 height 16
drag, startPoint x: 835, startPoint y: 108, endPoint x: 953, endPoint y: 75, distance: 122.5
click at [837, 108] on span "2025" at bounding box center [830, 105] width 14 height 9
click at [992, 61] on button "Select Period" at bounding box center [979, 55] width 60 height 16
click at [932, 188] on span "P9" at bounding box center [937, 185] width 11 height 9
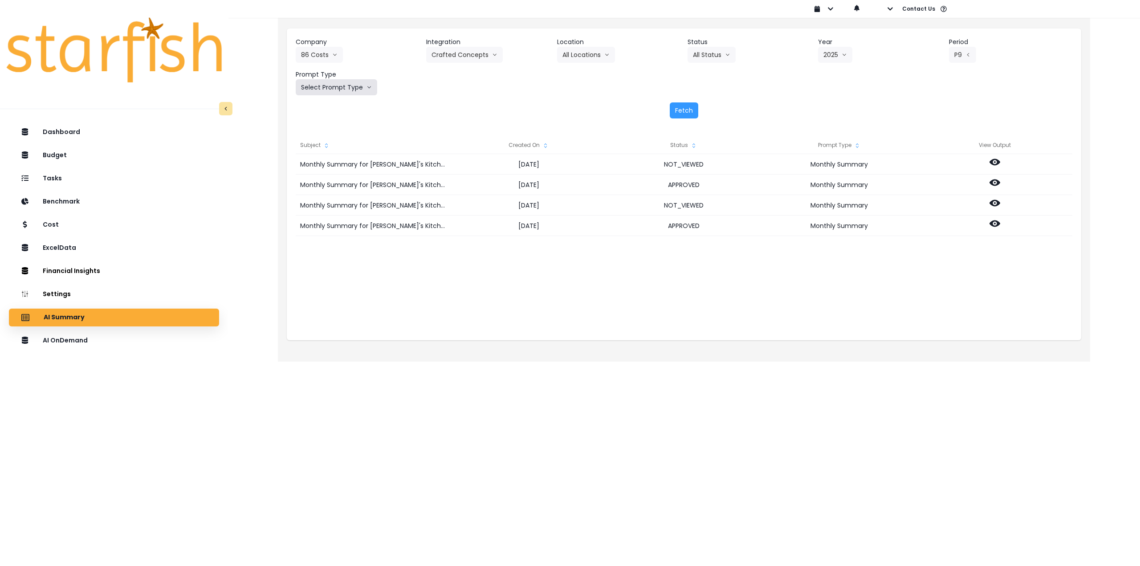
click at [329, 84] on button "Select Prompt Type" at bounding box center [336, 87] width 81 height 16
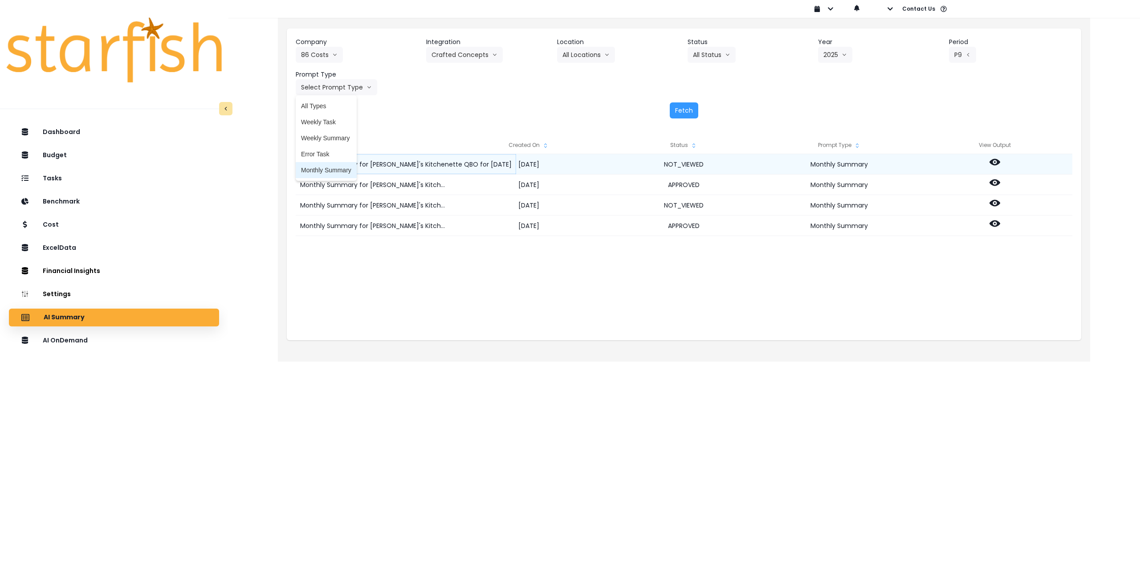
click at [334, 169] on span "Monthly Summary" at bounding box center [326, 170] width 50 height 9
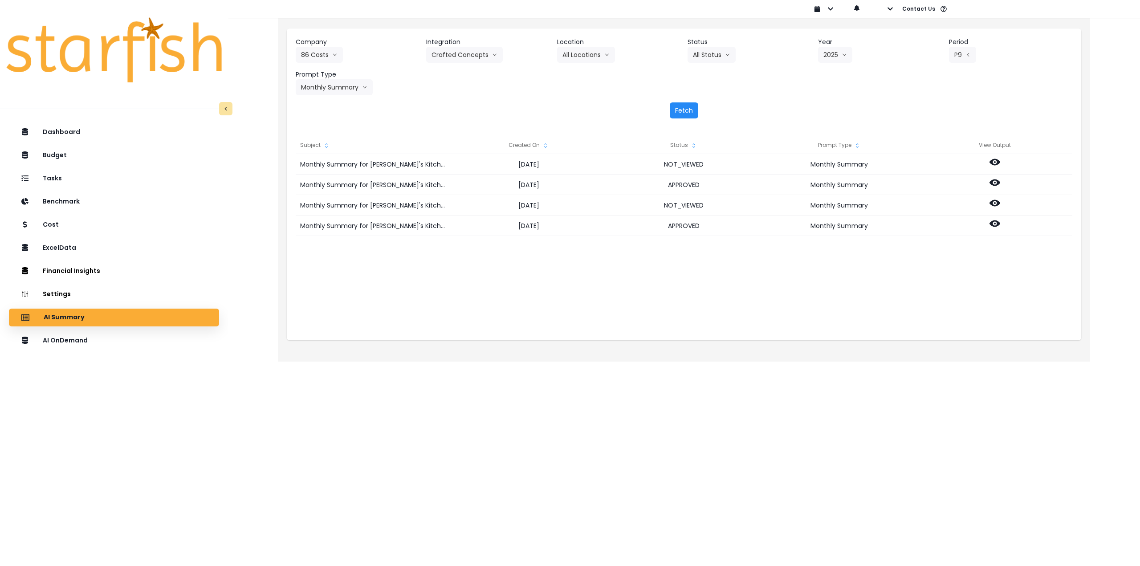
click at [685, 109] on button "Fetch" at bounding box center [683, 110] width 28 height 16
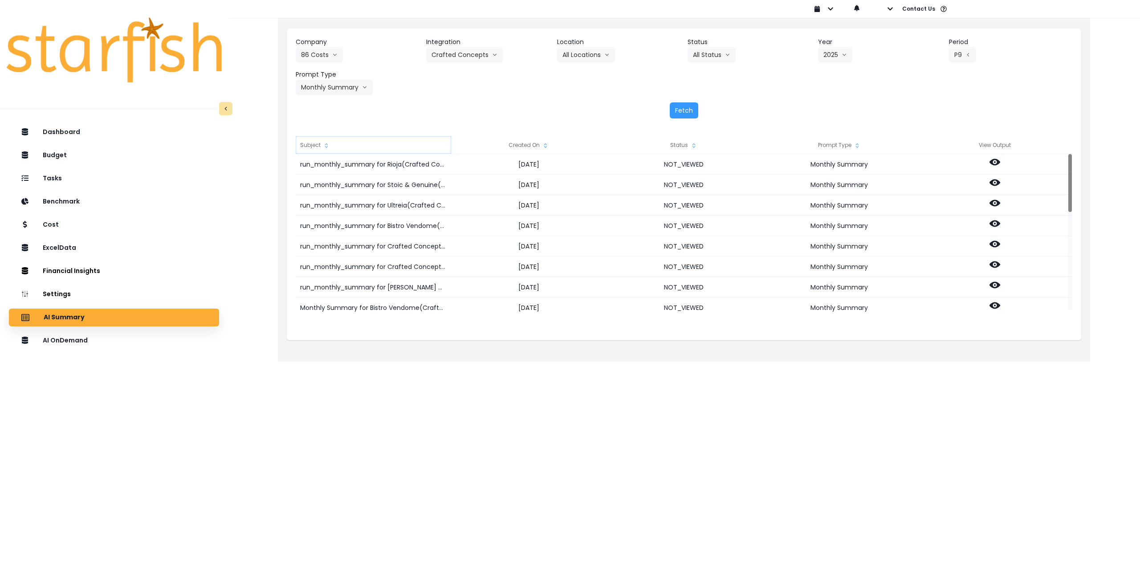
click at [311, 146] on div "Subject" at bounding box center [373, 145] width 155 height 18
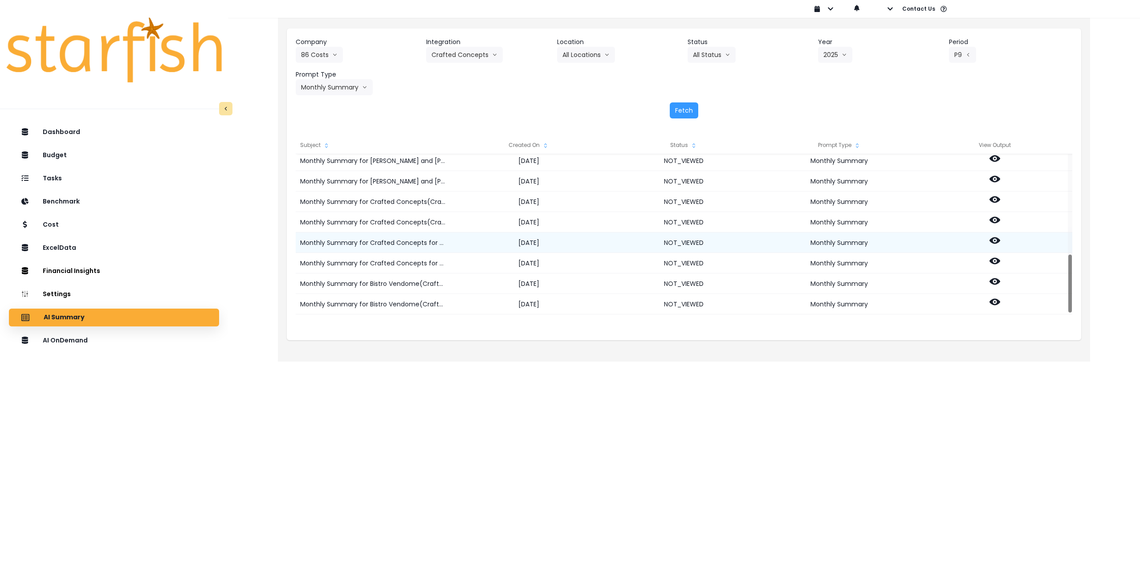
click at [994, 240] on circle at bounding box center [995, 240] width 2 height 2
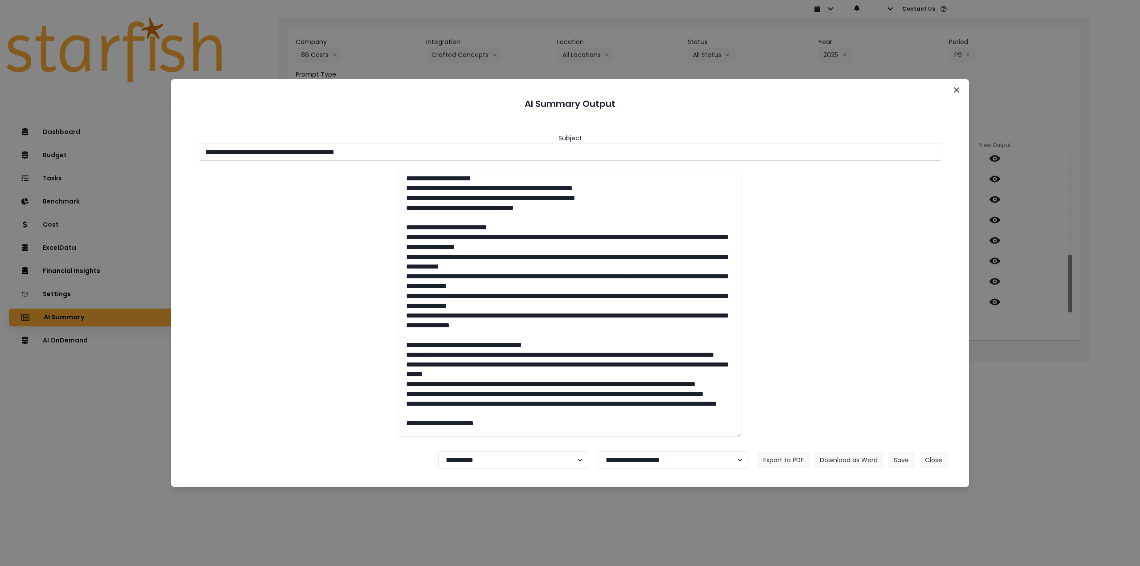
drag, startPoint x: 284, startPoint y: 150, endPoint x: 402, endPoint y: 149, distance: 118.0
click at [402, 149] on input "**********" at bounding box center [570, 152] width 744 height 18
click at [836, 454] on button "Download as Word" at bounding box center [848, 460] width 69 height 16
click at [1059, 376] on div "**********" at bounding box center [570, 283] width 1140 height 566
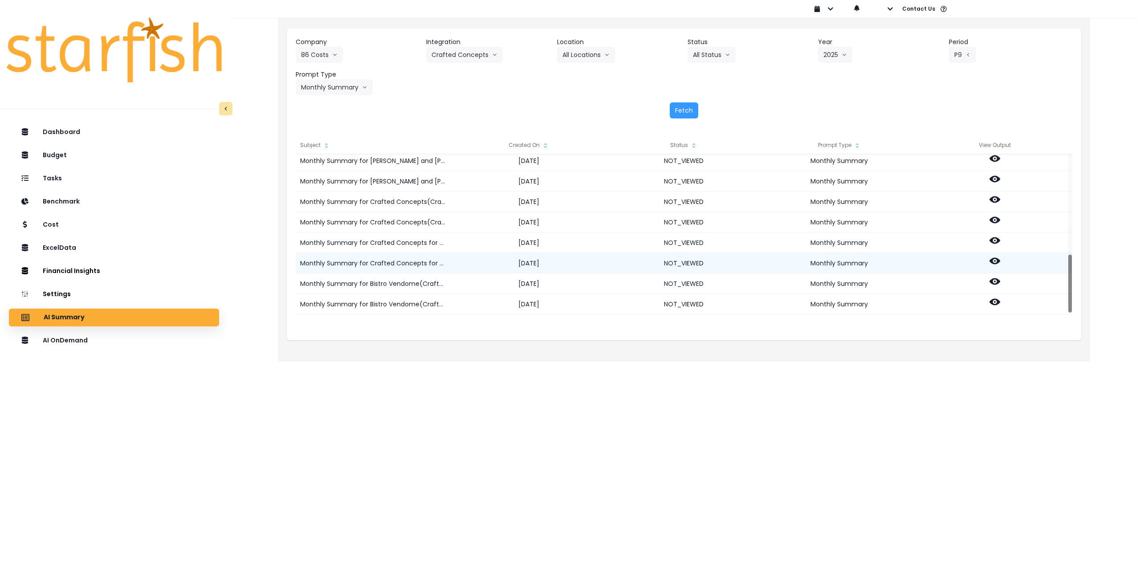
click at [994, 258] on icon at bounding box center [994, 261] width 11 height 7
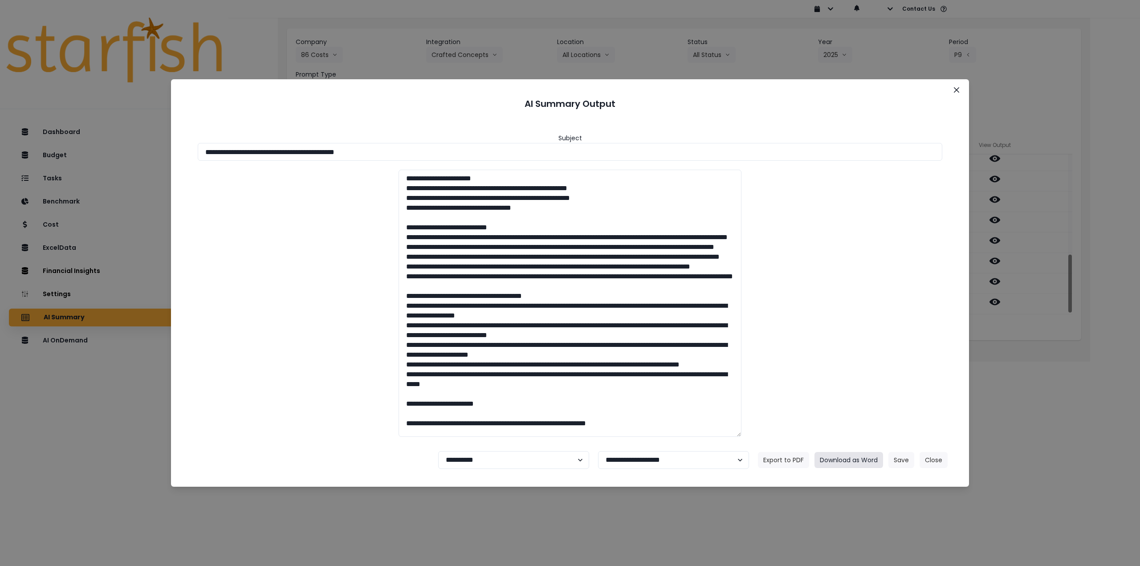
click at [844, 457] on button "Download as Word" at bounding box center [848, 460] width 69 height 16
